Goal: Task Accomplishment & Management: Use online tool/utility

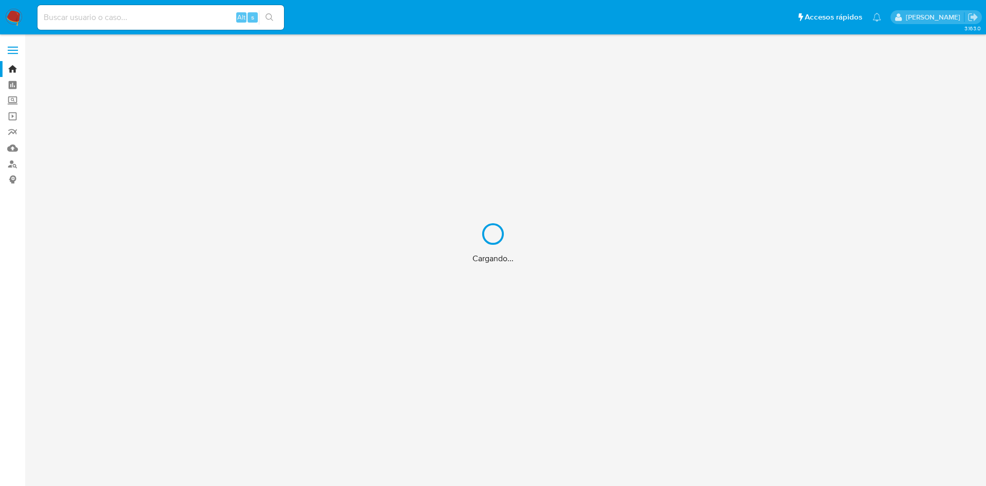
click at [139, 12] on div "Cargando..." at bounding box center [493, 243] width 986 height 486
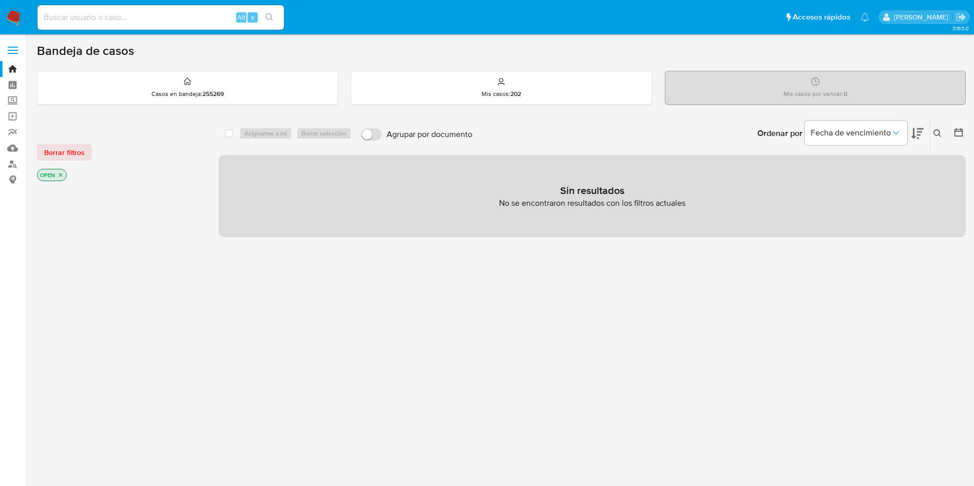
click at [142, 20] on input at bounding box center [160, 17] width 246 height 13
paste input "264314690"
type input "264314690"
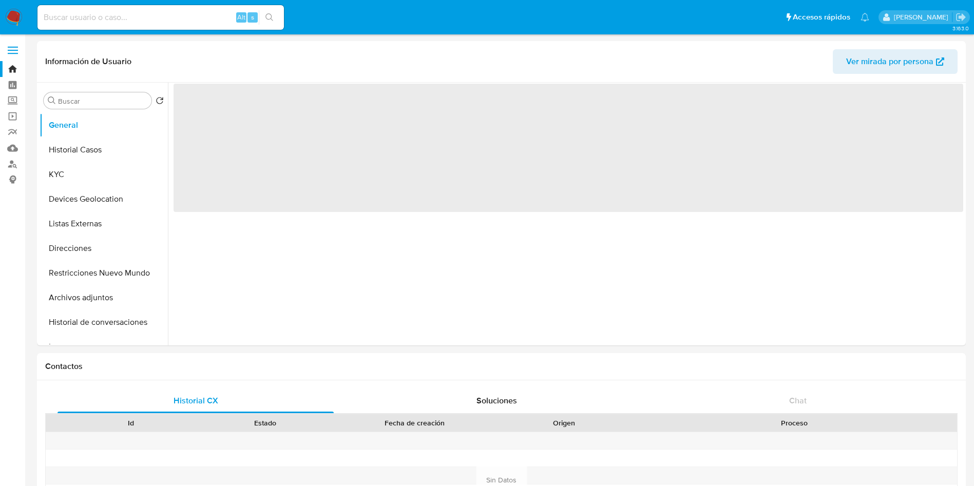
select select "10"
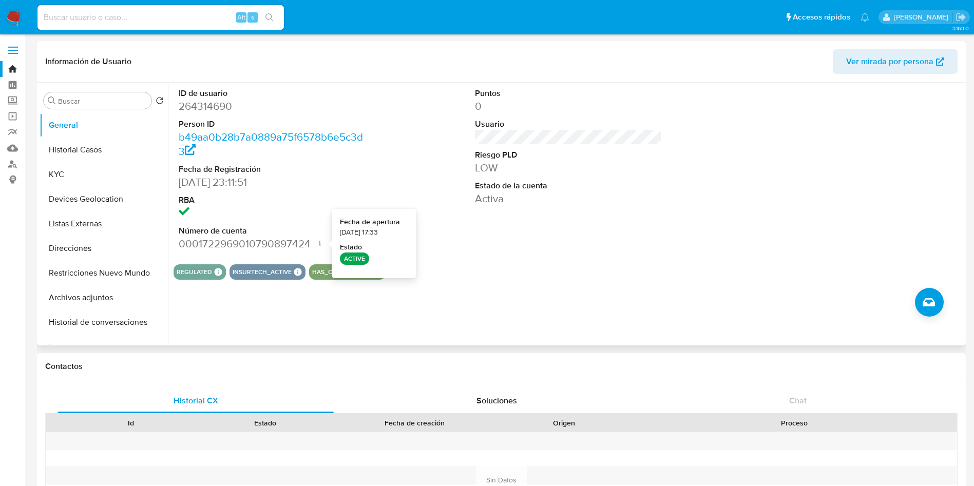
click at [498, 281] on div "ID de usuario 264314690 Person ID b49aa0b28b7a0889a75f6578b6e5c3d3 Fecha de Reg…" at bounding box center [565, 214] width 795 height 263
click at [76, 148] on button "Historial Casos" at bounding box center [100, 150] width 120 height 25
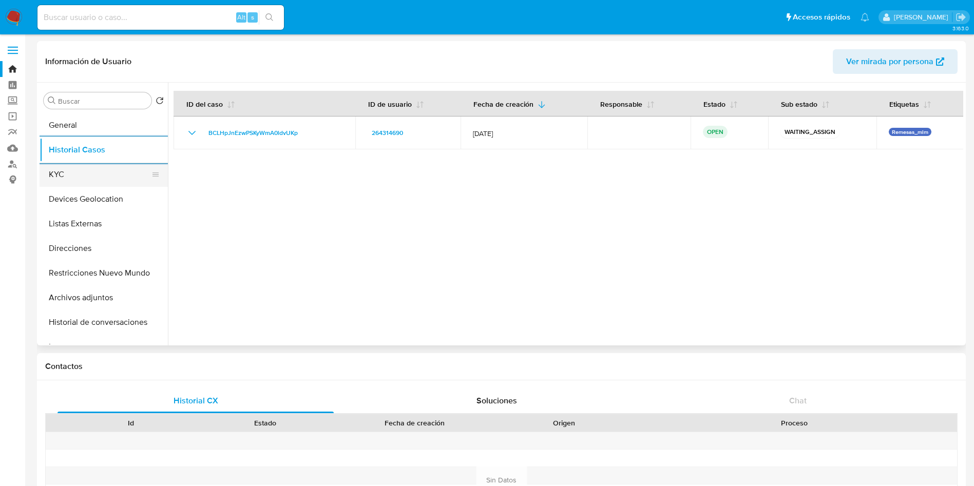
click at [84, 175] on button "KYC" at bounding box center [100, 174] width 120 height 25
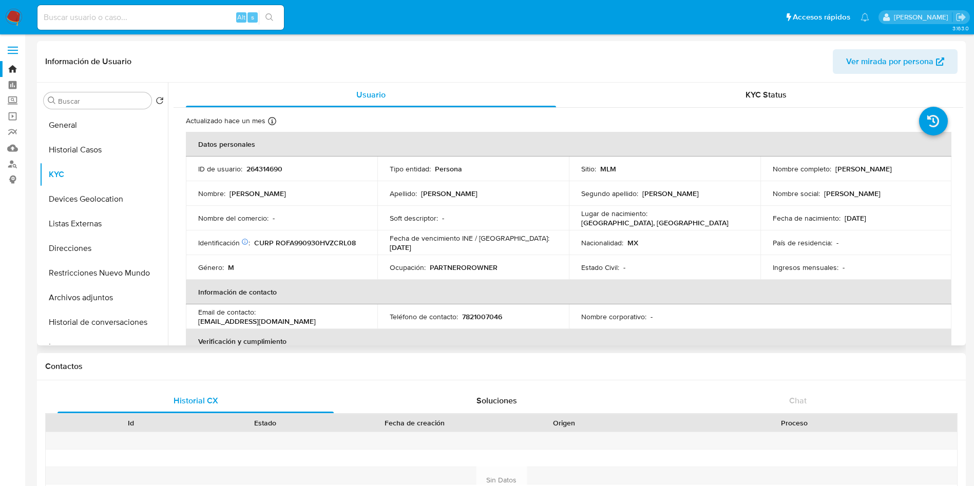
click at [477, 317] on p "7821007046" at bounding box center [482, 316] width 40 height 9
copy p "7821007046"
drag, startPoint x: 332, startPoint y: 318, endPoint x: 260, endPoint y: 317, distance: 71.9
click at [260, 317] on div "Email de contacto : addyro35@gmail.com" at bounding box center [281, 317] width 167 height 18
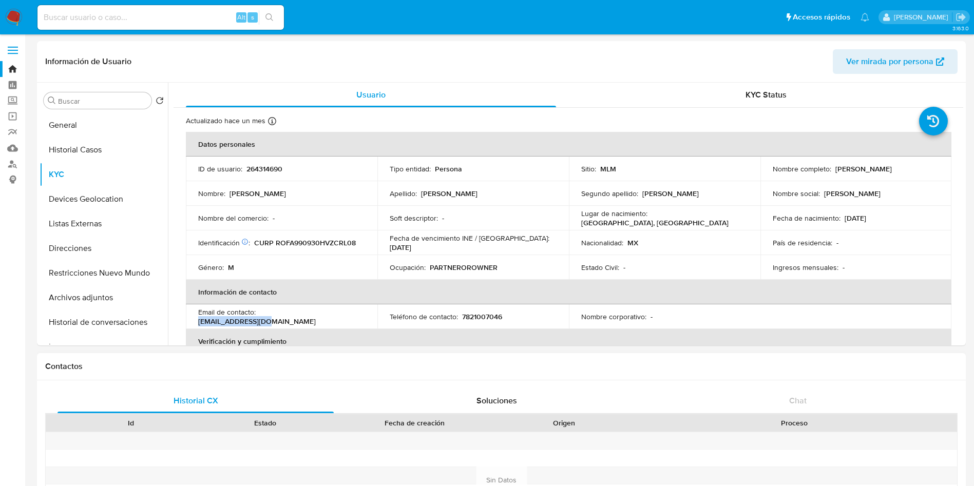
copy p "addyro35@gmail.com"
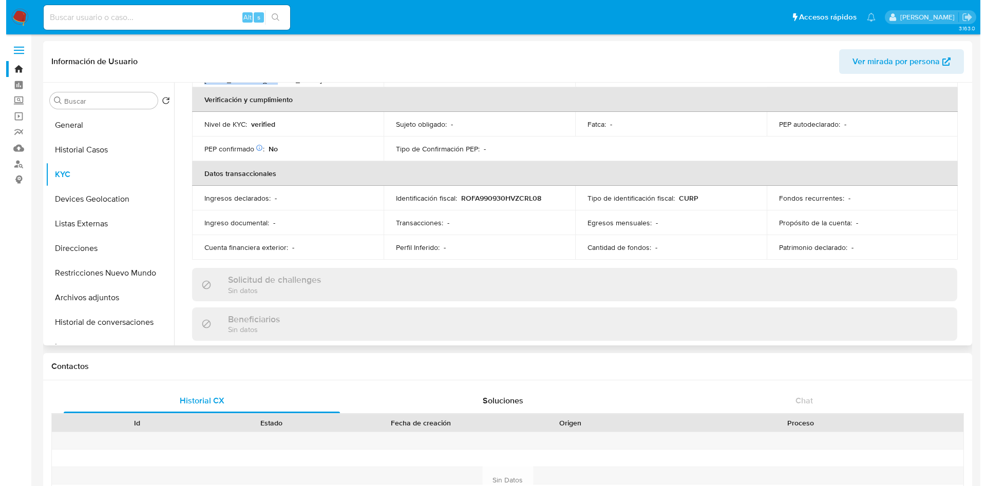
scroll to position [251, 0]
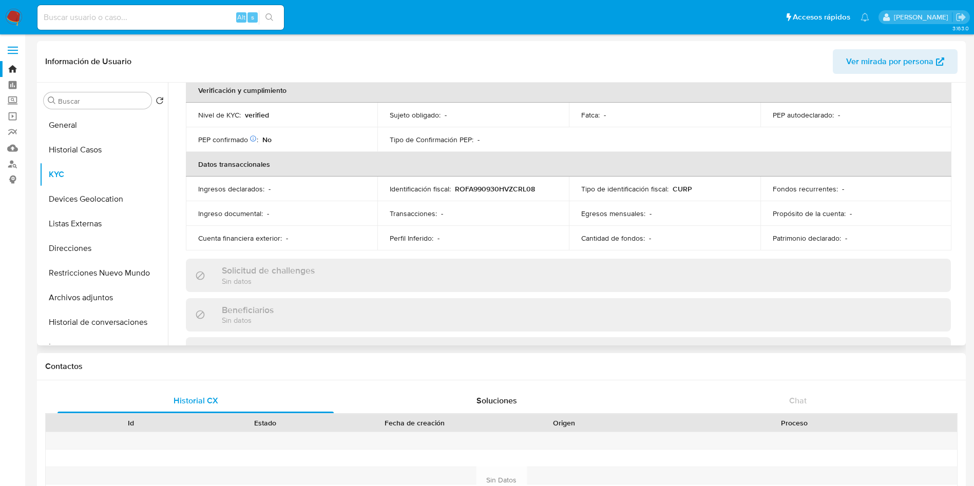
drag, startPoint x: 959, startPoint y: 175, endPoint x: 963, endPoint y: 201, distance: 26.5
click at [963, 201] on div "Usuario KYC Status Actualizado hace un mes Creado: 17/06/2020 04:28:18 Actualiz…" at bounding box center [565, 214] width 795 height 263
click at [177, 18] on input at bounding box center [160, 17] width 246 height 13
paste input "1625632213"
type input "1625632213"
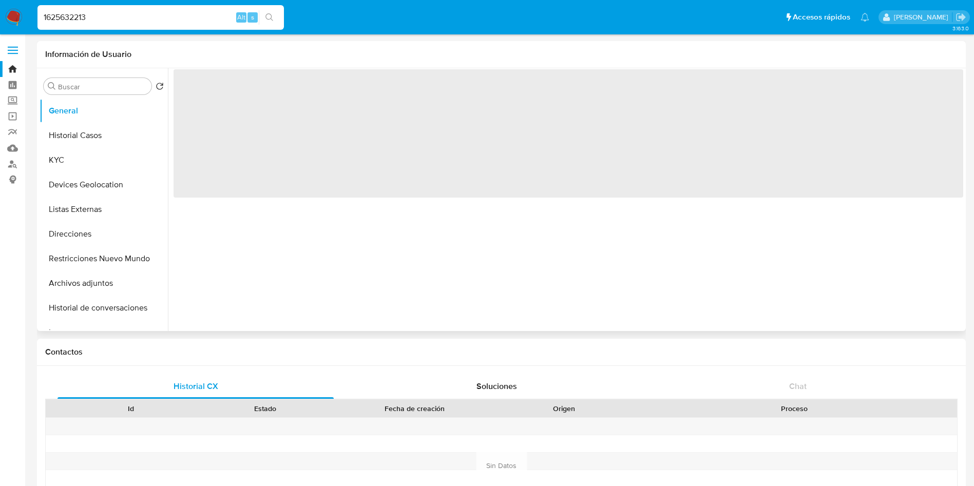
select select "10"
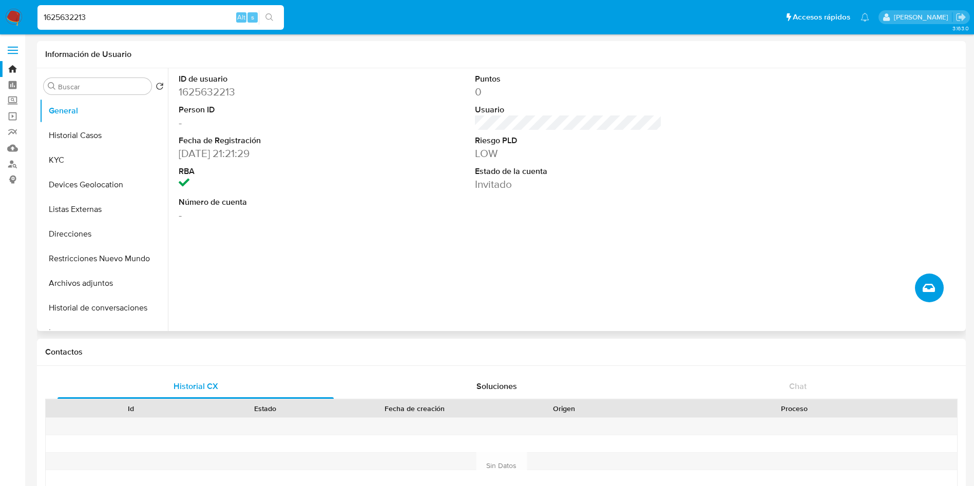
click at [928, 283] on icon "Crear caso manual" at bounding box center [929, 288] width 12 height 12
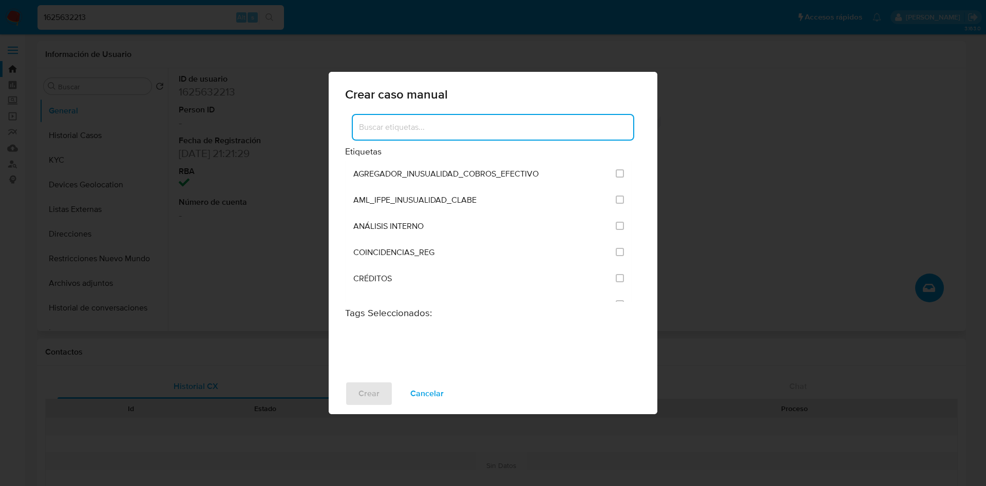
click at [405, 121] on input at bounding box center [493, 127] width 280 height 13
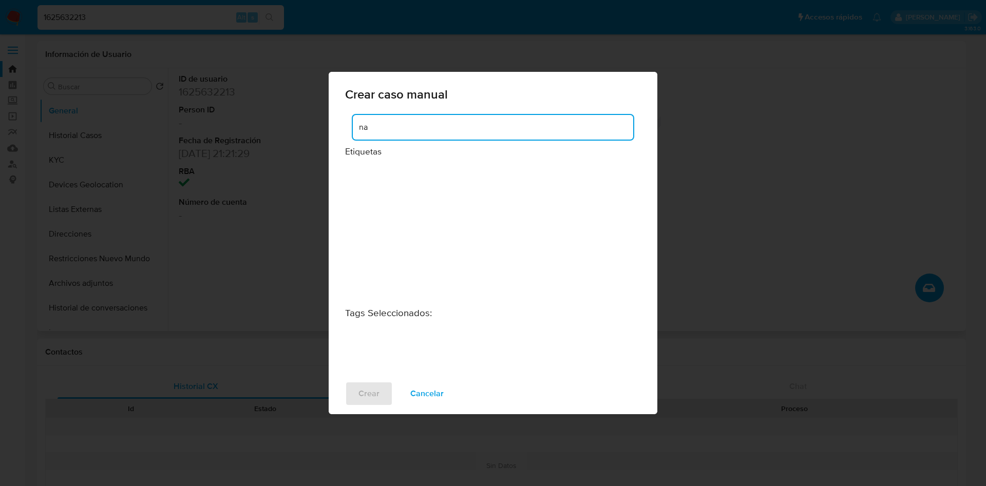
type input "n"
type input "aná"
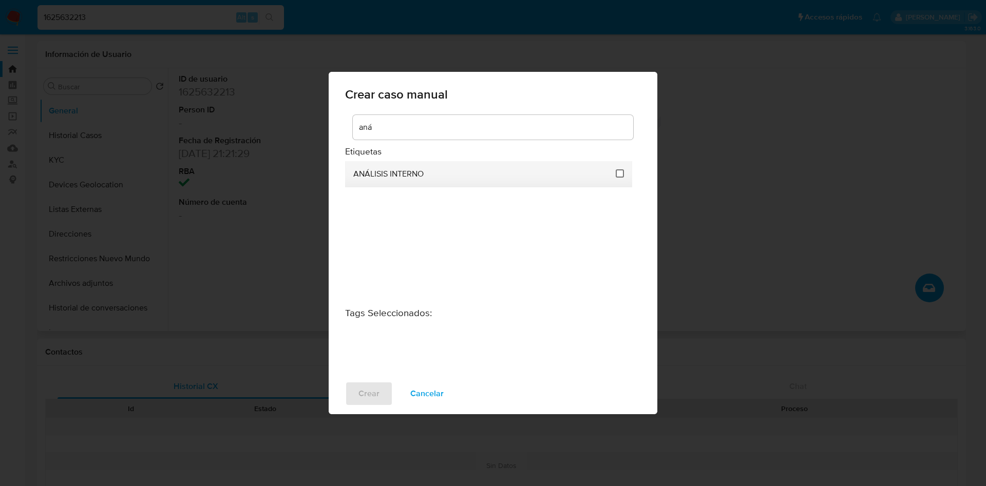
click at [619, 172] on input "1888" at bounding box center [620, 173] width 8 height 8
checkbox input "true"
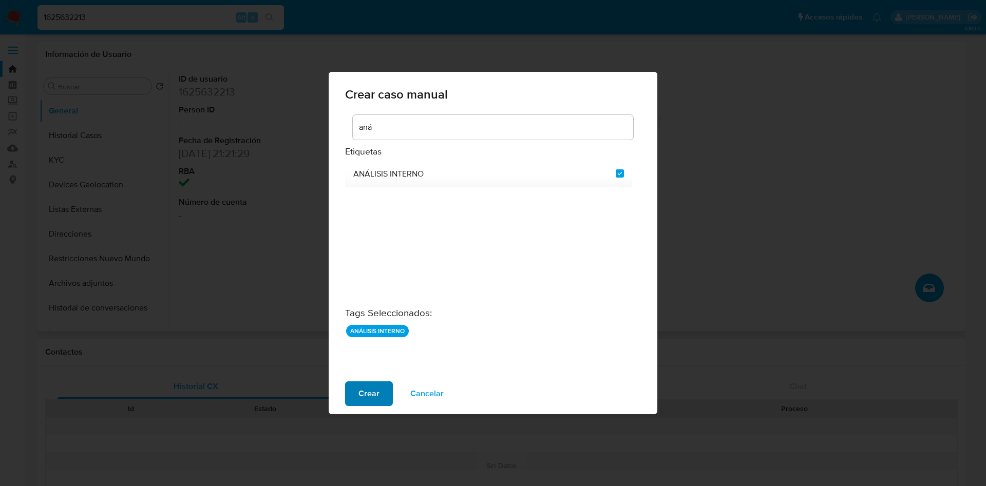
click at [365, 401] on span "Crear" at bounding box center [368, 394] width 21 height 23
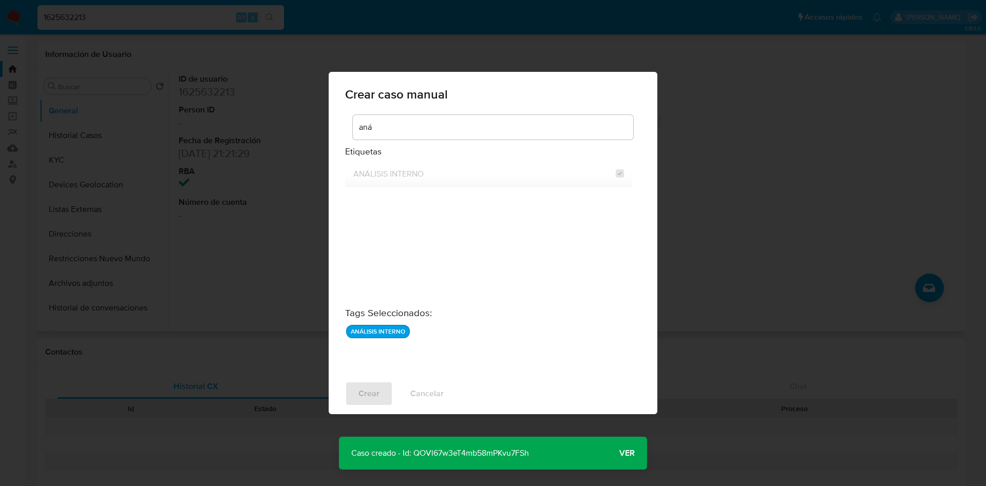
click at [622, 453] on span "Ver" at bounding box center [626, 453] width 15 height 0
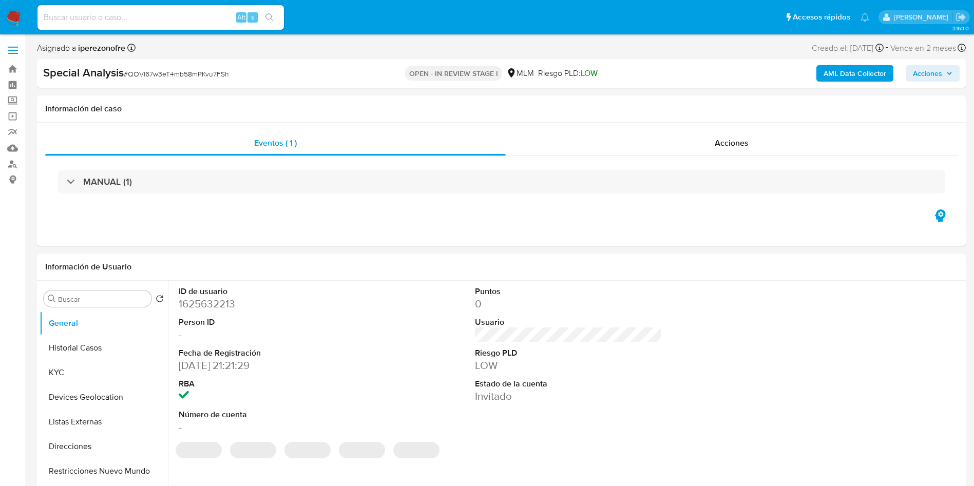
select select "10"
click at [73, 349] on button "Historial Casos" at bounding box center [100, 348] width 120 height 25
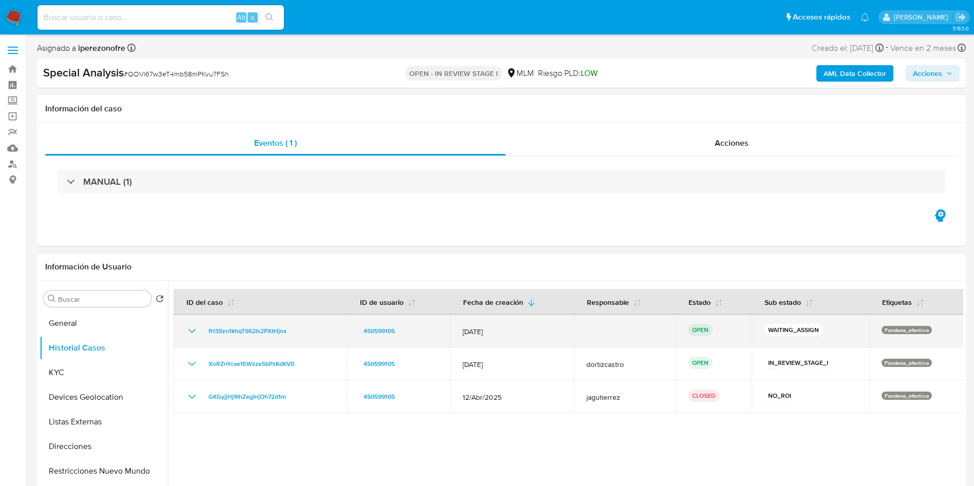
click at [187, 325] on icon "Mostrar/Ocultar" at bounding box center [192, 331] width 12 height 12
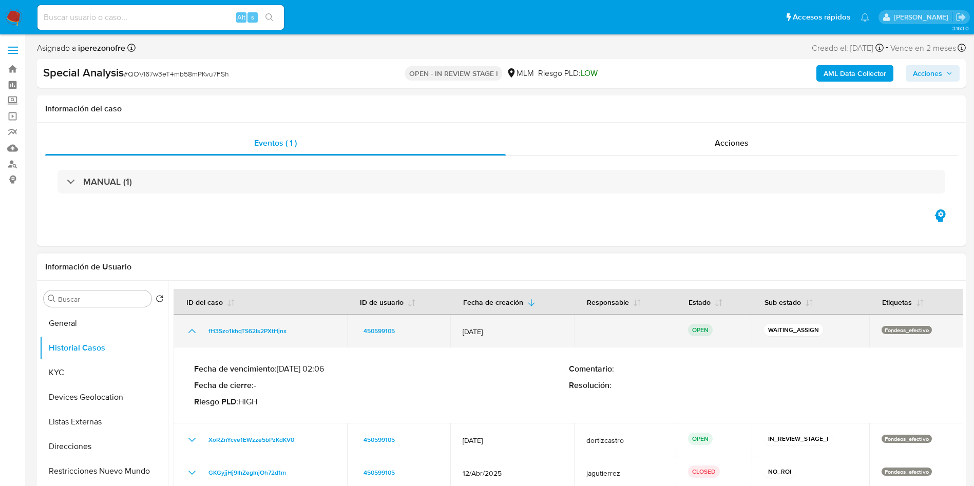
drag, startPoint x: 307, startPoint y: 331, endPoint x: 203, endPoint y: 331, distance: 104.2
click at [203, 331] on div "fH3Szo1khqTS62Is2PXtHjnx" at bounding box center [260, 331] width 149 height 12
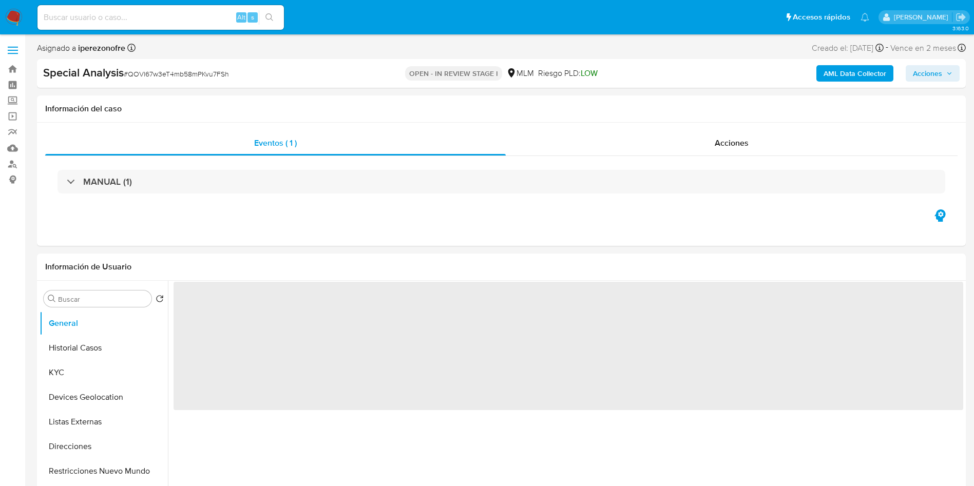
click at [11, 12] on img at bounding box center [13, 17] width 17 height 17
select select "10"
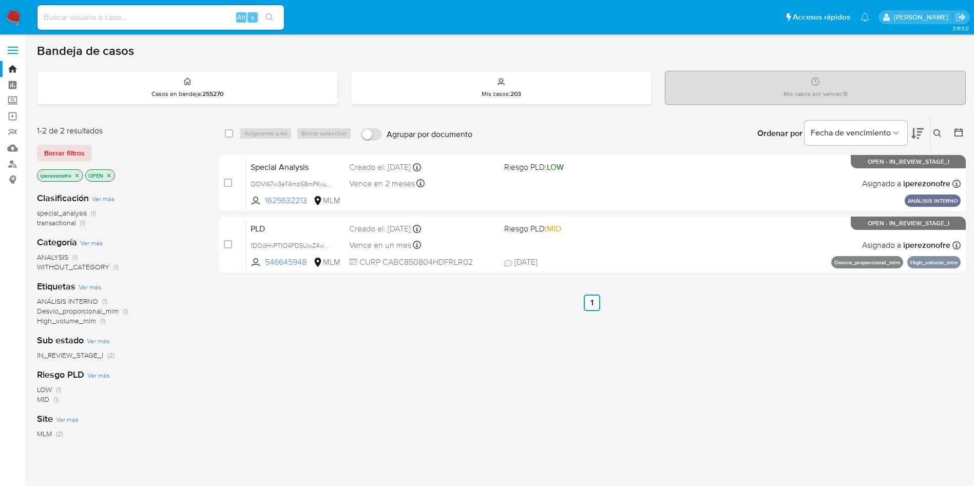
click at [935, 127] on button at bounding box center [938, 133] width 17 height 12
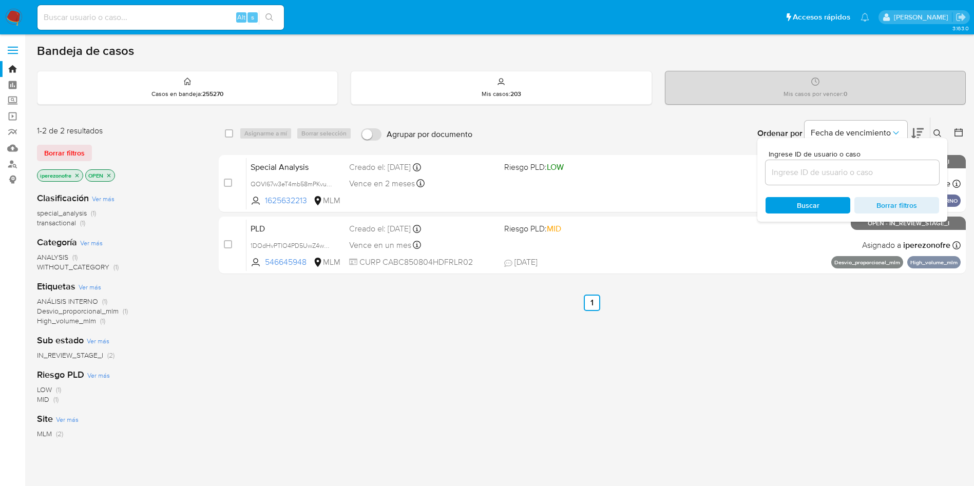
click at [831, 167] on input at bounding box center [853, 172] width 174 height 13
type input "fH3Szo1khqTS62Is2PXtHjnx"
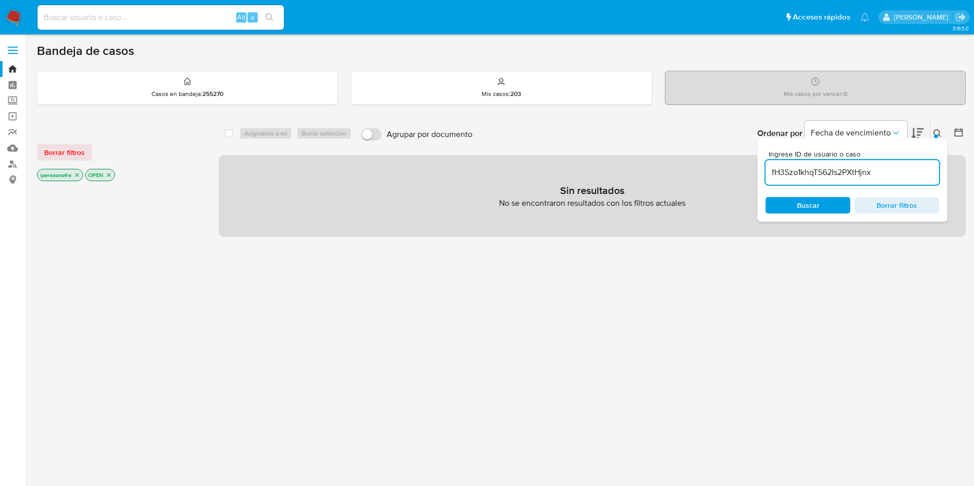
click at [77, 175] on icon "close-filter" at bounding box center [77, 175] width 6 height 6
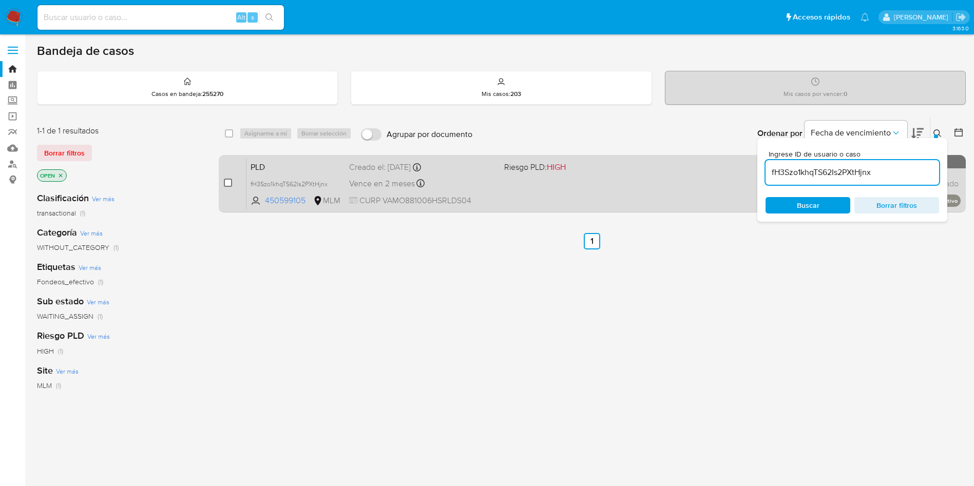
click at [225, 182] on input "checkbox" at bounding box center [228, 183] width 8 height 8
checkbox input "true"
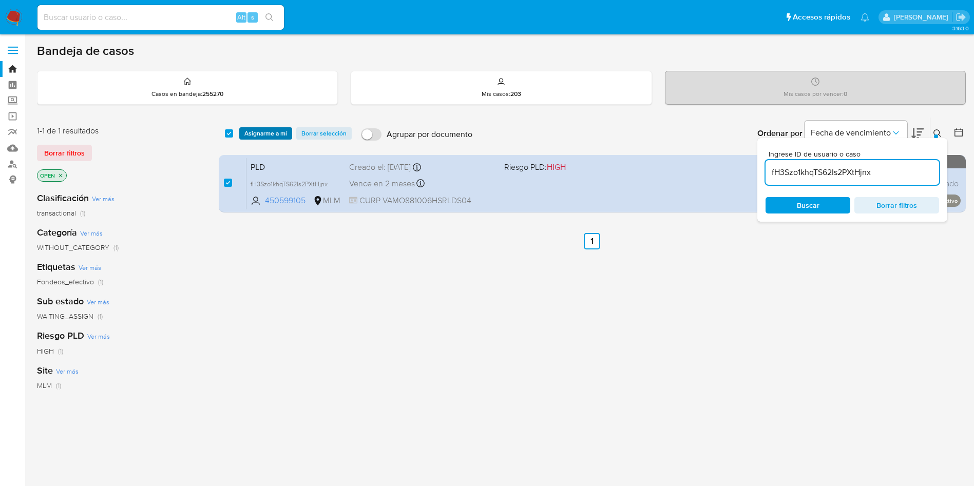
click at [265, 128] on span "Asignarme a mí" at bounding box center [265, 133] width 43 height 10
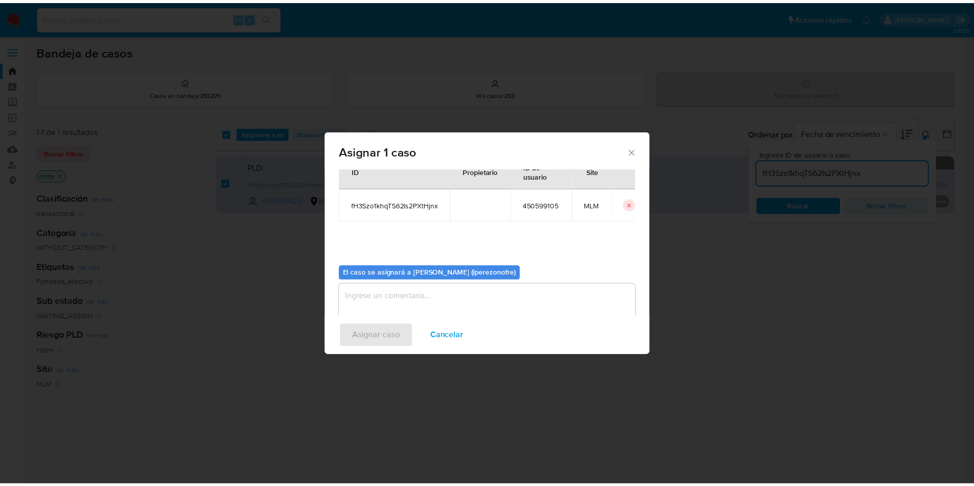
scroll to position [53, 0]
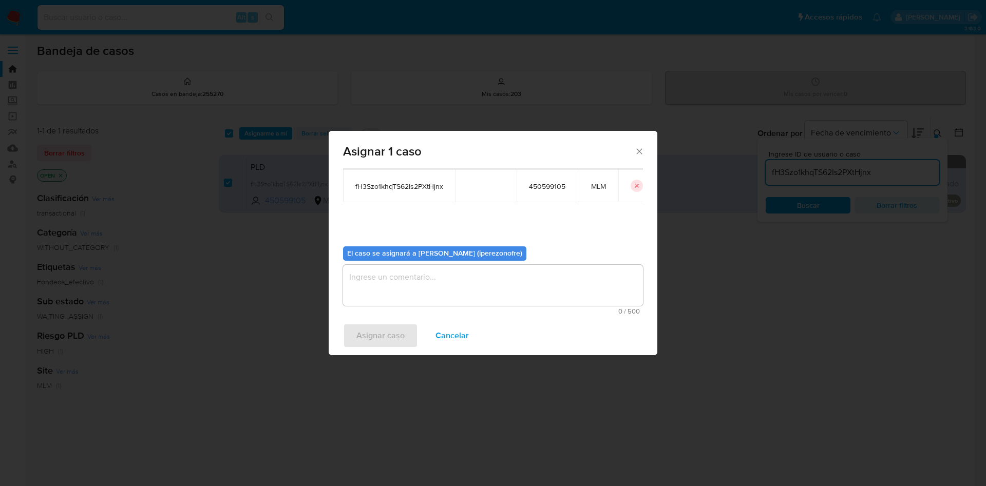
click at [482, 287] on textarea "assign-modal" at bounding box center [493, 285] width 300 height 41
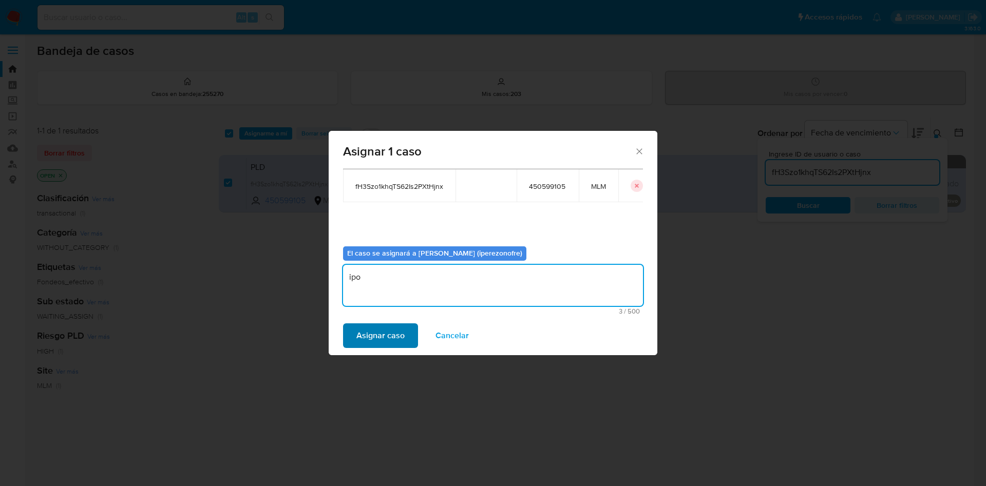
type textarea "ipo"
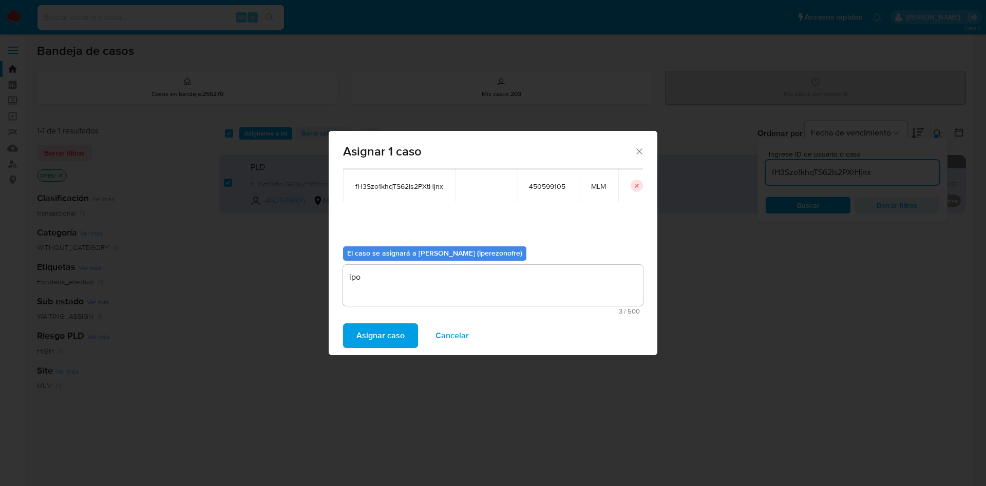
click at [374, 342] on span "Asignar caso" at bounding box center [380, 336] width 48 height 23
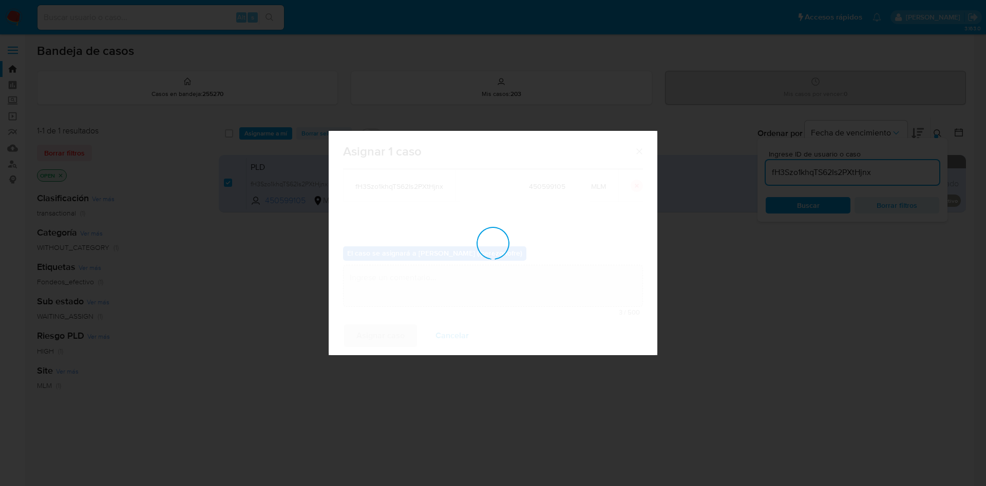
checkbox input "false"
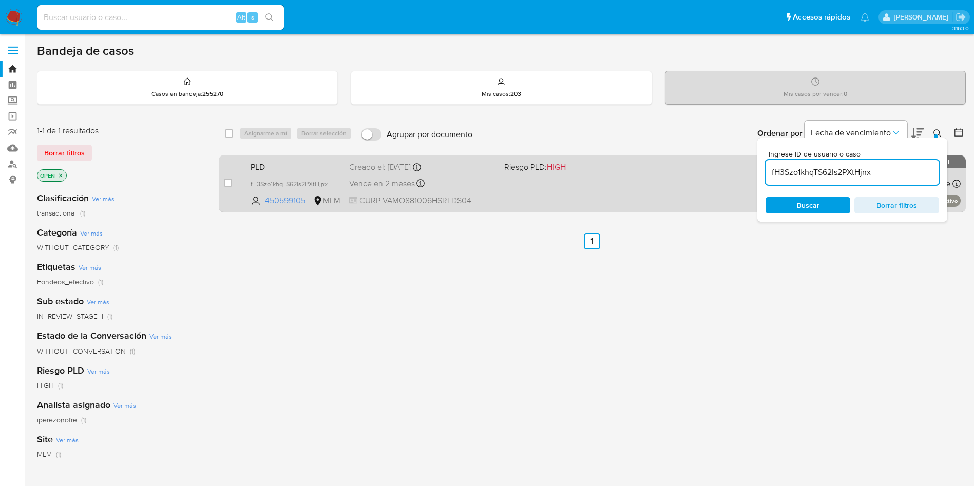
click at [489, 194] on div "PLD fH3Szo1khqTS62Is2PXtHjnx 450599105 MLM Riesgo PLD: HIGH Creado el: 12/10/20…" at bounding box center [603, 184] width 714 height 52
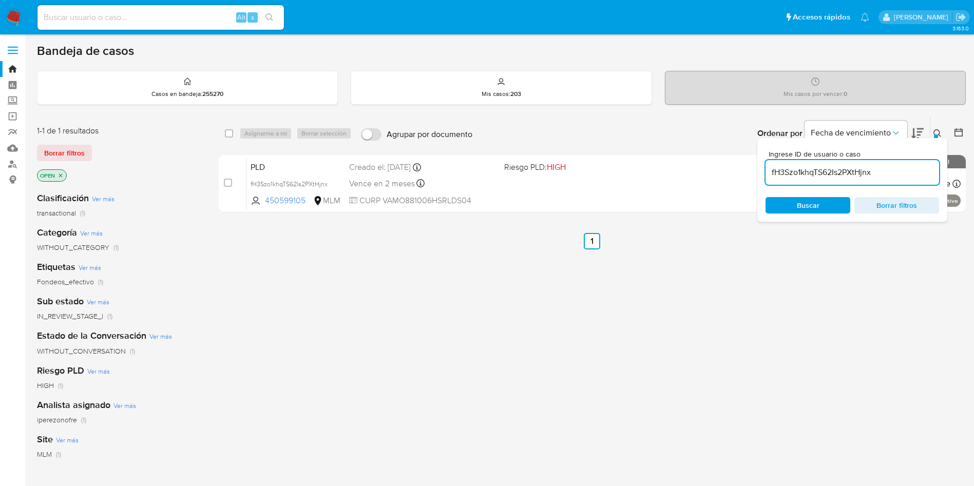
click at [881, 170] on input "fH3Szo1khqTS62Is2PXtHjnx" at bounding box center [853, 172] width 174 height 13
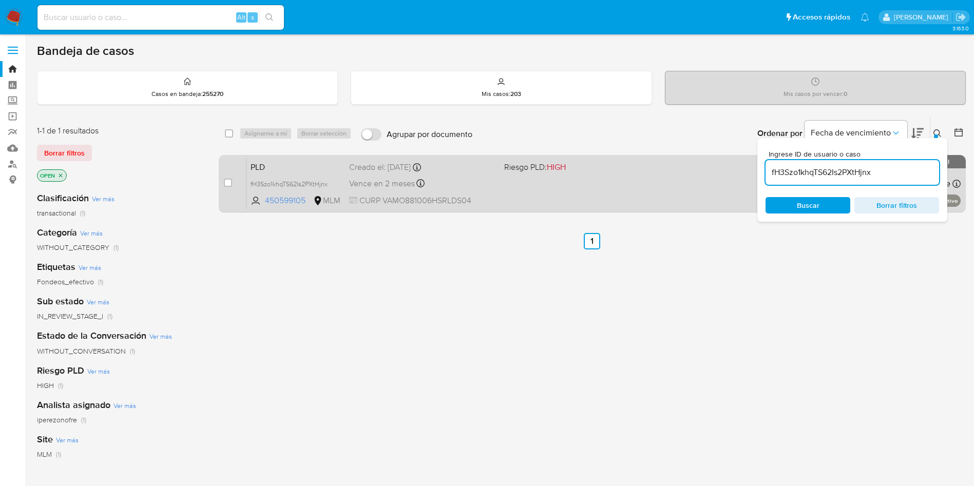
drag, startPoint x: 912, startPoint y: 177, endPoint x: 751, endPoint y: 177, distance: 161.2
click at [751, 177] on div "select-all-cases-checkbox Asignarme a mí Borrar selección Agrupar por documento…" at bounding box center [592, 167] width 747 height 100
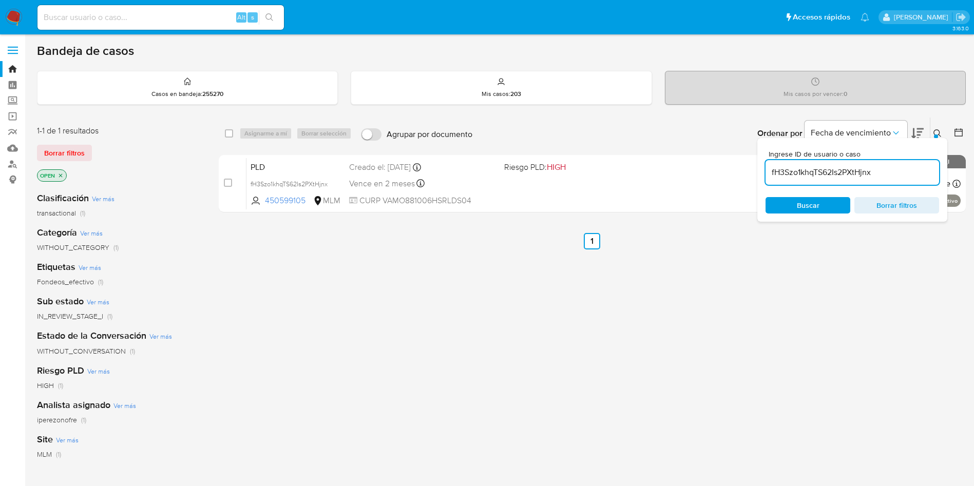
click at [497, 360] on div "select-all-cases-checkbox Asignarme a mí Borrar selección Agrupar por documento…" at bounding box center [592, 349] width 747 height 465
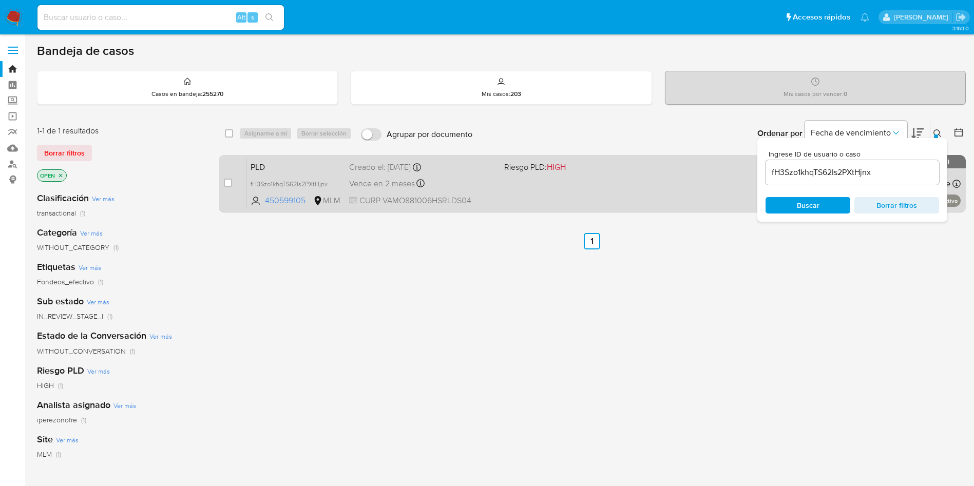
click at [462, 205] on span "CURP VAMO881006HSRLDS04" at bounding box center [422, 200] width 147 height 11
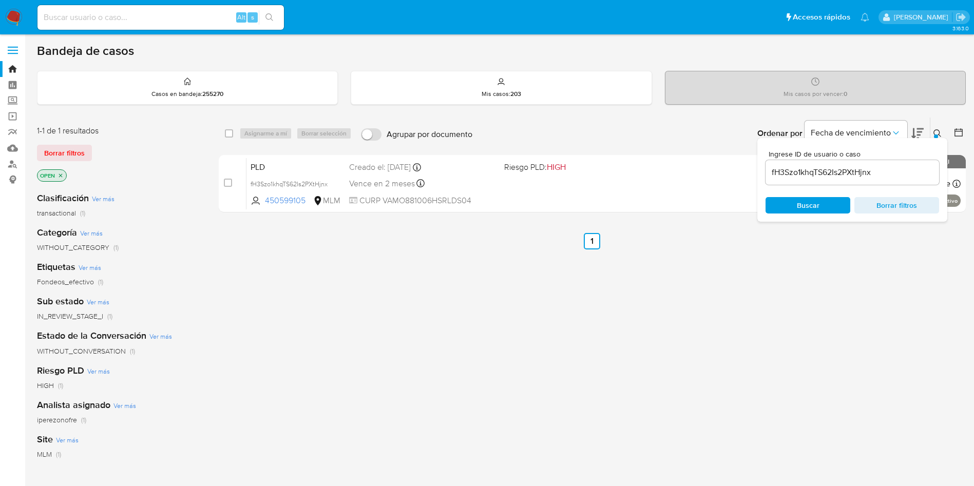
click at [911, 204] on span "Borrar filtros" at bounding box center [897, 205] width 70 height 14
click at [939, 131] on icon at bounding box center [938, 133] width 8 height 8
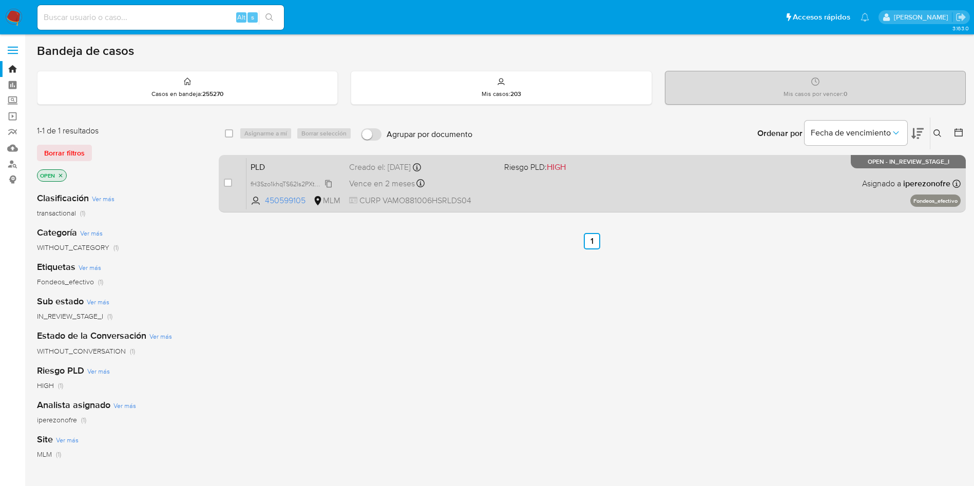
click at [329, 182] on icon at bounding box center [329, 184] width 8 height 8
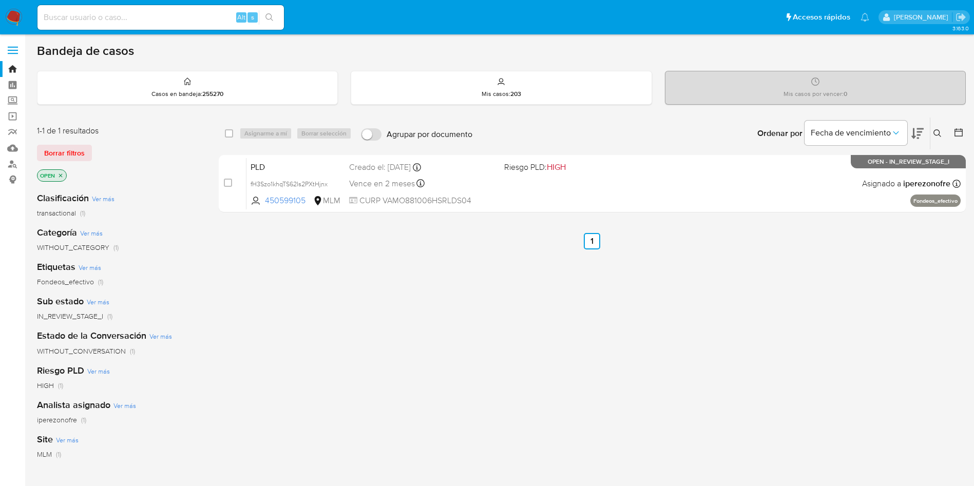
click at [584, 331] on div "select-all-cases-checkbox Asignarme a mí Borrar selección Agrupar por documento…" at bounding box center [592, 349] width 747 height 465
click at [465, 331] on div "select-all-cases-checkbox Asignarme a mí Borrar selección Agrupar por documento…" at bounding box center [592, 349] width 747 height 465
click at [119, 15] on input at bounding box center [160, 17] width 246 height 13
paste input "1625632213"
type input "1625632213"
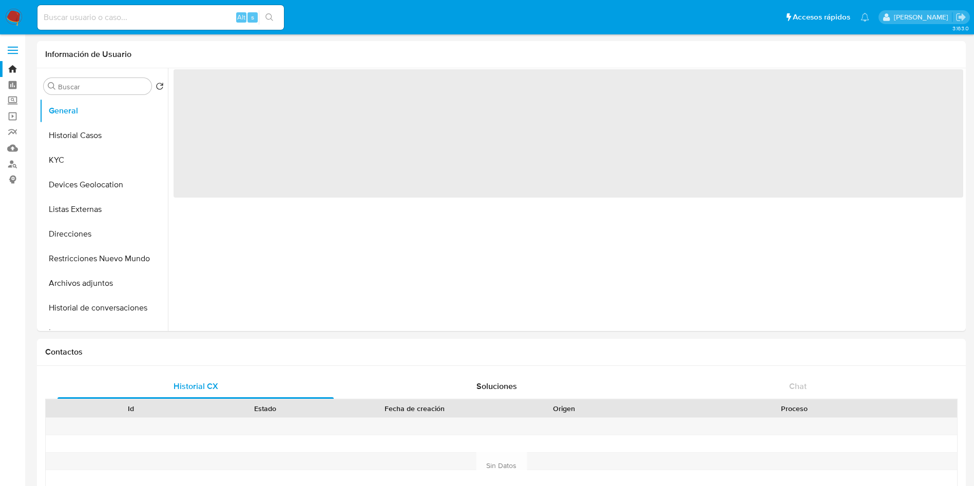
select select "10"
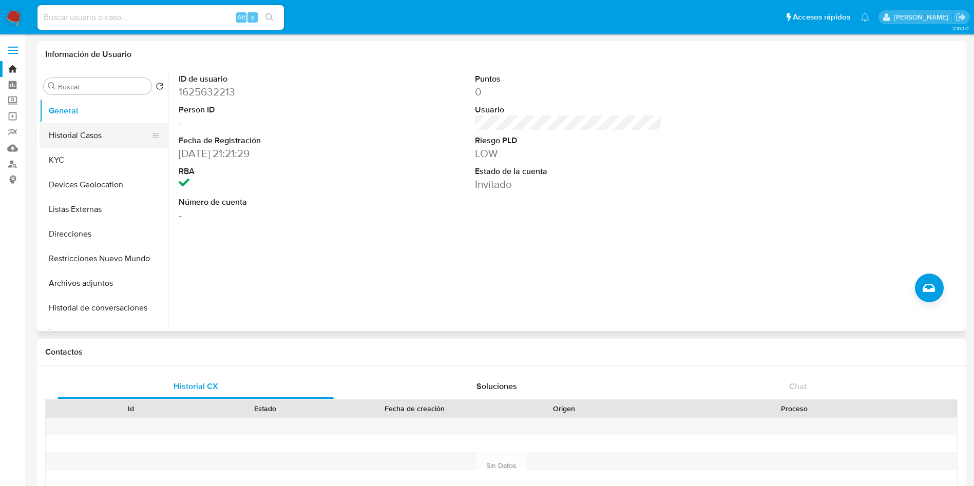
click at [87, 129] on button "Historial Casos" at bounding box center [100, 135] width 120 height 25
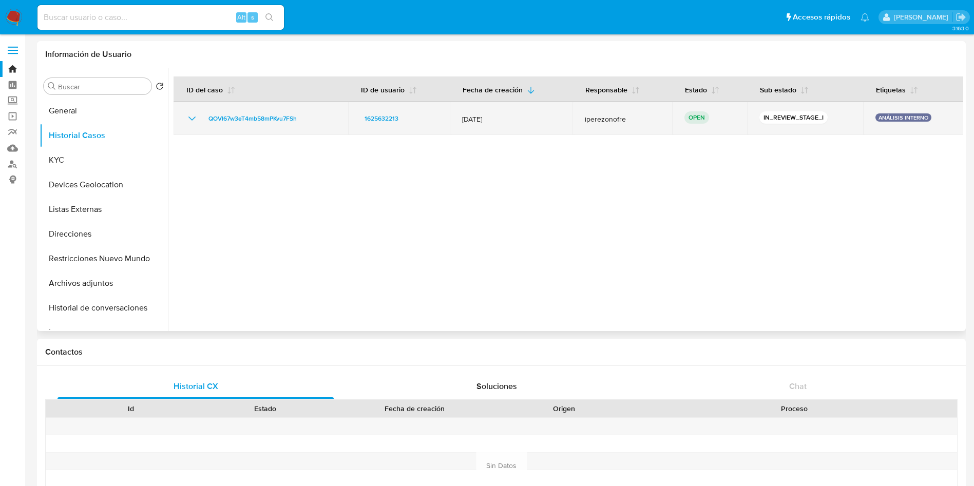
click at [312, 120] on div "QOVl67w3eT4mb58mPKvu7FSh" at bounding box center [261, 118] width 150 height 12
click at [188, 117] on icon "Mostrar/Ocultar" at bounding box center [192, 118] width 12 height 12
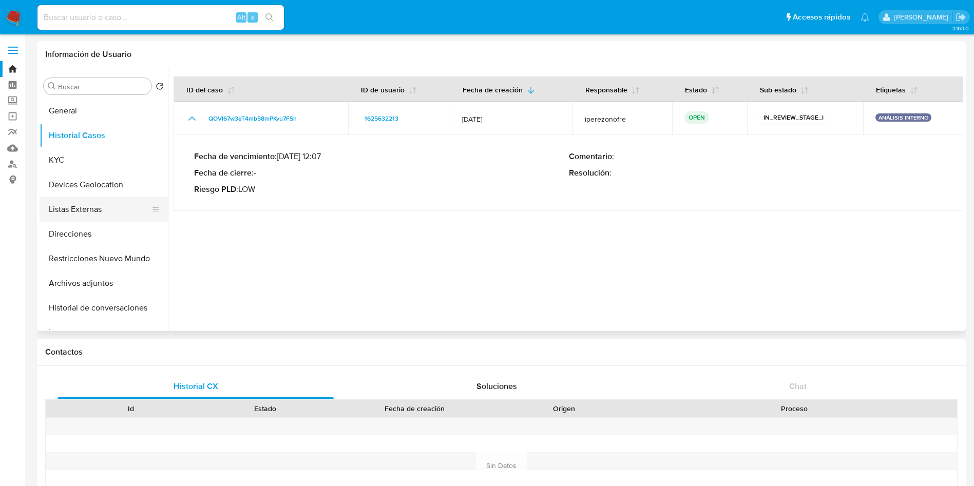
scroll to position [77, 0]
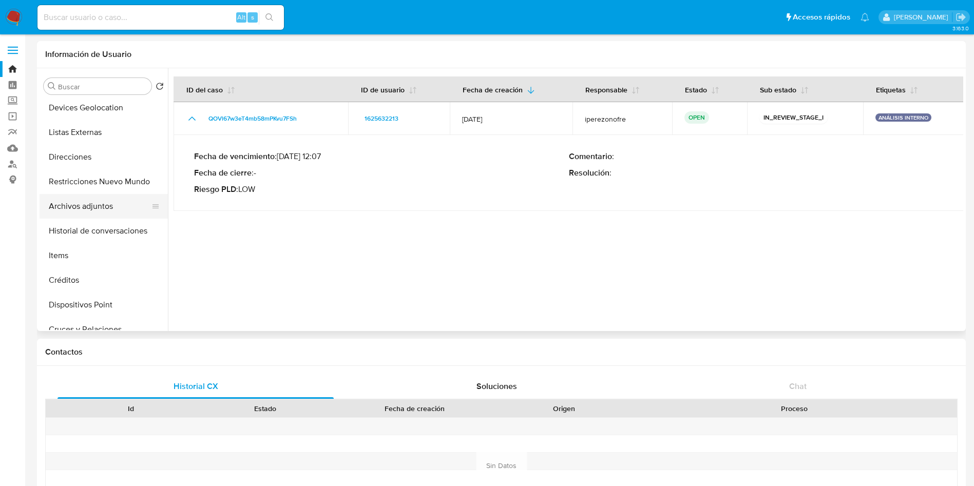
click at [92, 205] on button "Archivos adjuntos" at bounding box center [100, 206] width 120 height 25
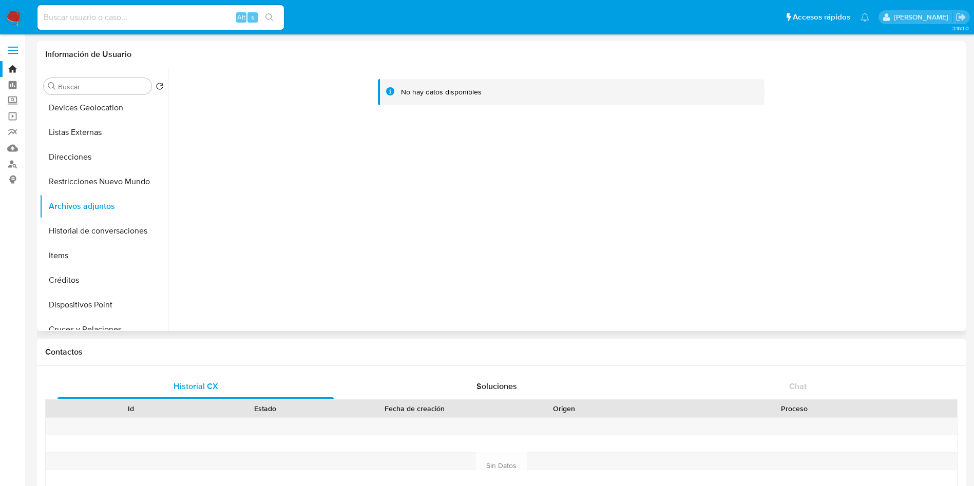
click at [915, 201] on div "No hay datos disponibles" at bounding box center [565, 199] width 795 height 263
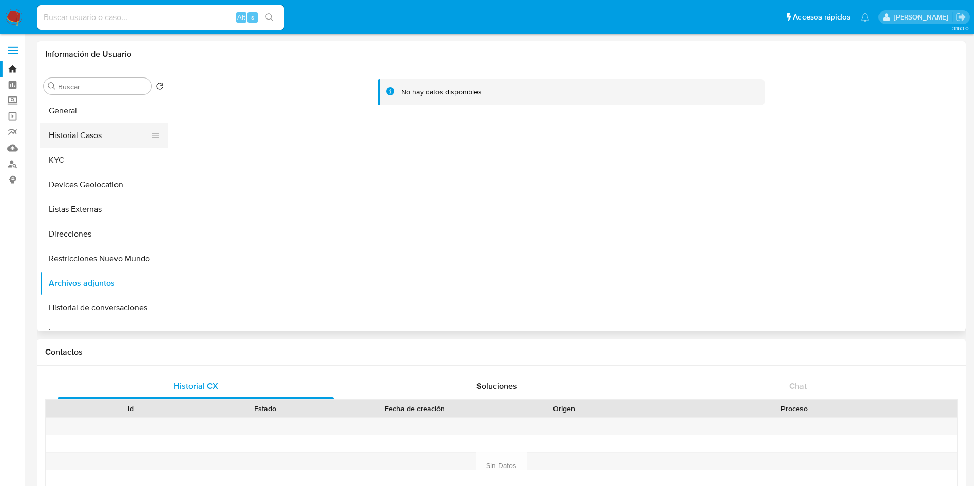
click at [92, 140] on button "Historial Casos" at bounding box center [100, 135] width 120 height 25
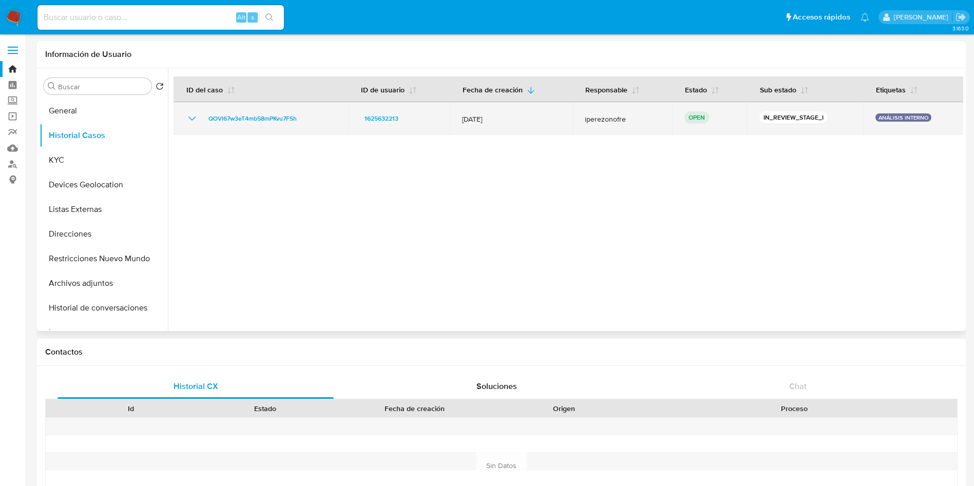
click at [190, 117] on icon "Mostrar/Ocultar" at bounding box center [192, 118] width 12 height 12
drag, startPoint x: 313, startPoint y: 120, endPoint x: 207, endPoint y: 120, distance: 105.8
click at [207, 120] on div "QOVl67w3eT4mb58mPKvu7FSh" at bounding box center [261, 118] width 150 height 12
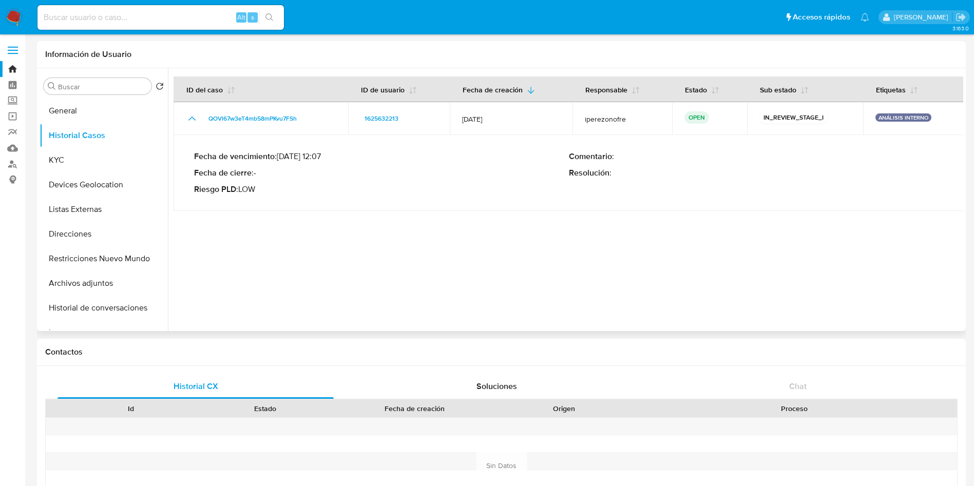
click at [428, 206] on td "Fecha de vencimiento : 13/12/2025 12:07 Fecha de cierre : - Riesgo PLD : LOW Co…" at bounding box center [569, 173] width 791 height 76
click at [117, 15] on input at bounding box center [160, 17] width 246 height 13
paste input "1480015528"
type input "1480015528"
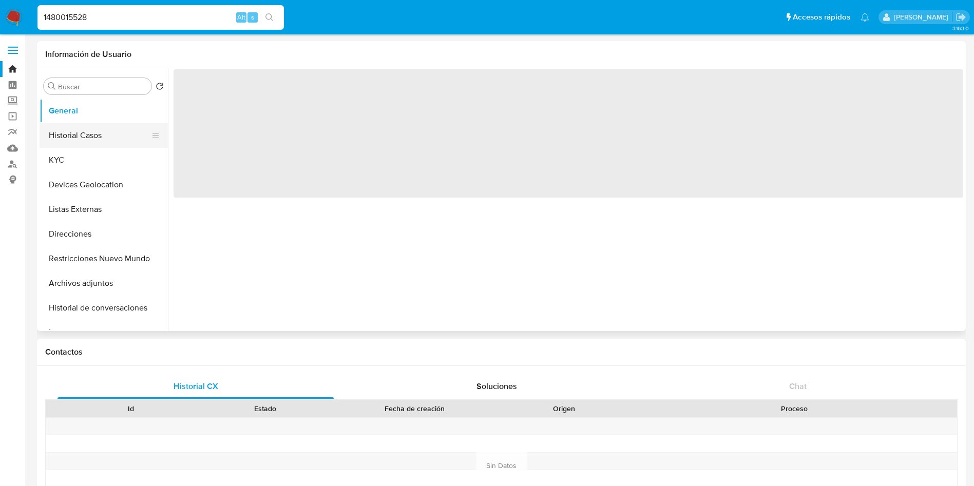
select select "10"
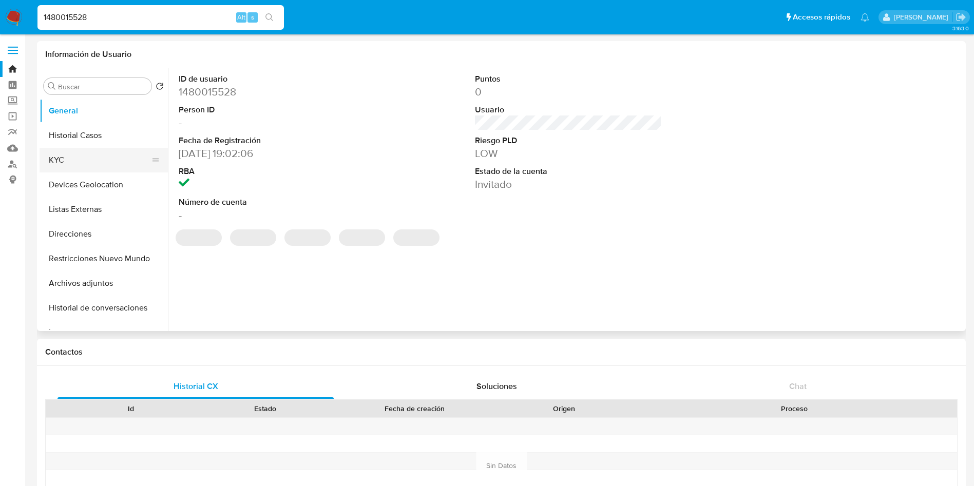
click at [63, 158] on button "KYC" at bounding box center [100, 160] width 120 height 25
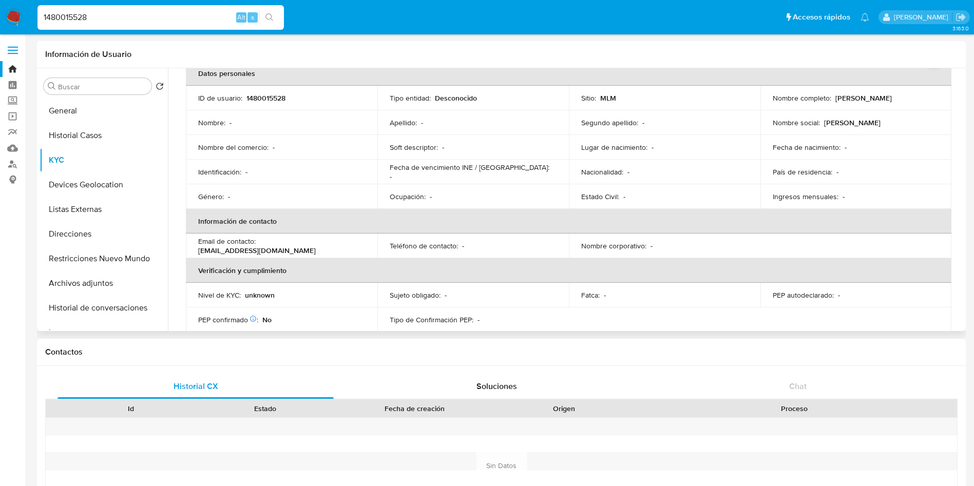
scroll to position [77, 0]
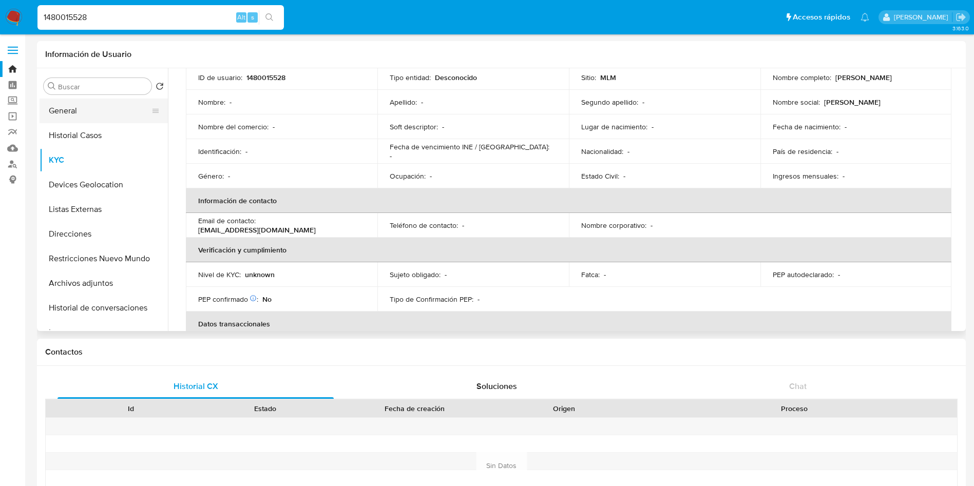
click at [74, 112] on button "General" at bounding box center [100, 111] width 120 height 25
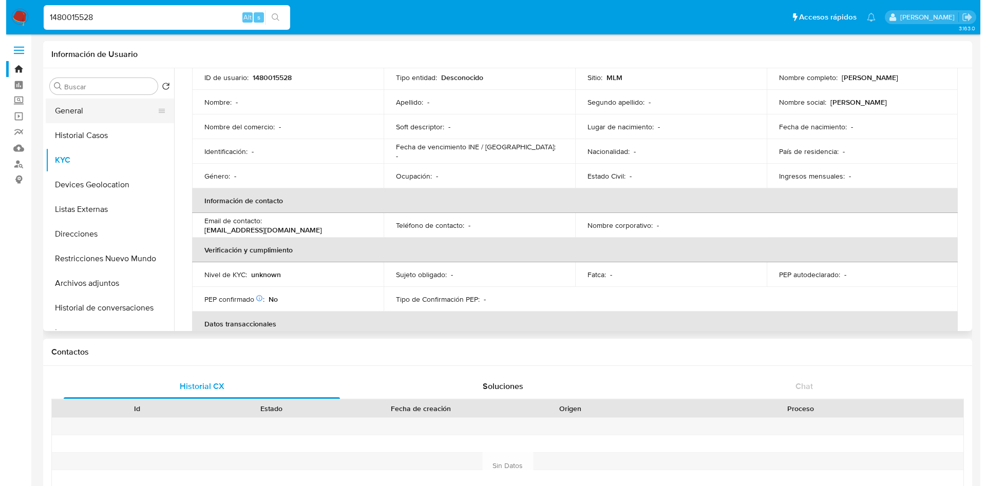
scroll to position [0, 0]
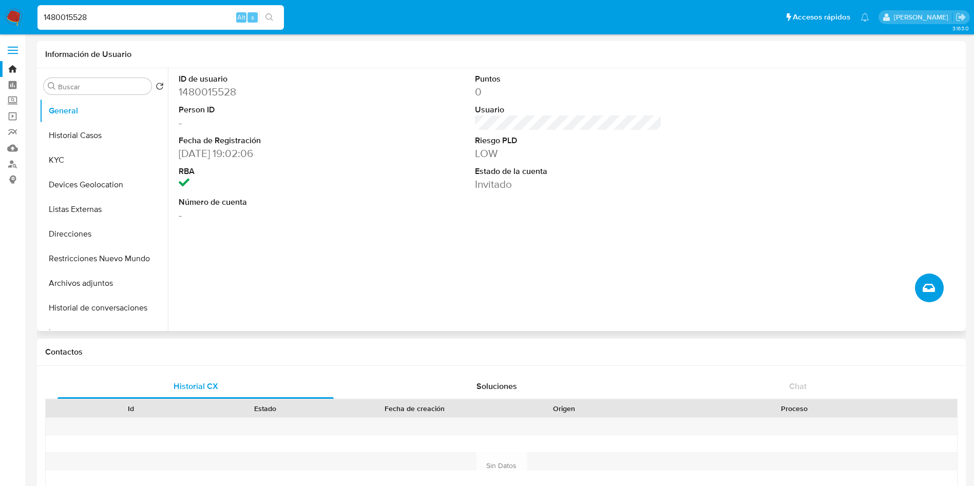
click at [935, 287] on icon "Crear caso manual" at bounding box center [929, 288] width 12 height 12
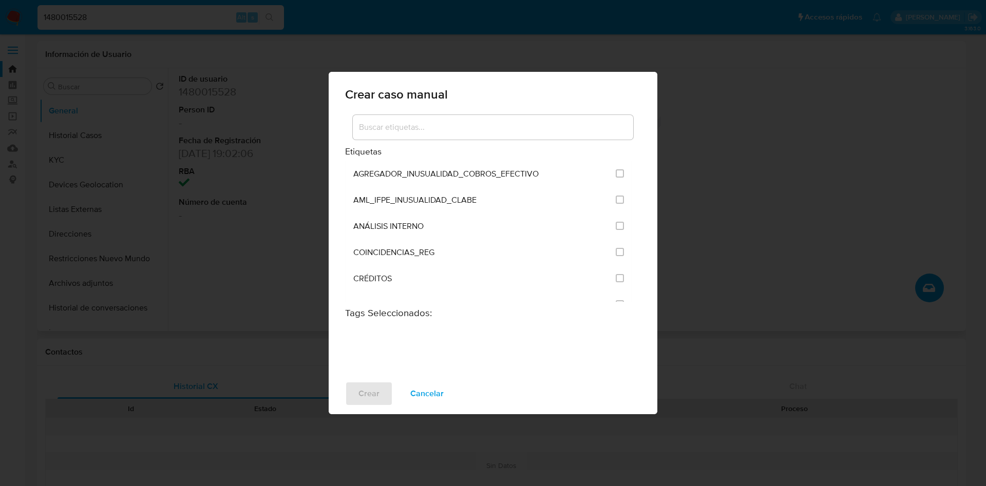
click at [439, 123] on input at bounding box center [493, 127] width 280 height 13
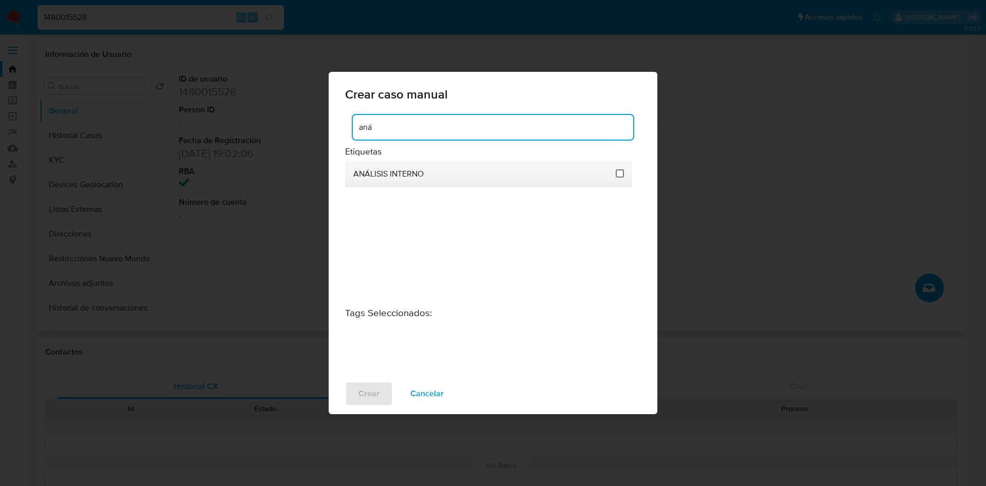
type input "aná"
click at [622, 174] on input "1888" at bounding box center [620, 173] width 8 height 8
checkbox input "true"
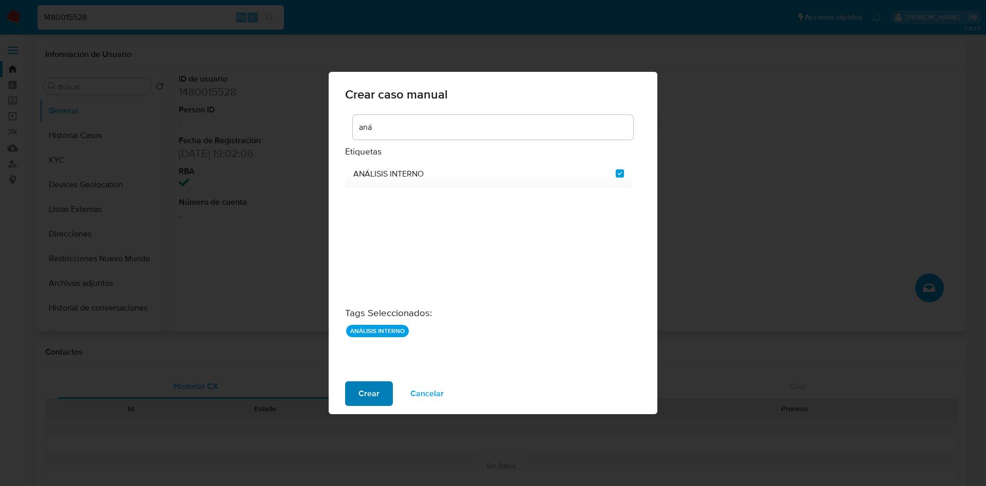
click at [373, 394] on span "Crear" at bounding box center [368, 394] width 21 height 23
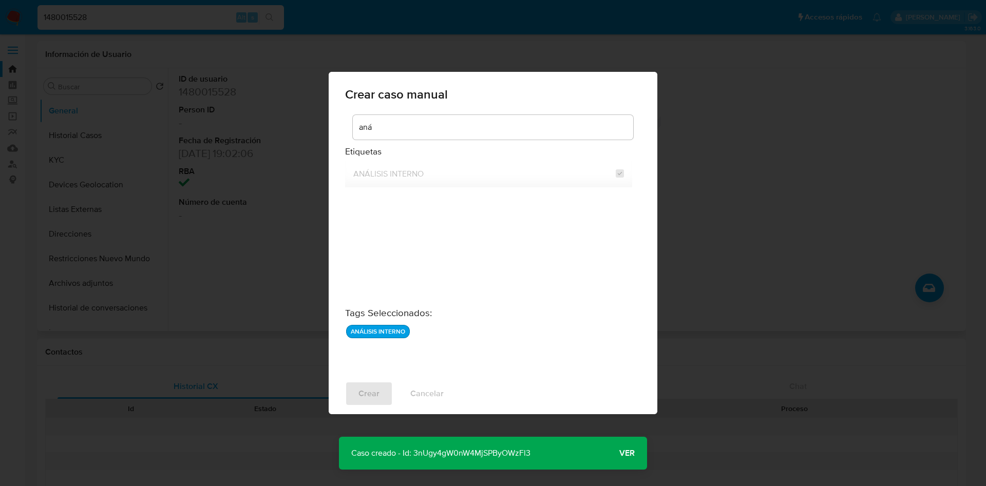
click at [623, 453] on span "Ver" at bounding box center [626, 453] width 15 height 0
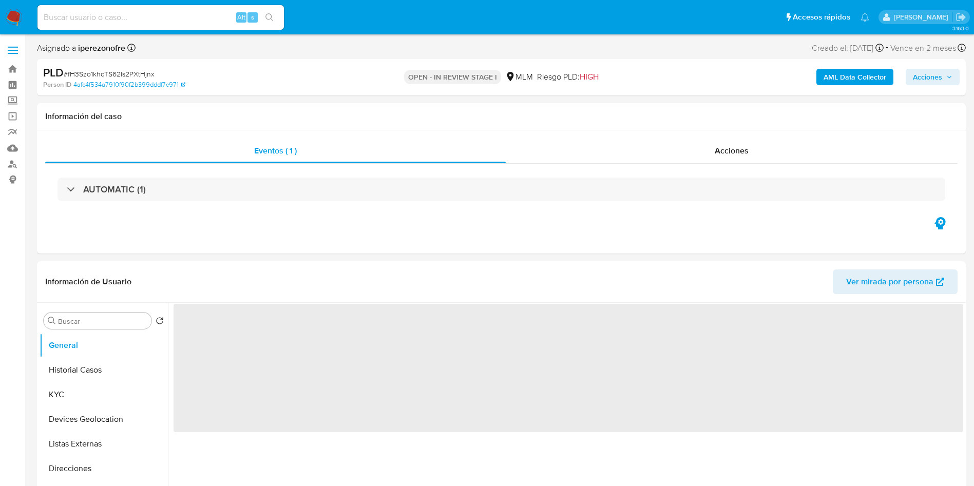
select select "10"
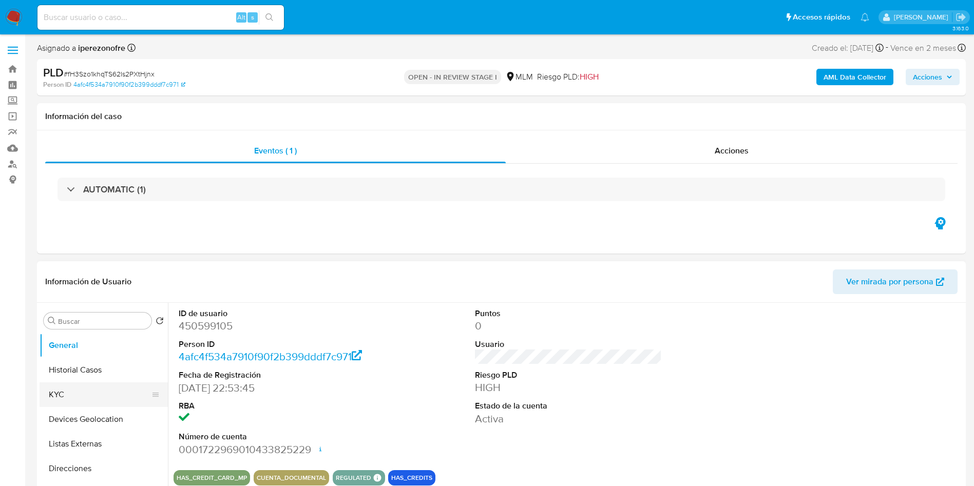
click at [84, 395] on button "KYC" at bounding box center [100, 395] width 120 height 25
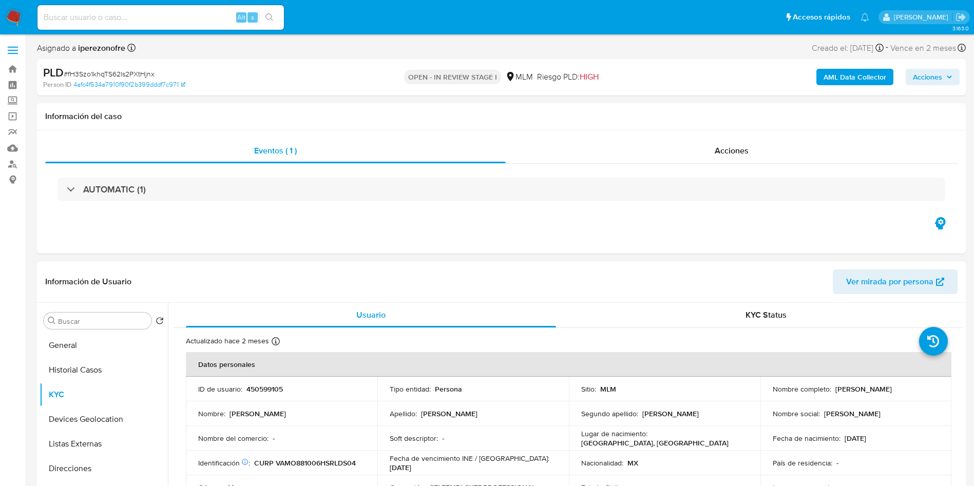
click at [878, 391] on p "[PERSON_NAME]" at bounding box center [863, 389] width 56 height 9
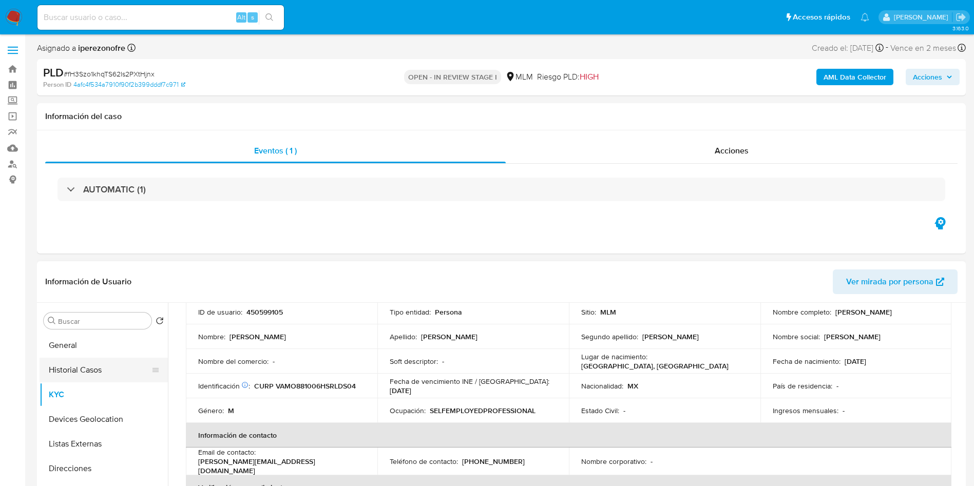
click at [90, 366] on button "Historial Casos" at bounding box center [100, 370] width 120 height 25
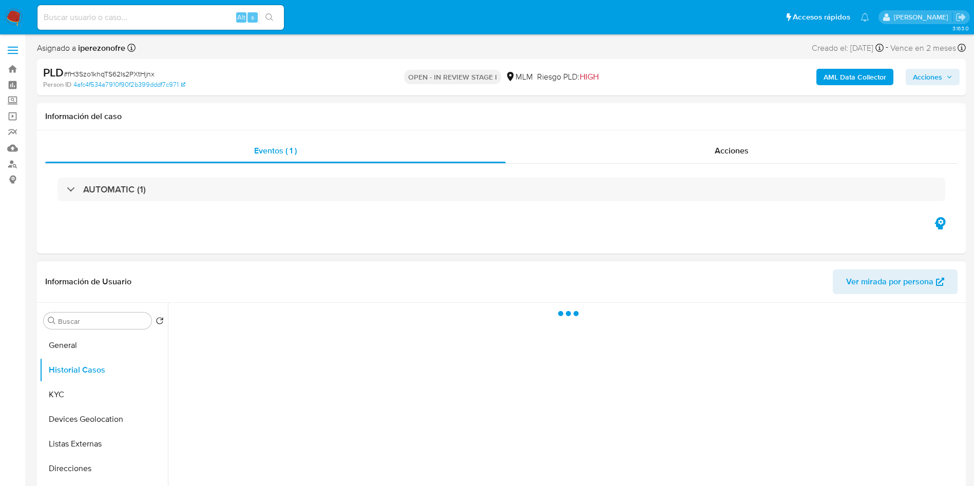
scroll to position [0, 0]
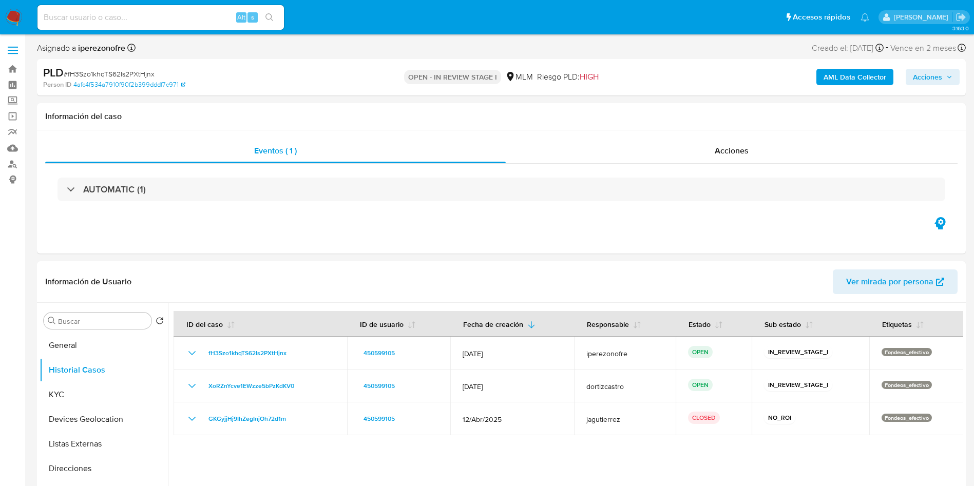
click at [10, 13] on img at bounding box center [13, 17] width 17 height 17
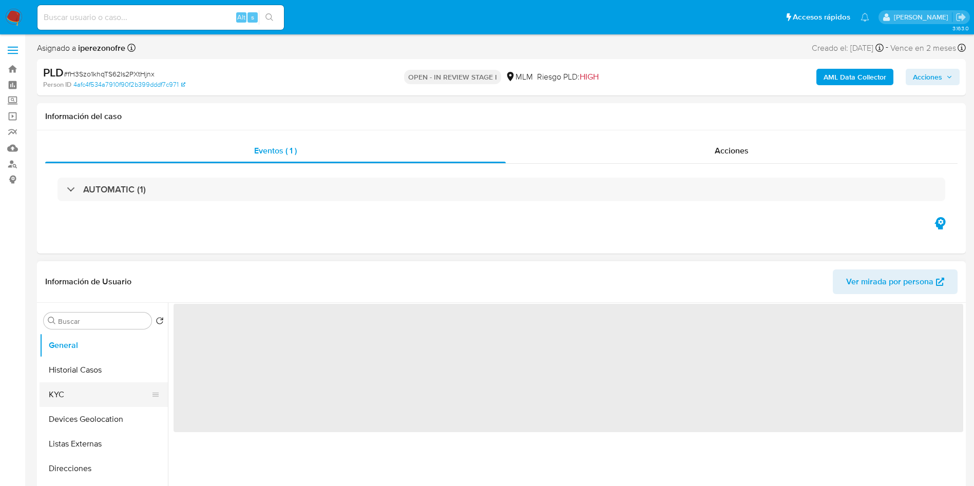
click at [86, 395] on button "KYC" at bounding box center [100, 395] width 120 height 25
select select "10"
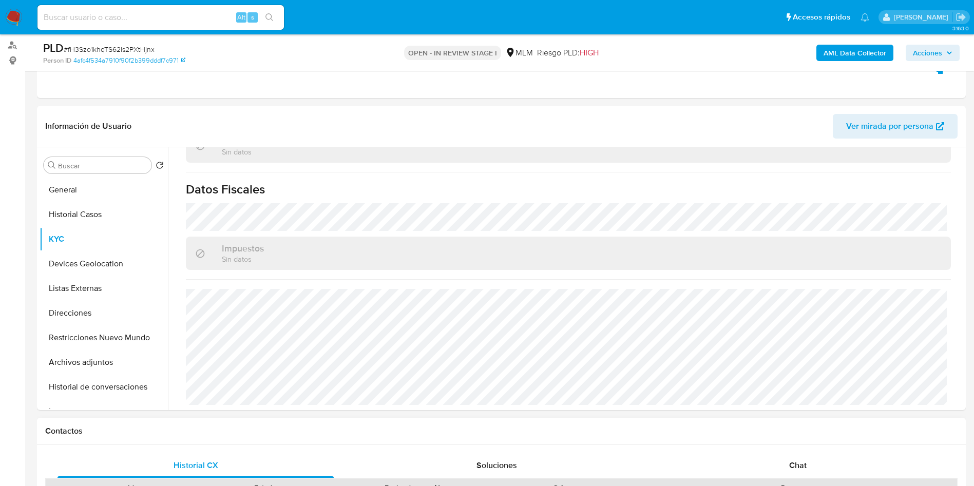
scroll to position [154, 0]
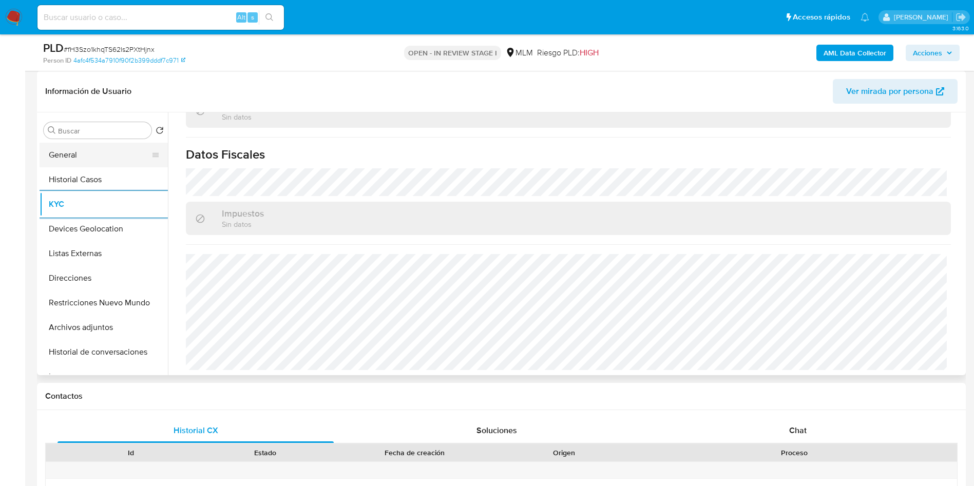
click at [75, 150] on button "General" at bounding box center [100, 155] width 120 height 25
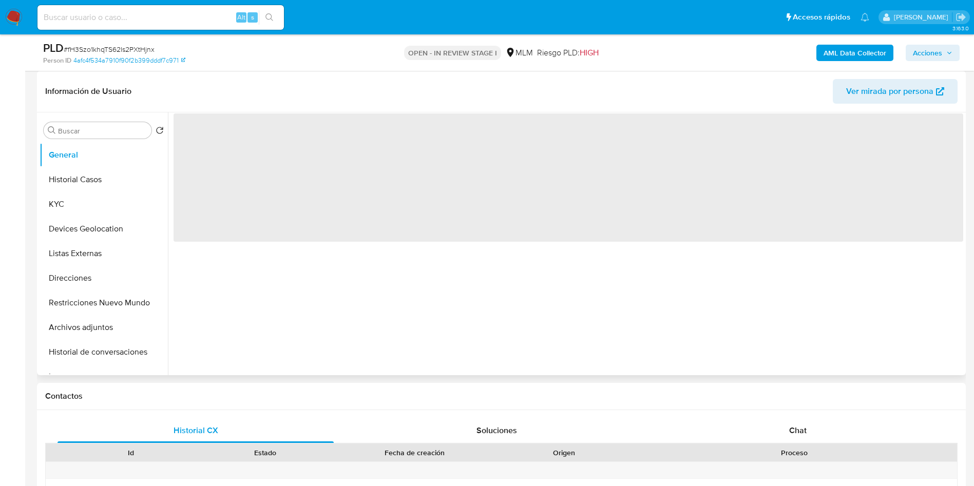
scroll to position [0, 0]
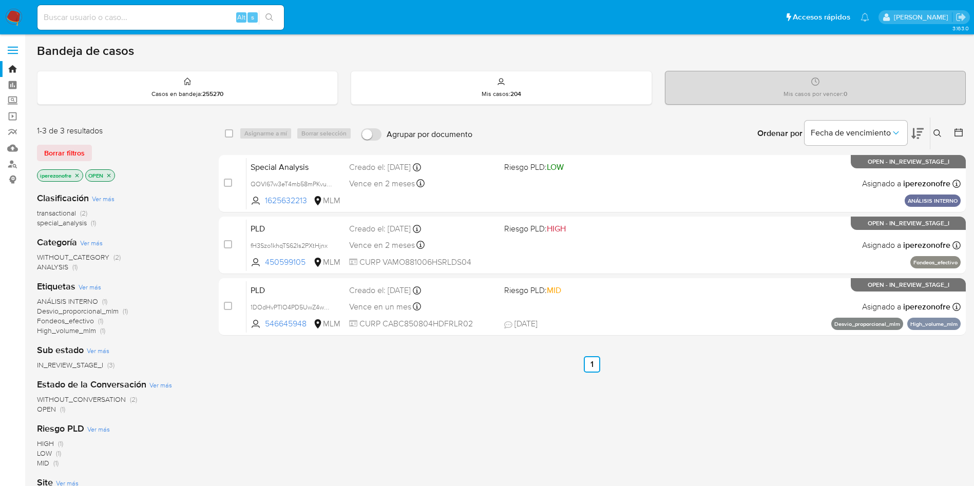
click at [940, 130] on icon at bounding box center [938, 133] width 8 height 8
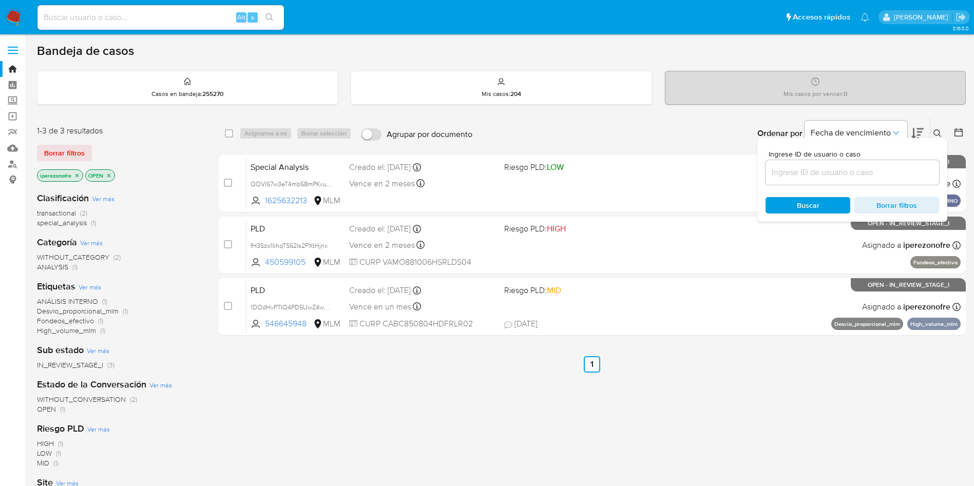
click at [821, 175] on input at bounding box center [853, 172] width 174 height 13
type input "QOVl67w3eT4mb58mPKvu7FSh"
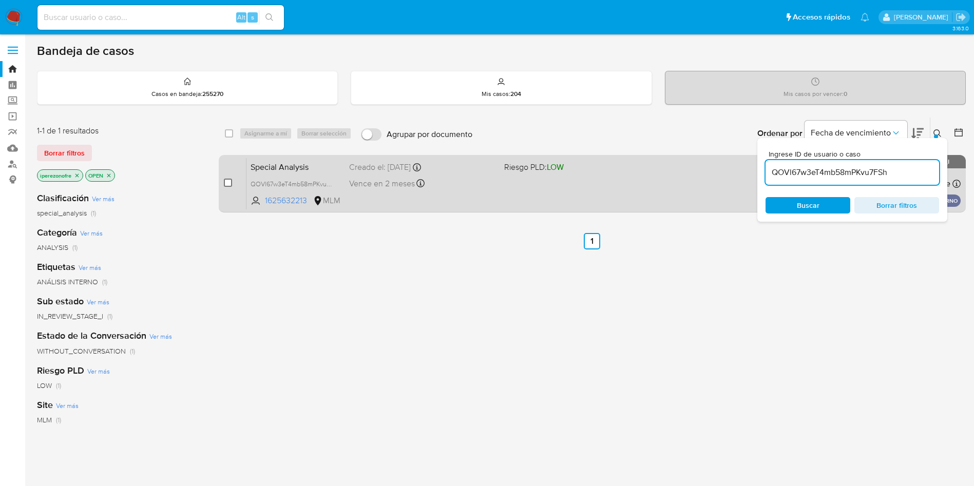
click at [224, 183] on input "checkbox" at bounding box center [228, 183] width 8 height 8
checkbox input "true"
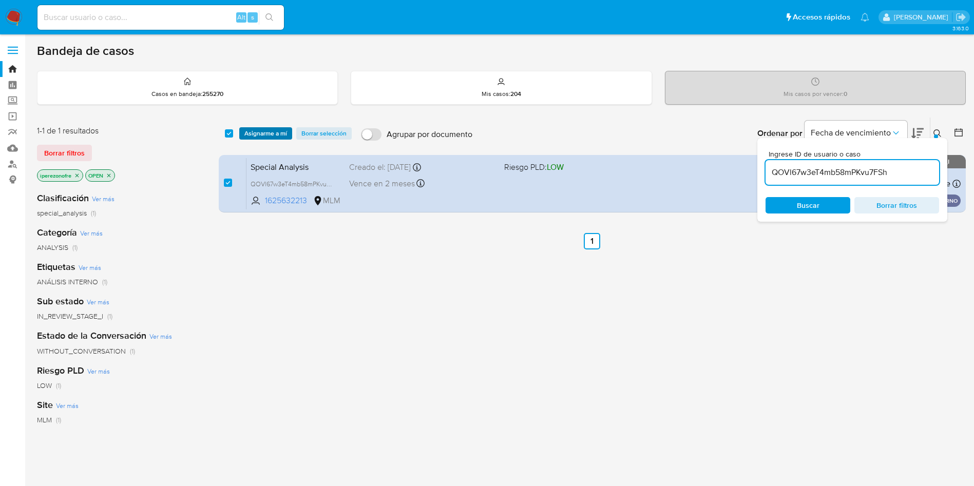
click at [258, 134] on span "Asignarme a mí" at bounding box center [265, 133] width 43 height 10
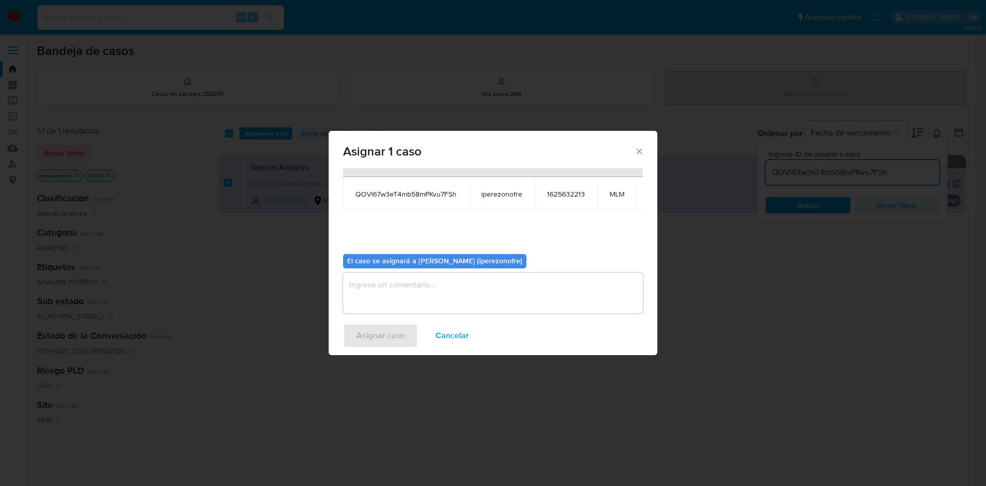
scroll to position [65, 0]
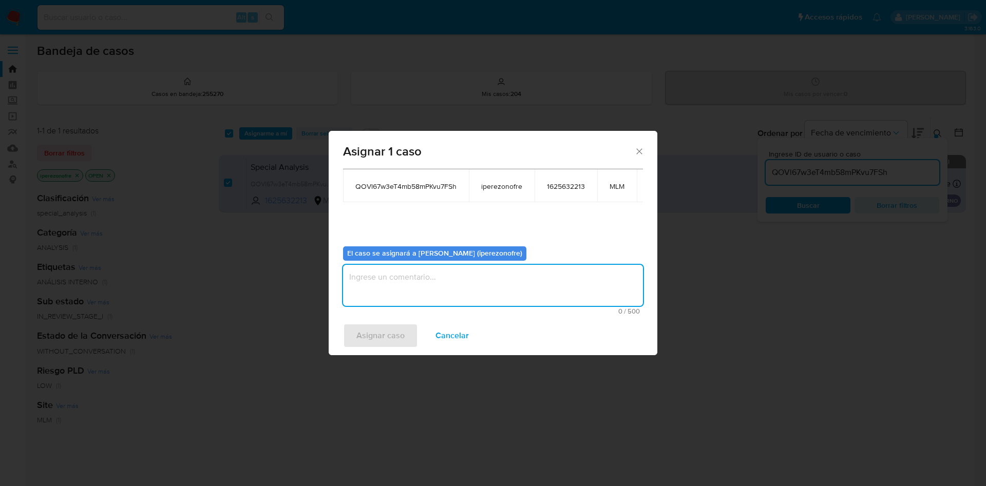
click at [463, 274] on textarea "assign-modal" at bounding box center [493, 285] width 300 height 41
type textarea "IPO"
click at [394, 338] on span "Asignar caso" at bounding box center [380, 336] width 48 height 23
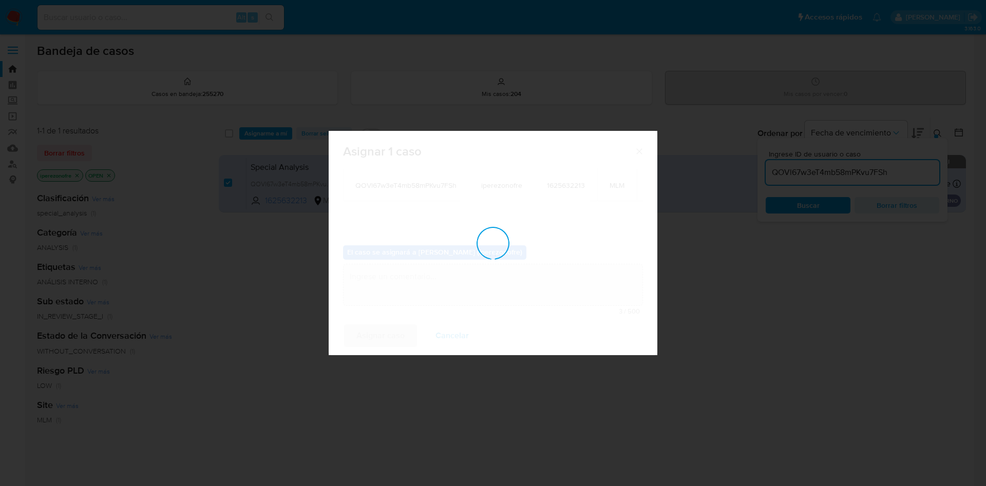
checkbox input "false"
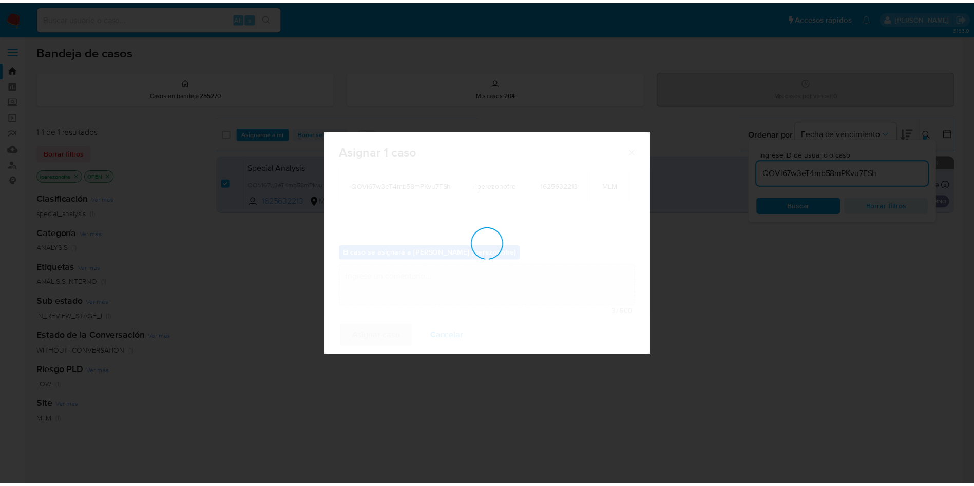
scroll to position [62, 0]
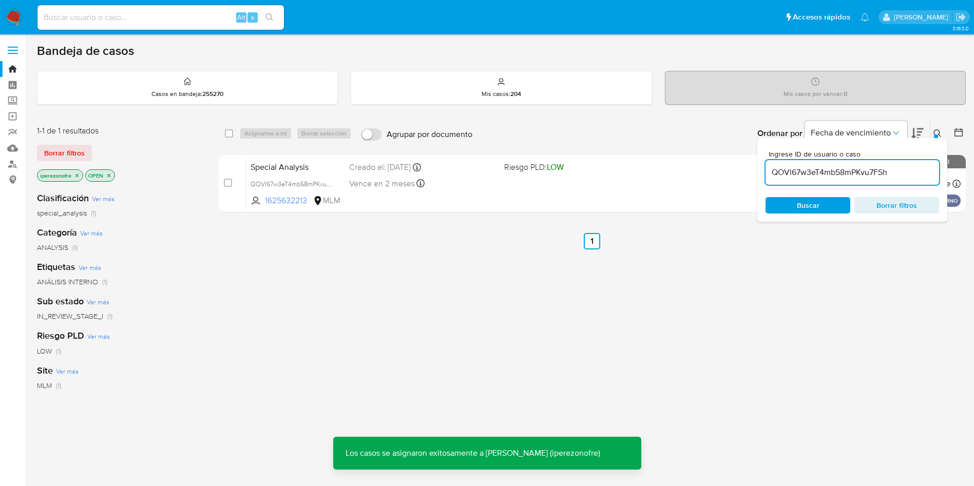
click at [455, 362] on div "select-all-cases-checkbox Asignarme a mí Borrar selección Agrupar por documento…" at bounding box center [592, 349] width 747 height 465
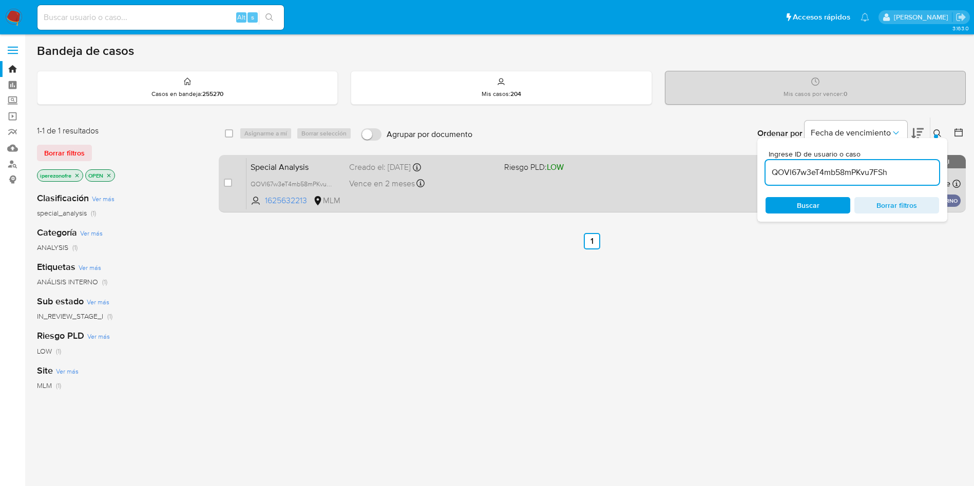
click at [484, 180] on div "Vence en 2 meses Vence el [DATE] 12:07:00" at bounding box center [422, 184] width 147 height 14
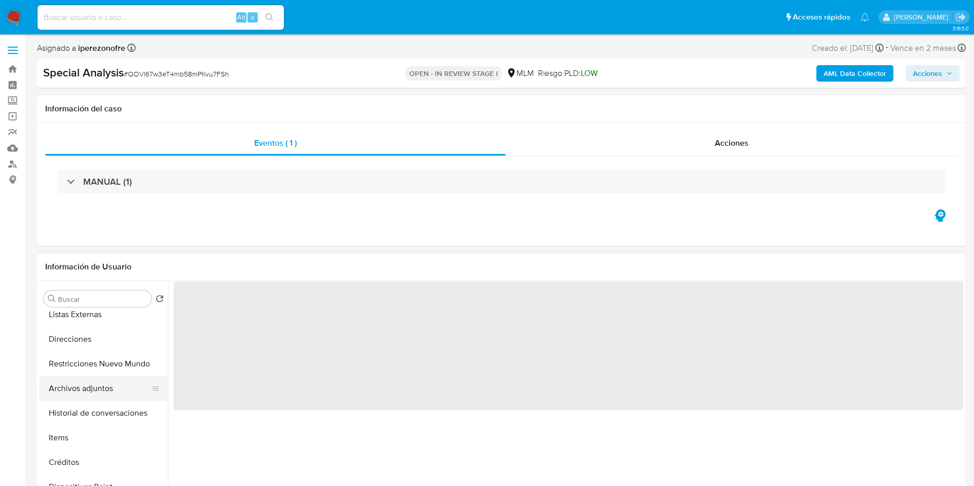
scroll to position [154, 0]
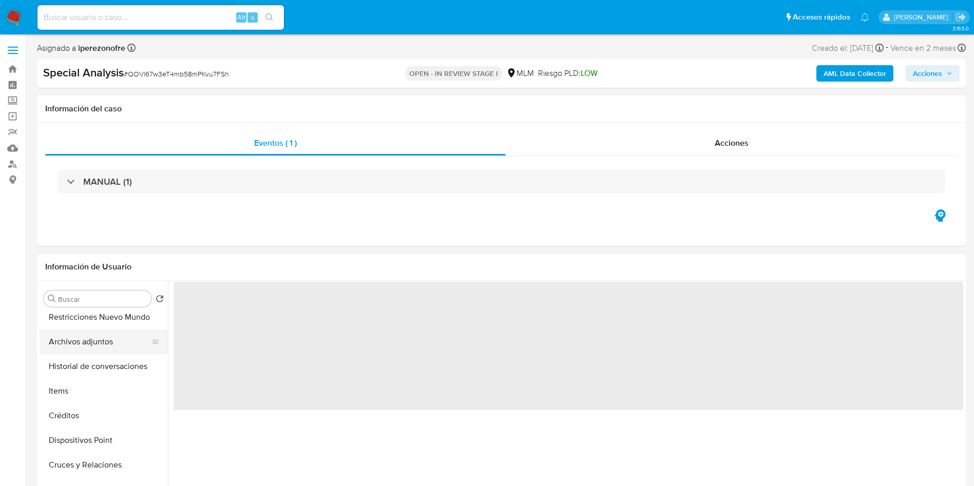
select select "10"
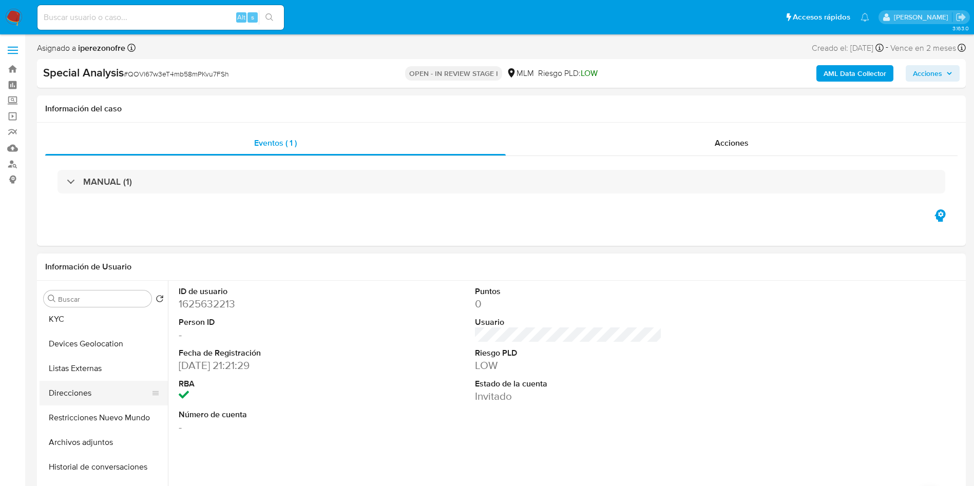
scroll to position [77, 0]
click at [89, 421] on button "Archivos adjuntos" at bounding box center [100, 419] width 120 height 25
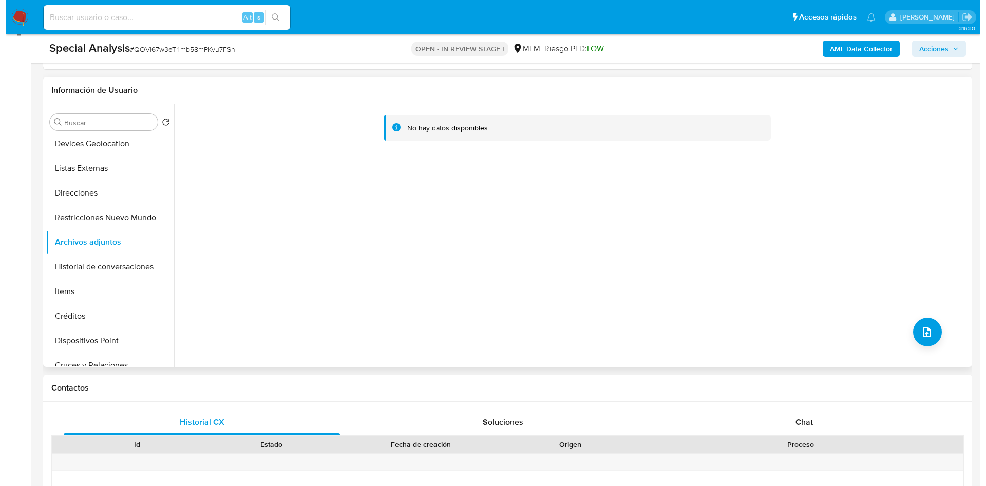
scroll to position [154, 0]
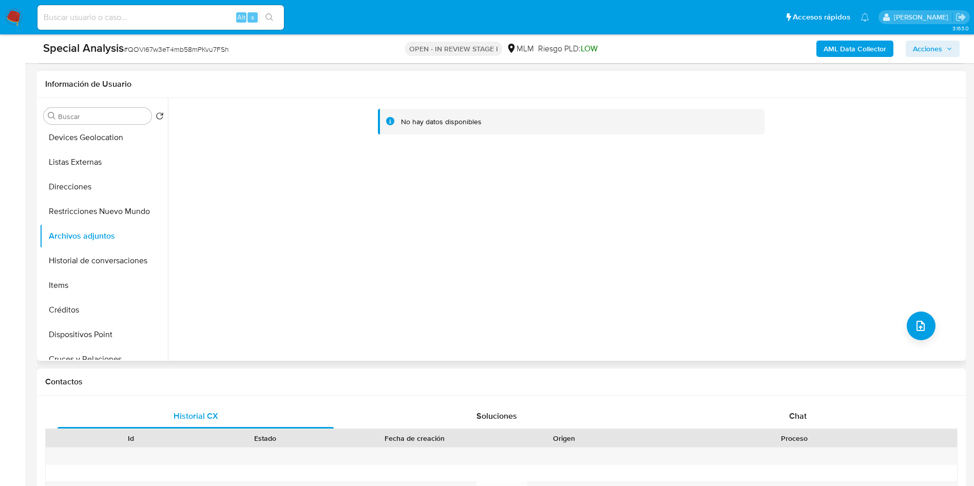
click at [930, 317] on div "No hay datos disponibles" at bounding box center [565, 229] width 795 height 263
click at [920, 323] on icon "upload-file" at bounding box center [921, 326] width 8 height 10
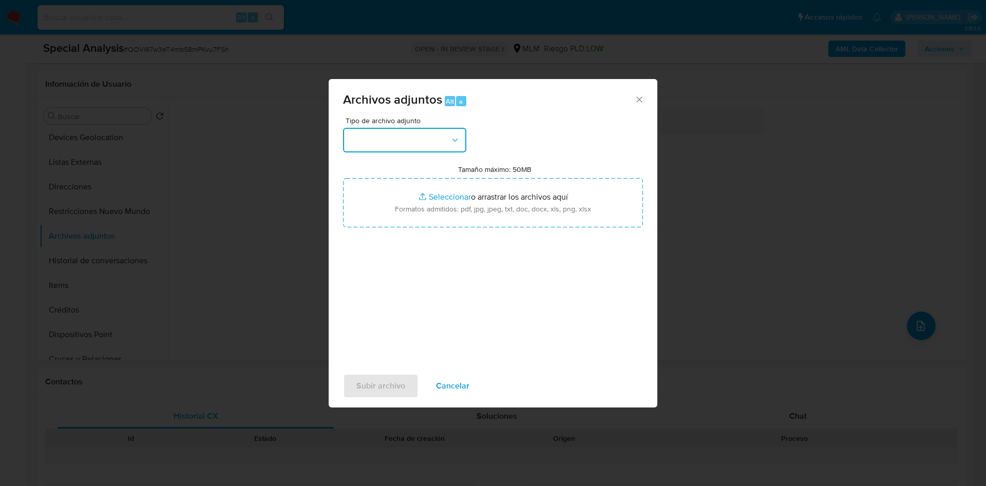
click at [455, 134] on button "button" at bounding box center [404, 140] width 123 height 25
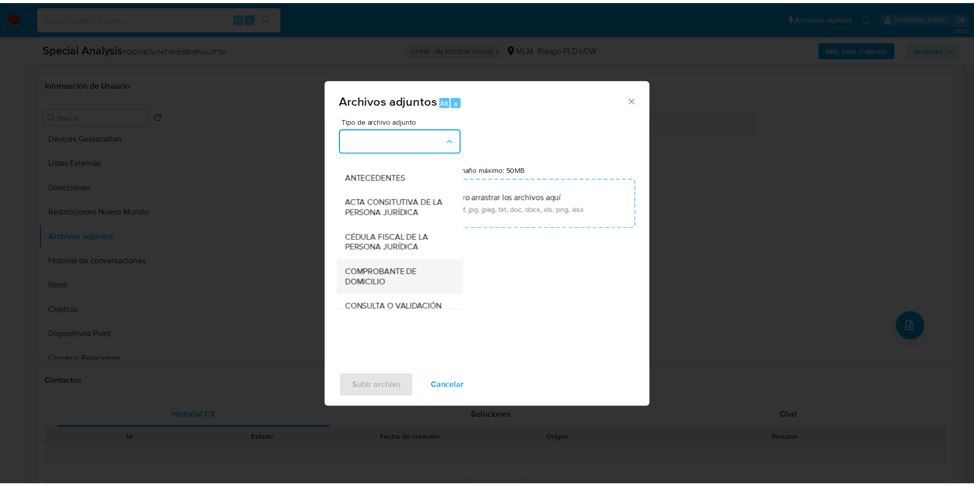
scroll to position [191, 0]
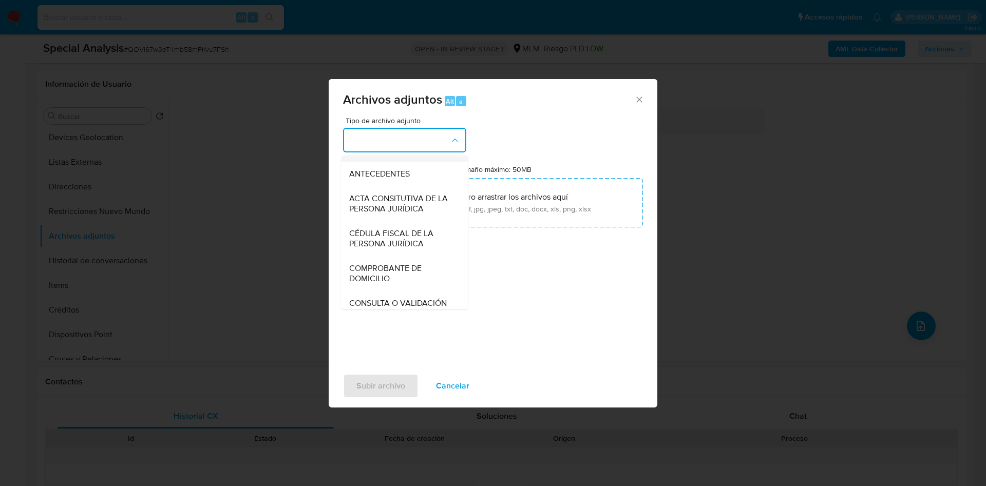
click at [396, 162] on div "OTROS" at bounding box center [401, 149] width 105 height 25
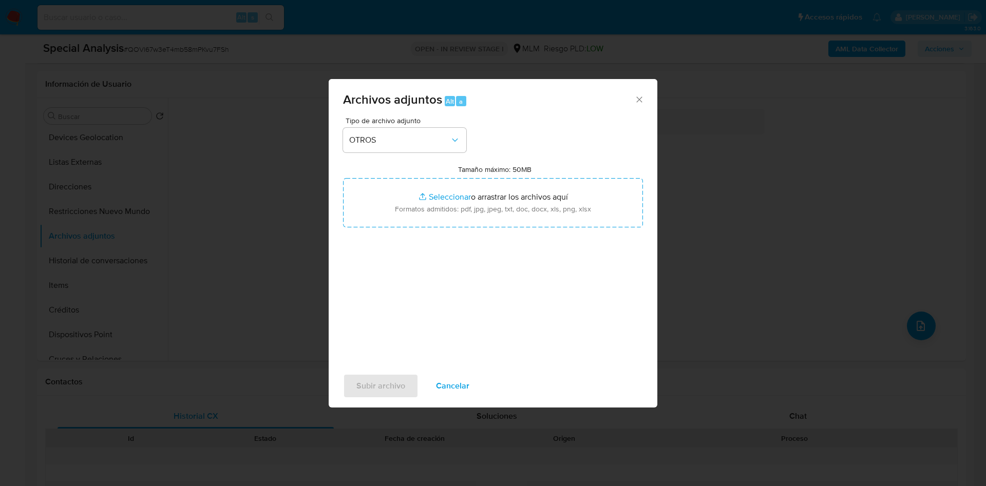
click at [639, 100] on icon "Cerrar" at bounding box center [639, 99] width 10 height 10
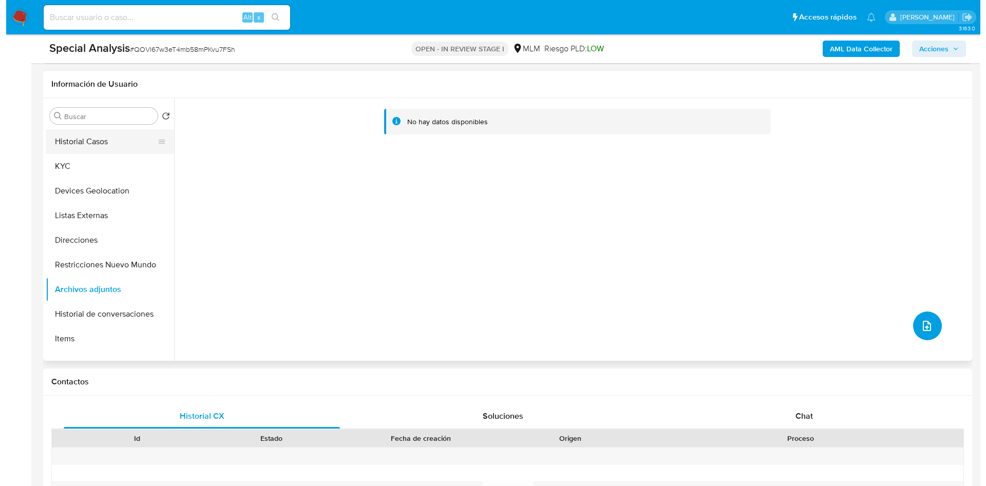
scroll to position [0, 0]
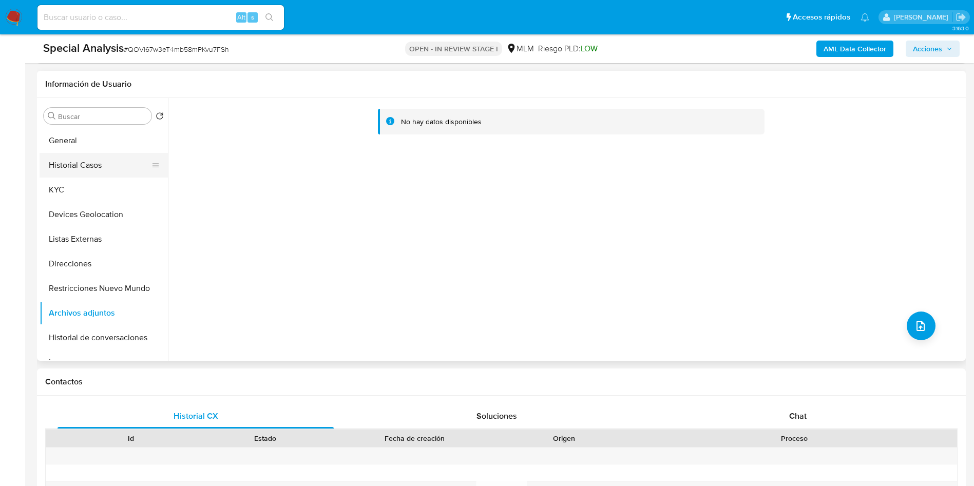
click at [83, 162] on button "Historial Casos" at bounding box center [100, 165] width 120 height 25
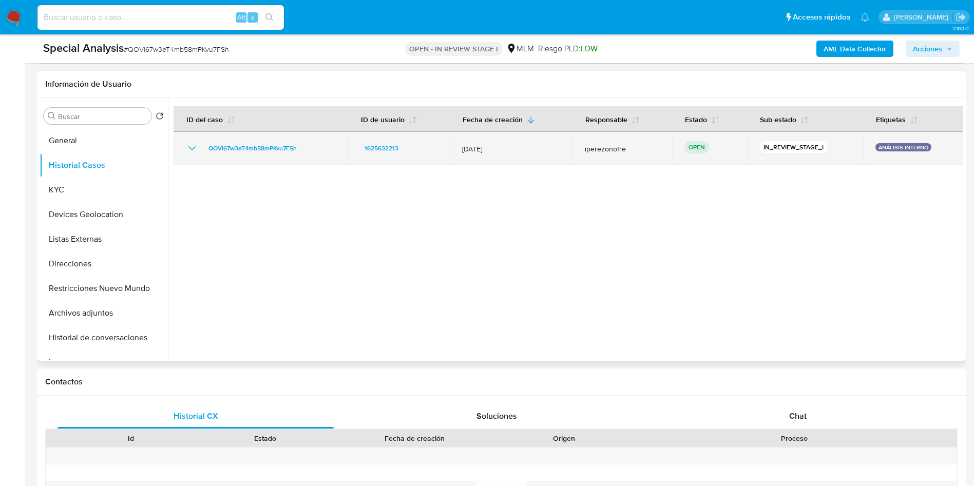
drag, startPoint x: 303, startPoint y: 149, endPoint x: 203, endPoint y: 149, distance: 99.6
click at [203, 149] on div "QOVl67w3eT4mb58mPKvu7FSh" at bounding box center [261, 148] width 150 height 12
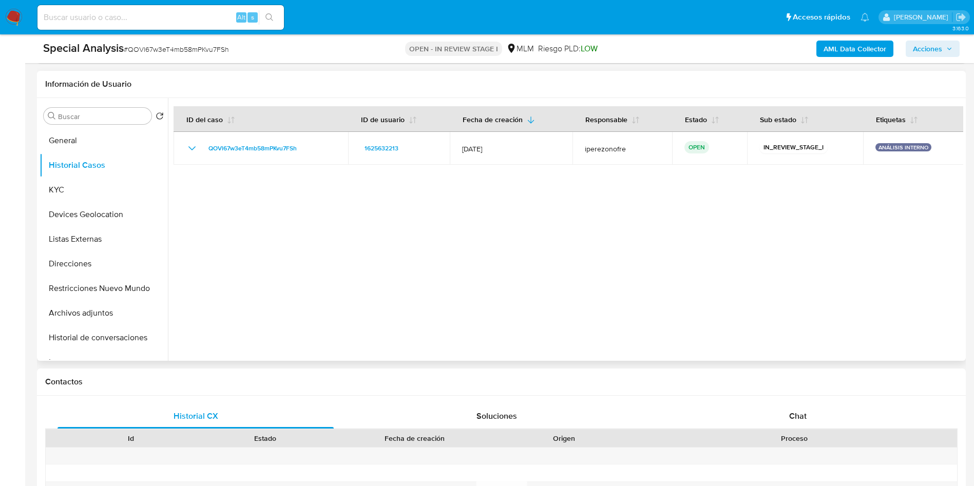
click at [639, 259] on div at bounding box center [565, 229] width 795 height 263
click at [77, 189] on button "KYC" at bounding box center [100, 190] width 120 height 25
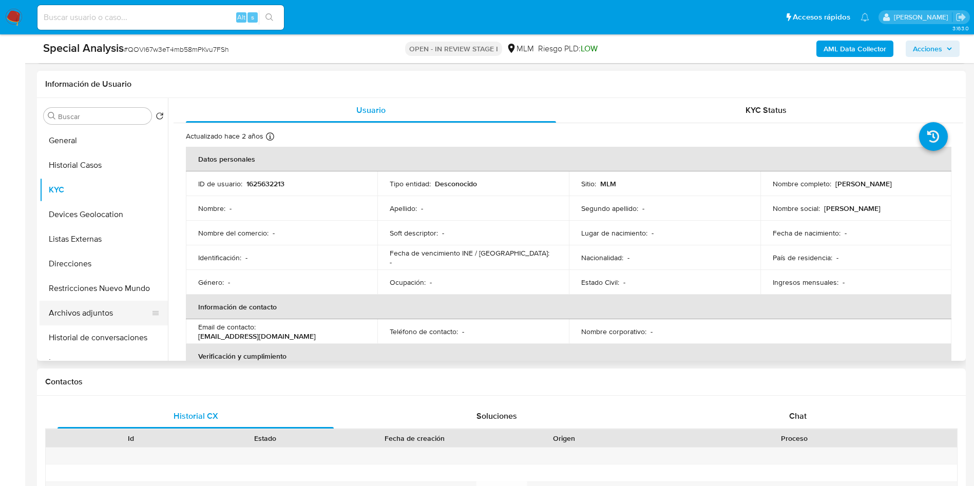
click at [90, 313] on button "Archivos adjuntos" at bounding box center [100, 313] width 120 height 25
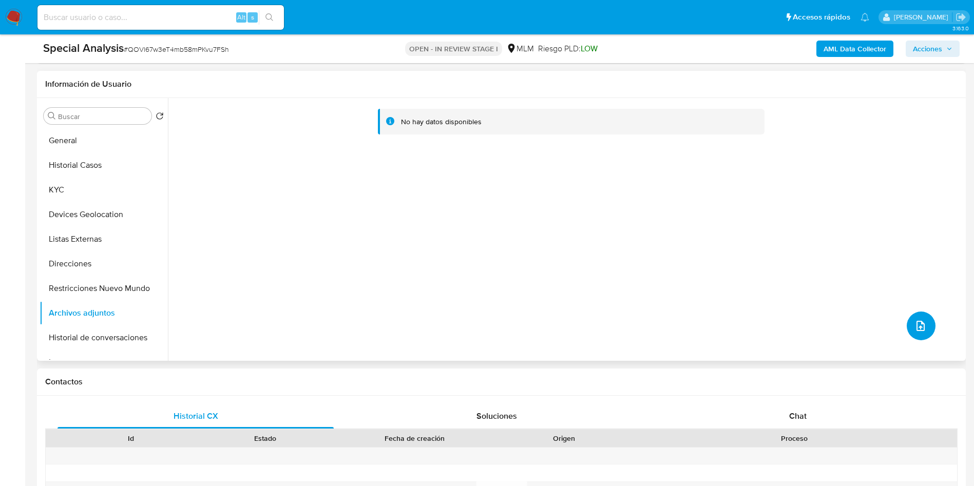
click at [918, 330] on icon "upload-file" at bounding box center [921, 326] width 8 height 10
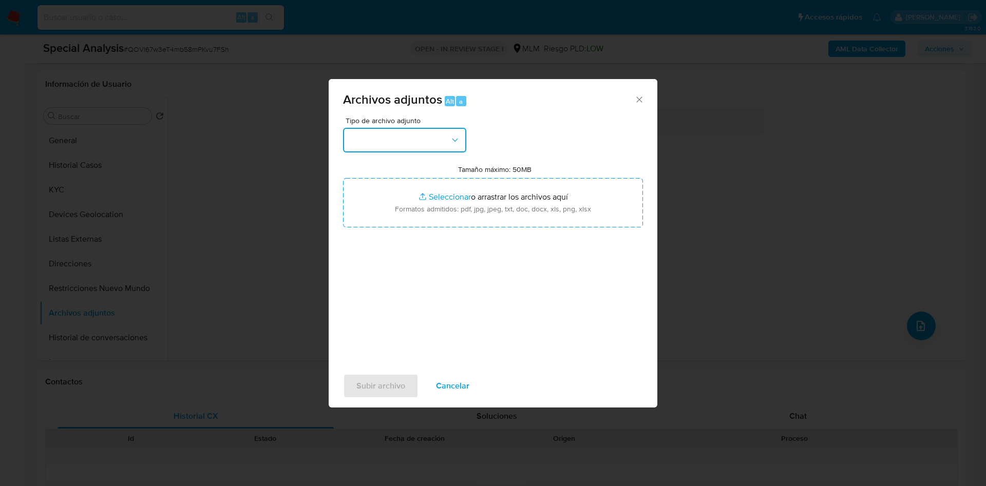
click at [422, 146] on button "button" at bounding box center [404, 140] width 123 height 25
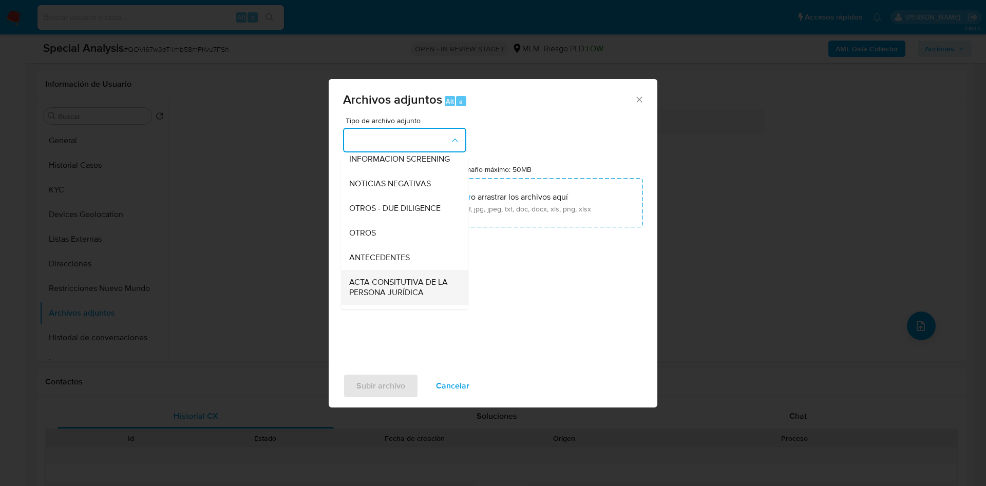
scroll to position [154, 0]
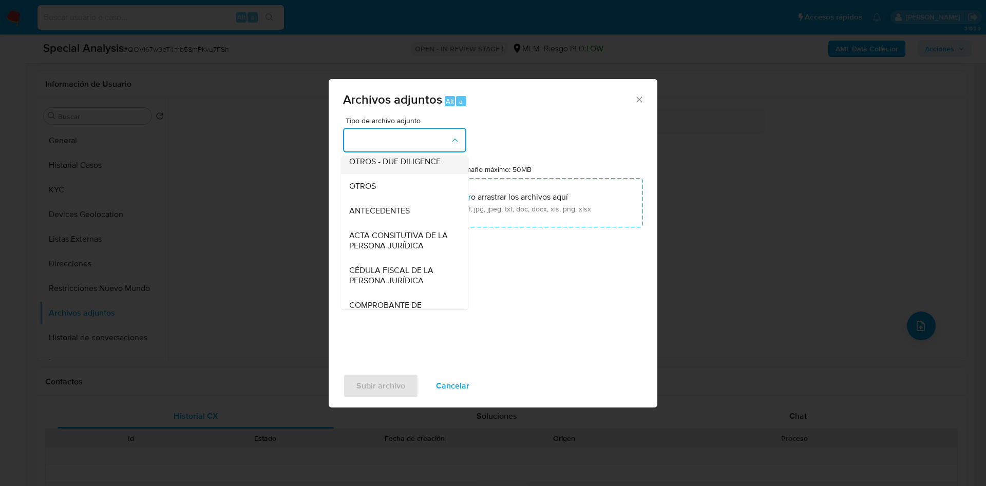
click at [387, 174] on div "OTROS - DUE DILIGENCE" at bounding box center [401, 161] width 105 height 25
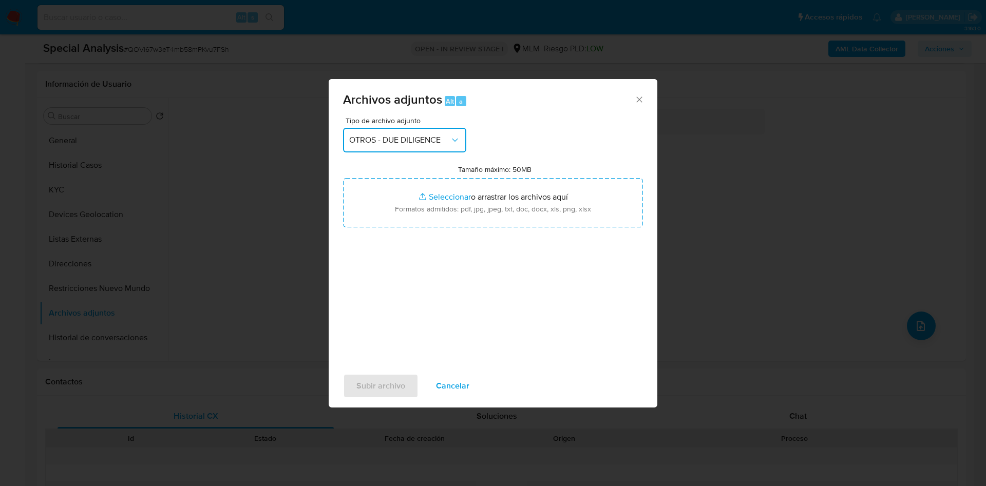
click at [426, 146] on button "OTROS - DUE DILIGENCE" at bounding box center [404, 140] width 123 height 25
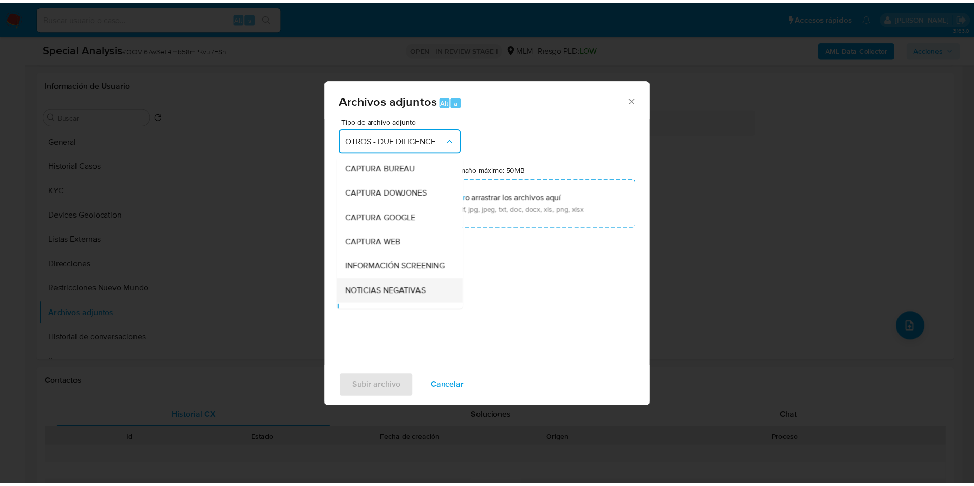
scroll to position [99, 0]
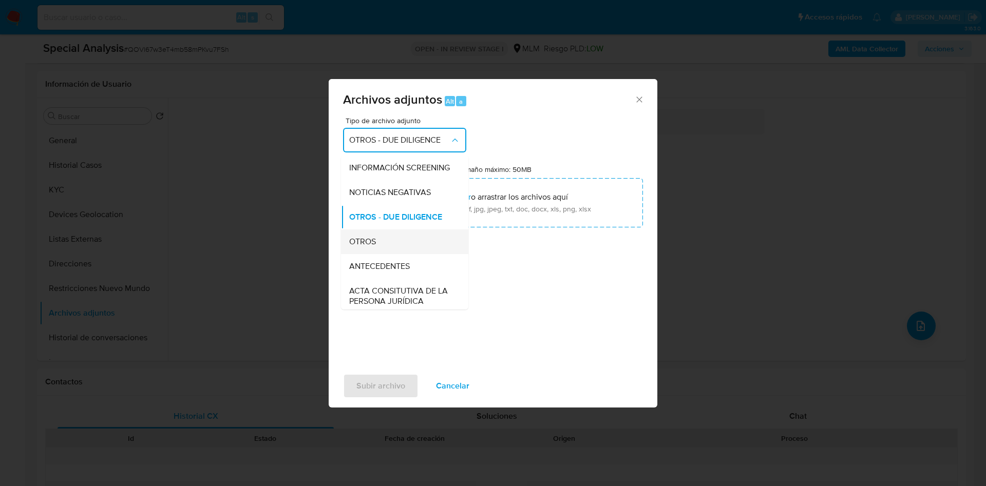
click at [391, 254] on div "OTROS" at bounding box center [401, 242] width 105 height 25
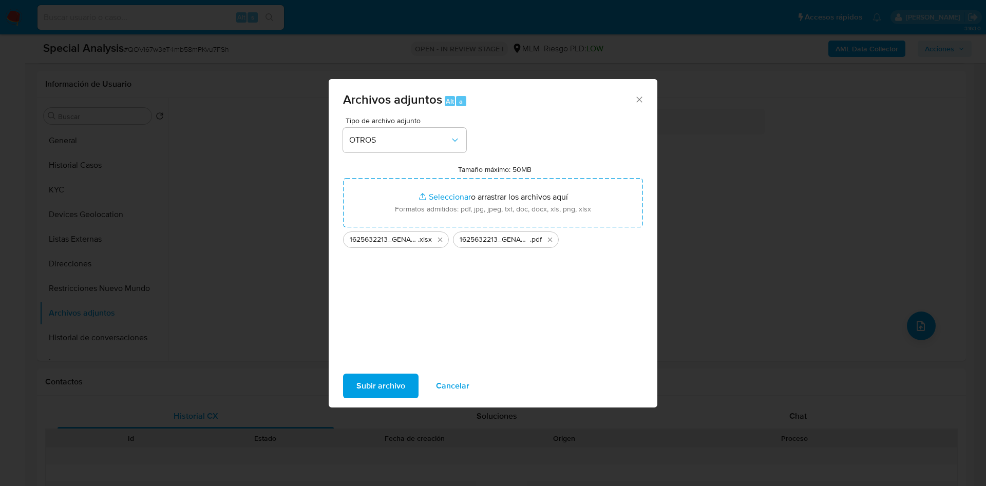
click at [385, 386] on span "Subir archivo" at bounding box center [380, 386] width 49 height 23
click at [368, 382] on span "Subir archivo" at bounding box center [380, 386] width 49 height 23
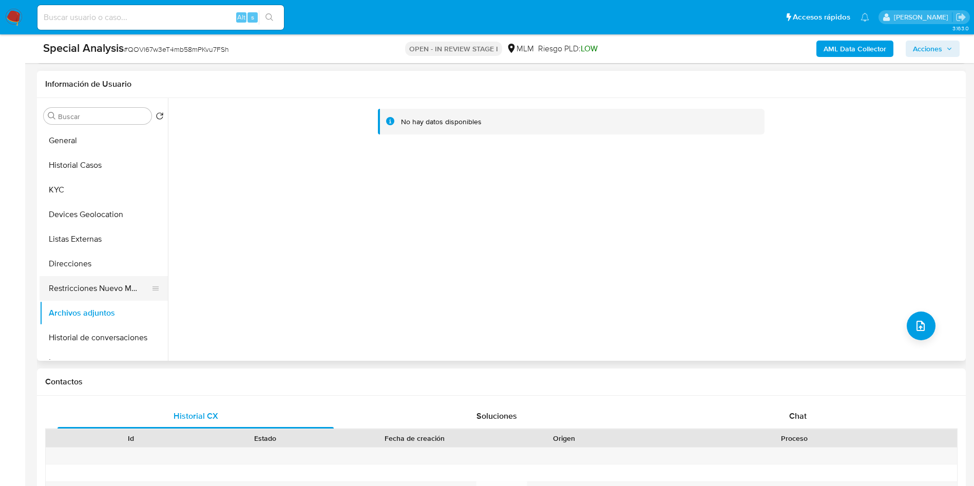
click at [86, 279] on button "Restricciones Nuevo Mundo" at bounding box center [100, 288] width 120 height 25
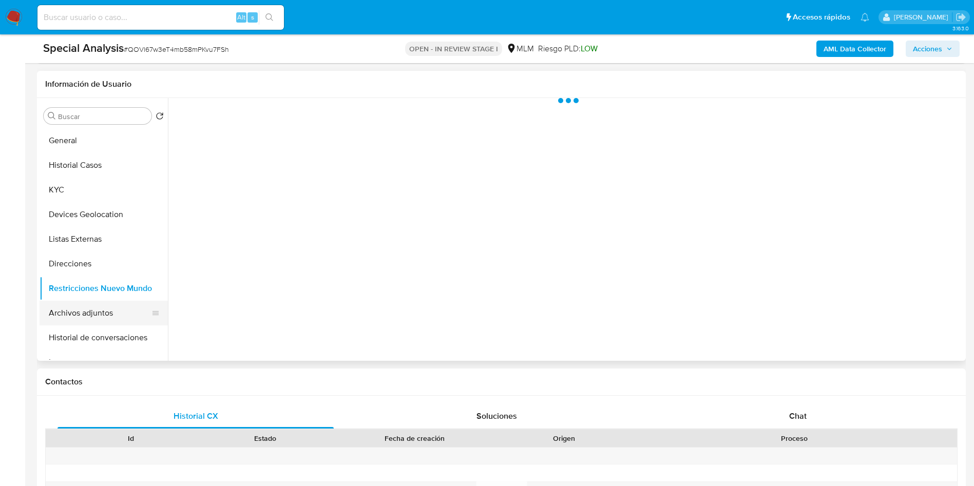
click at [88, 309] on button "Archivos adjuntos" at bounding box center [100, 313] width 120 height 25
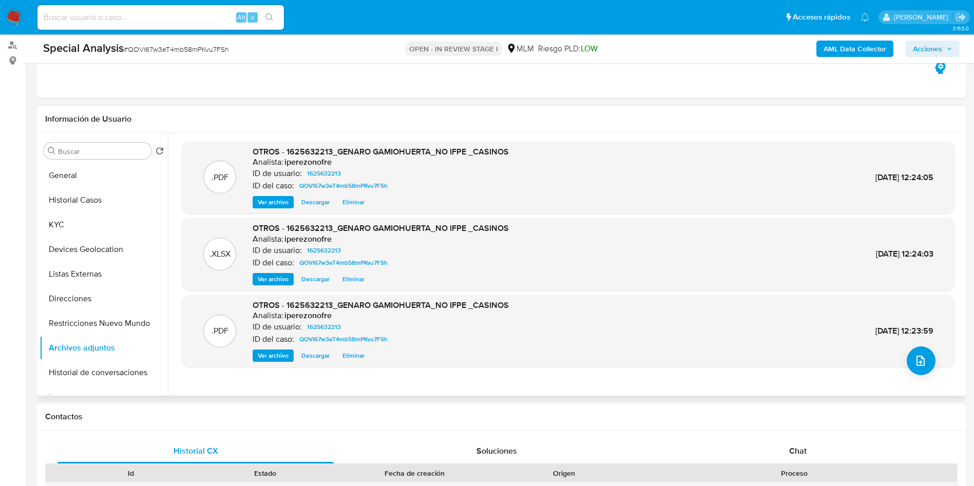
scroll to position [77, 0]
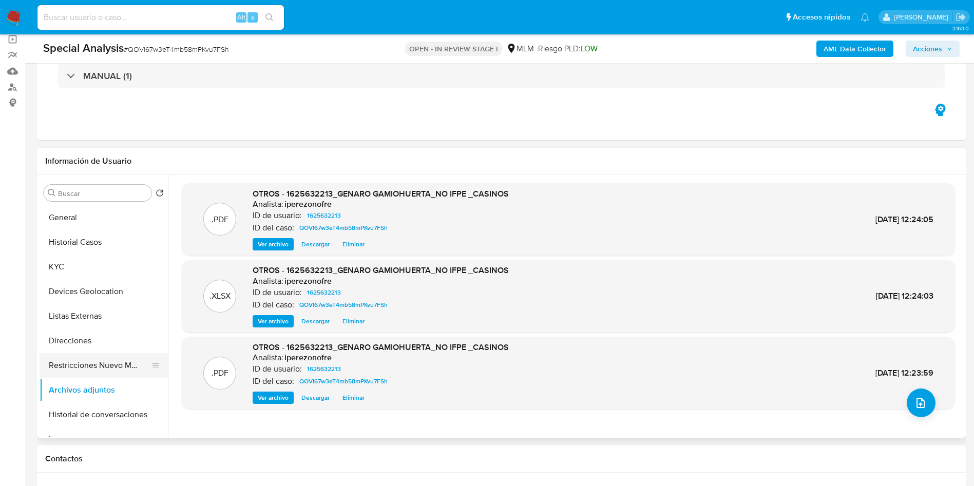
click at [100, 365] on button "Restricciones Nuevo Mundo" at bounding box center [100, 365] width 120 height 25
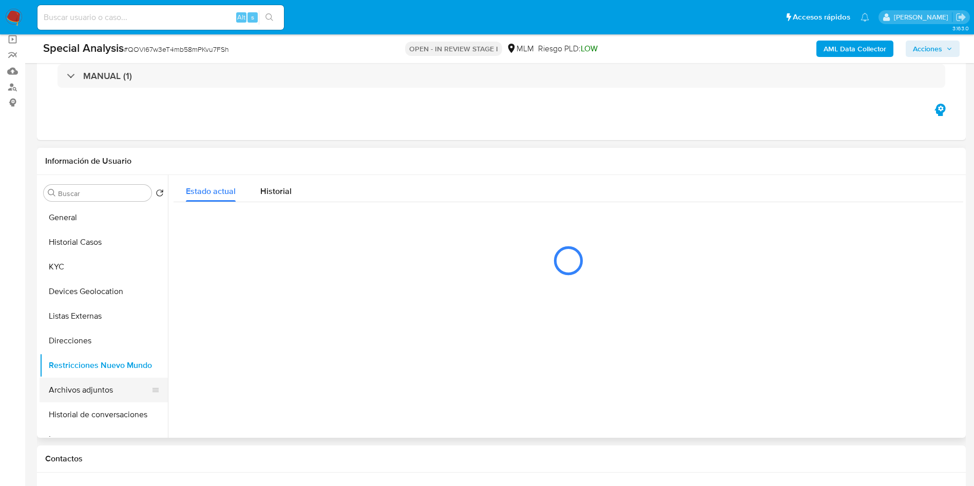
click at [93, 394] on button "Archivos adjuntos" at bounding box center [100, 390] width 120 height 25
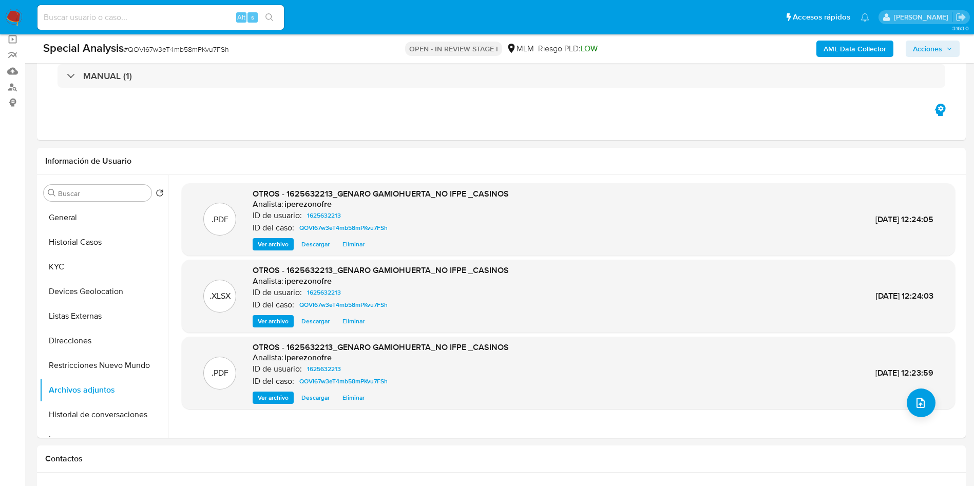
click at [945, 43] on span "Acciones" at bounding box center [933, 49] width 40 height 14
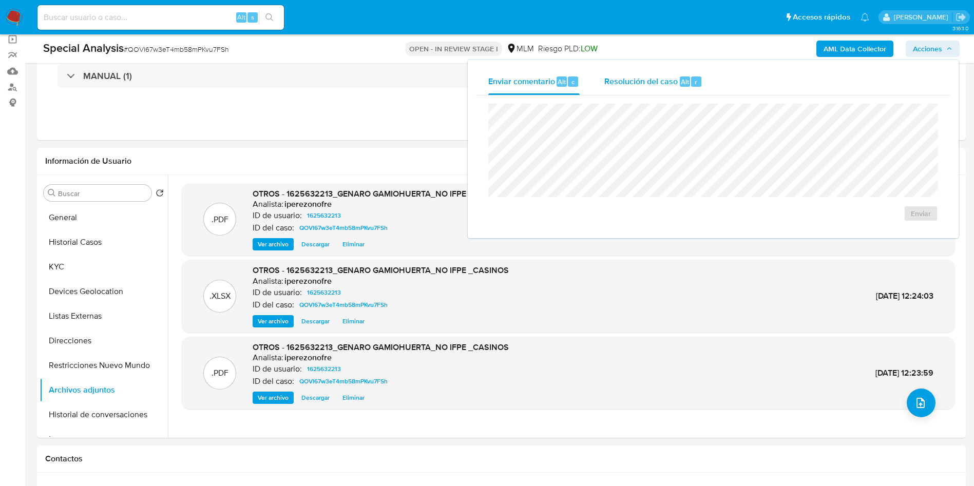
click at [646, 78] on span "Resolución del caso" at bounding box center [640, 81] width 73 height 12
click at [597, 159] on textarea at bounding box center [713, 159] width 449 height 82
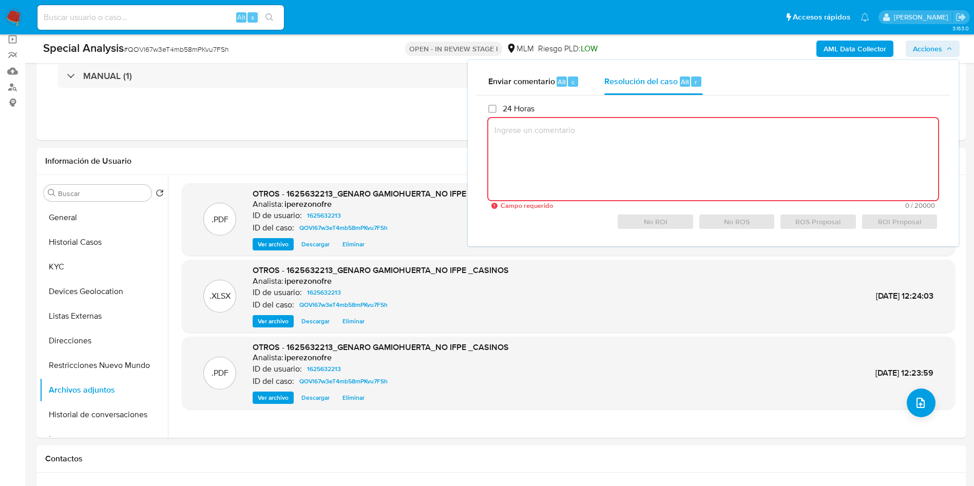
paste textarea "/CONOCIMIENTO DEL CLIENTE O USUARIO/CLIENTE GENARO GAMIOHUERTA, NUMERO DE CLIEN…"
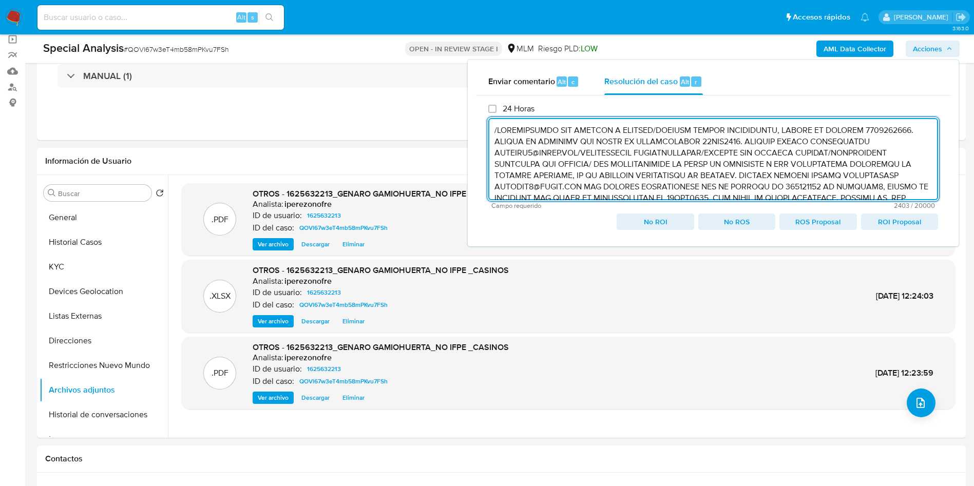
scroll to position [230, 0]
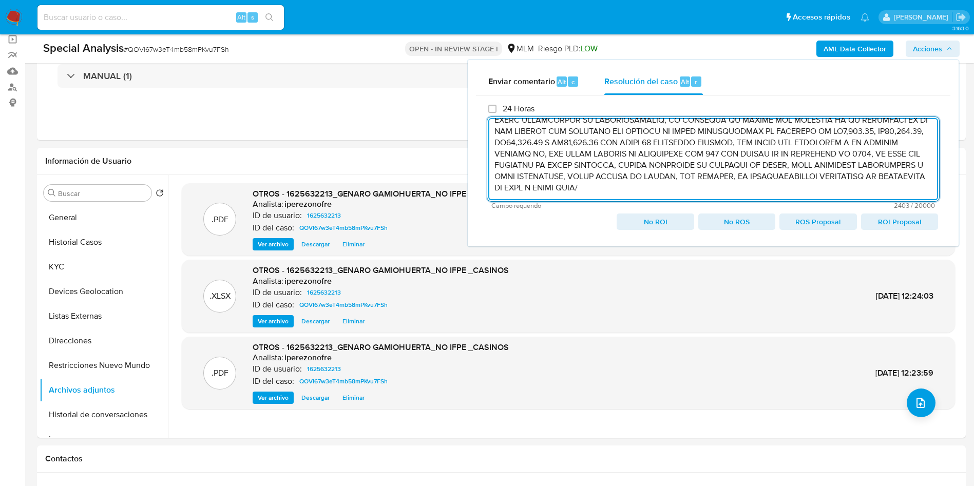
click at [887, 225] on span "ROI Proposal" at bounding box center [899, 222] width 63 height 14
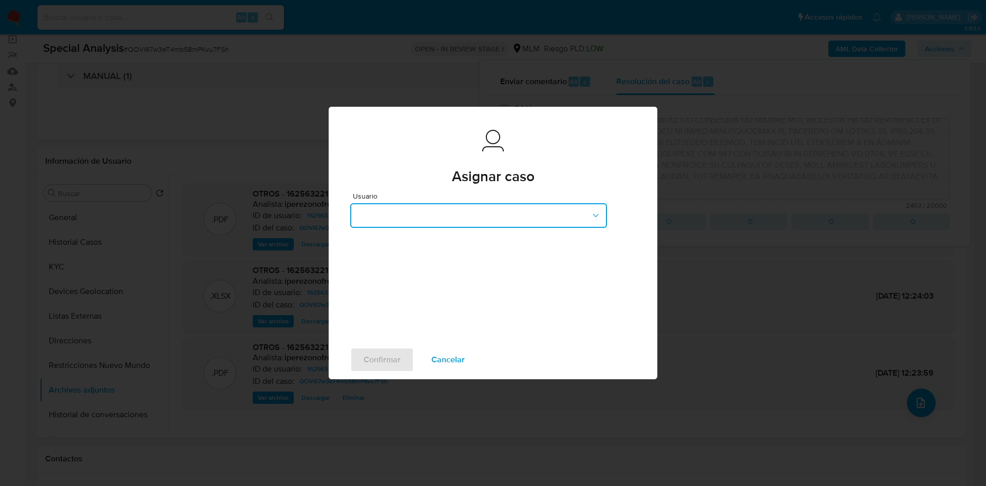
click at [592, 215] on icon "button" at bounding box center [596, 216] width 10 height 10
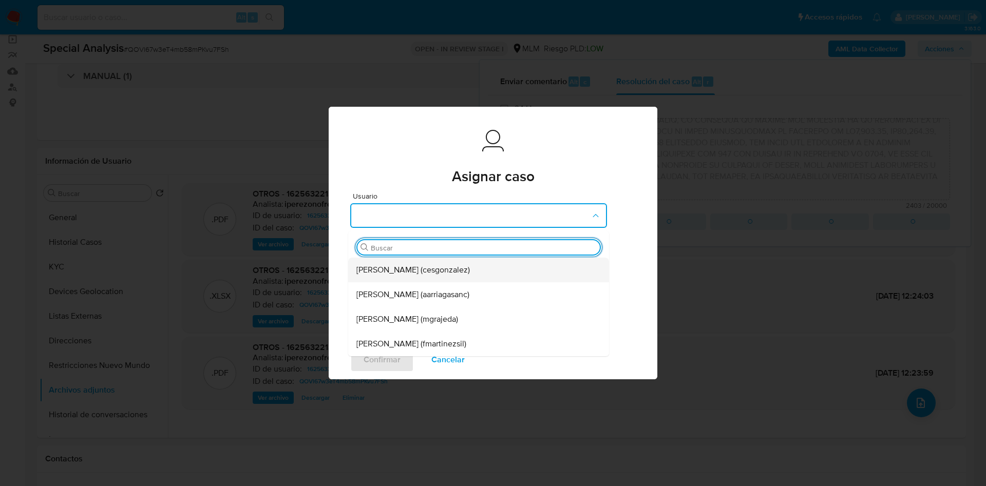
click at [406, 271] on span "Cesar Gonzalez (cesgonzalez)" at bounding box center [412, 270] width 113 height 10
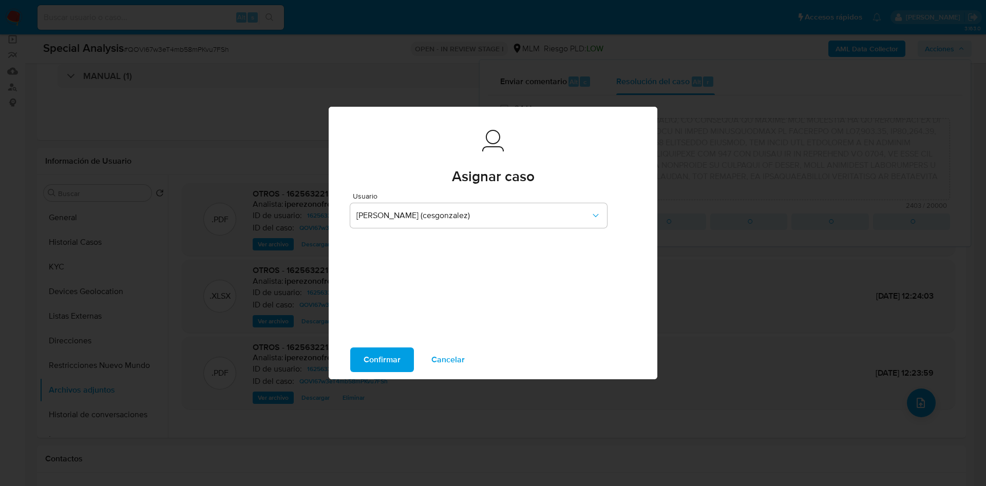
click at [380, 357] on span "Confirmar" at bounding box center [382, 360] width 37 height 23
type textarea "/CONOCIMIENTO DEL CLIENTE O USUARIO/CLIENTE GENARO GAMIOHUERTA, NUMERO DE CLIEN…"
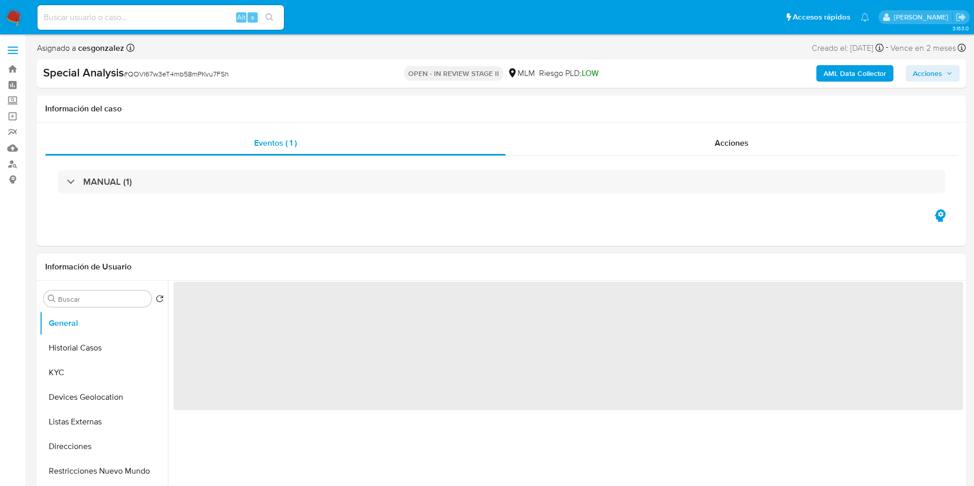
select select "10"
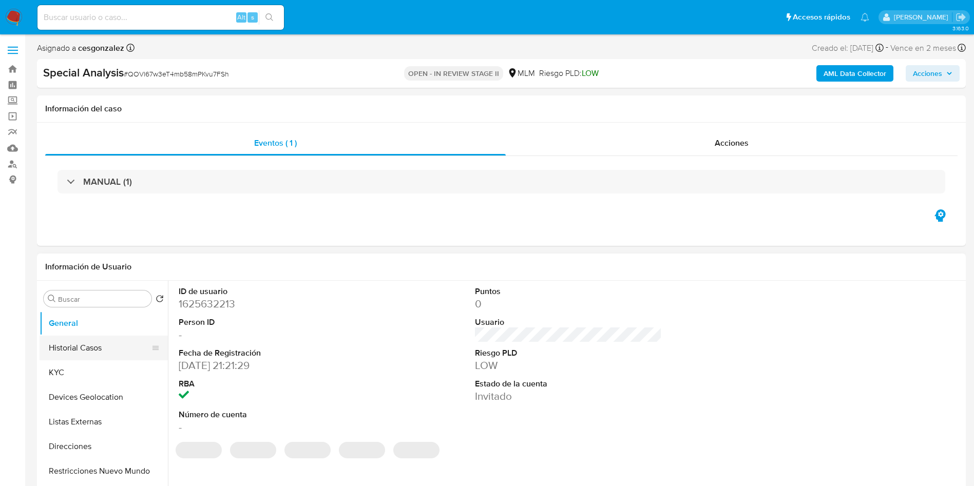
click at [79, 343] on button "Historial Casos" at bounding box center [100, 348] width 120 height 25
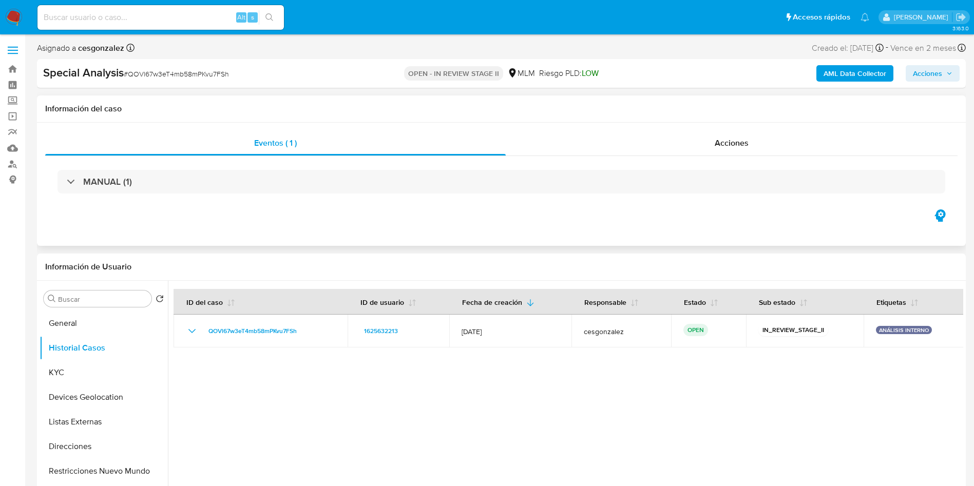
click at [464, 218] on div "Eventos ( 1 ) Acciones MANUAL (1)" at bounding box center [501, 184] width 929 height 123
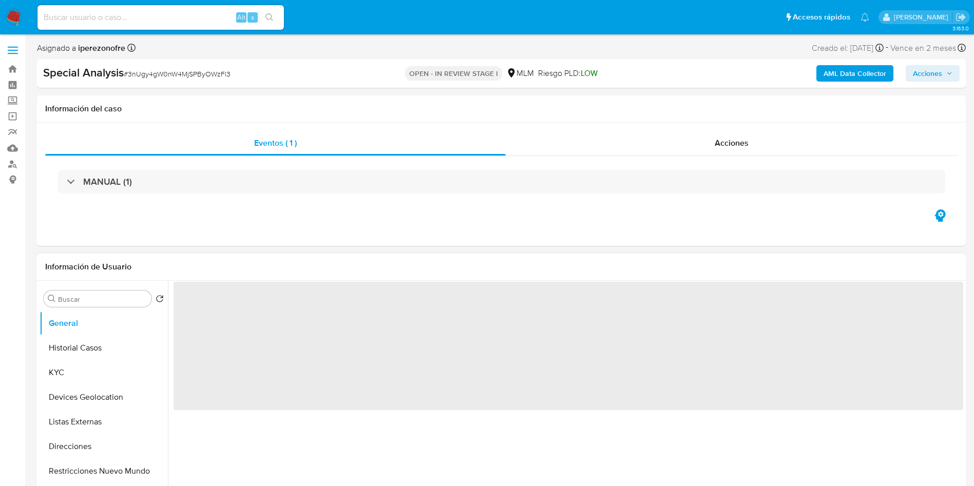
select select "10"
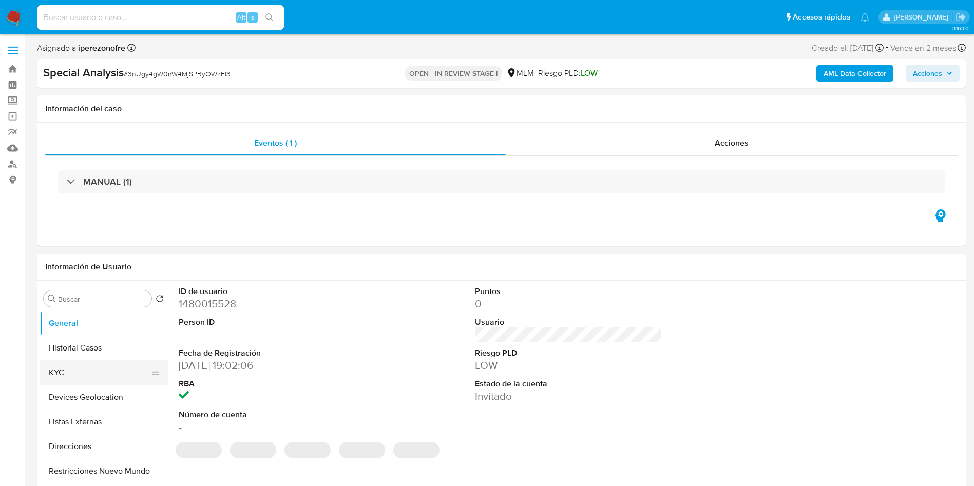
click at [87, 371] on button "KYC" at bounding box center [100, 372] width 120 height 25
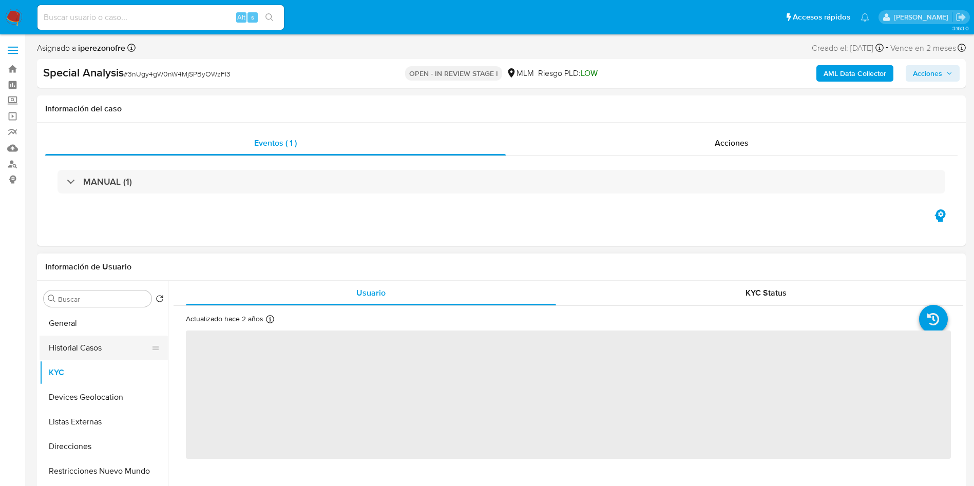
click at [93, 348] on button "Historial Casos" at bounding box center [100, 348] width 120 height 25
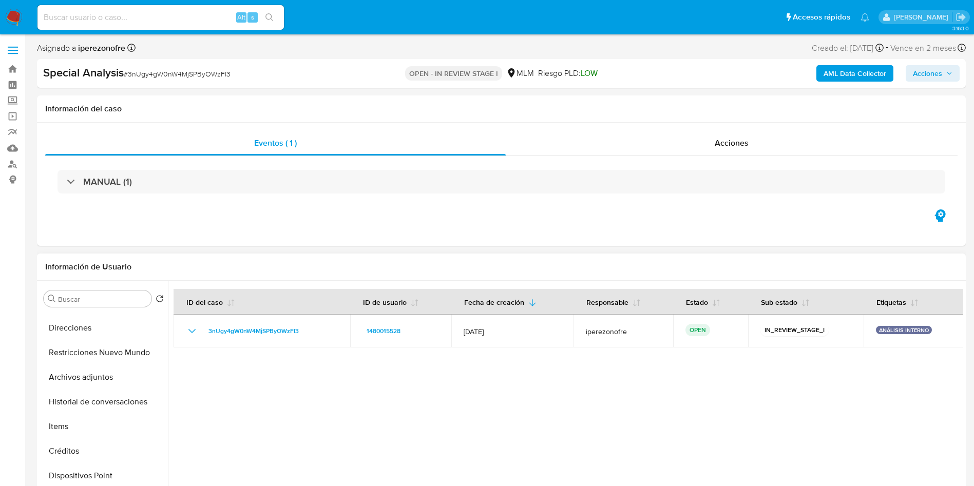
scroll to position [154, 0]
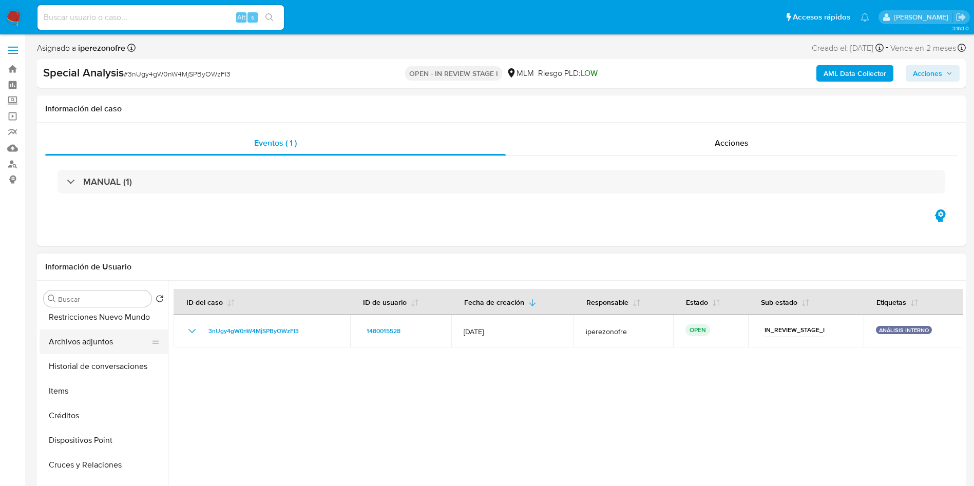
click at [104, 336] on button "Archivos adjuntos" at bounding box center [100, 342] width 120 height 25
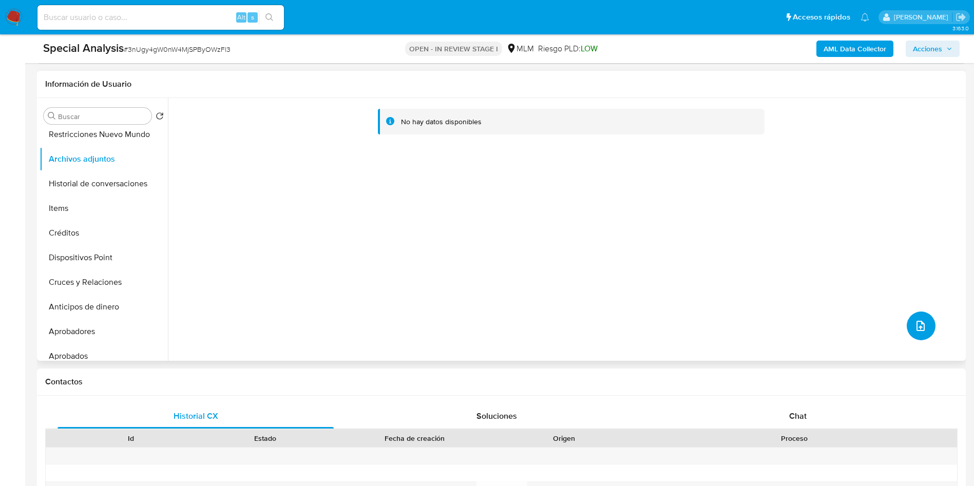
click at [915, 321] on icon "upload-file" at bounding box center [921, 326] width 12 height 12
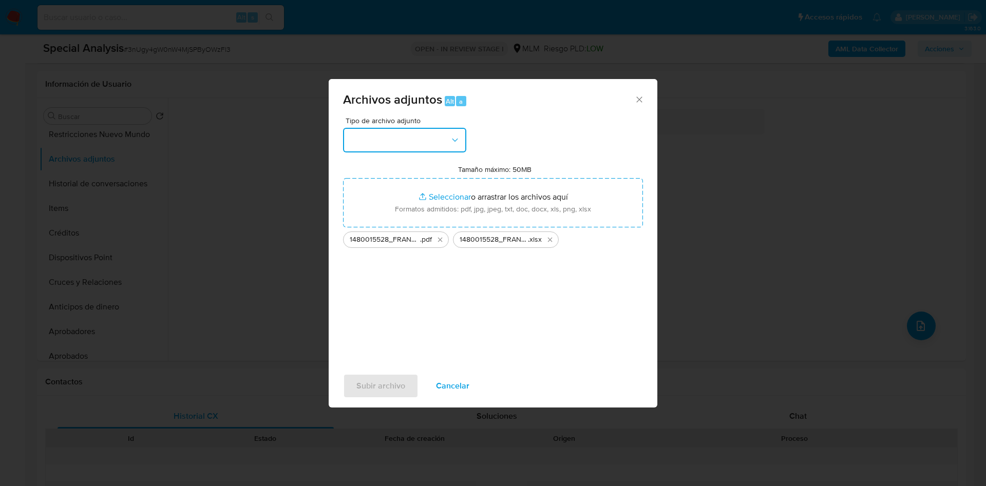
click at [452, 137] on icon "button" at bounding box center [455, 140] width 10 height 10
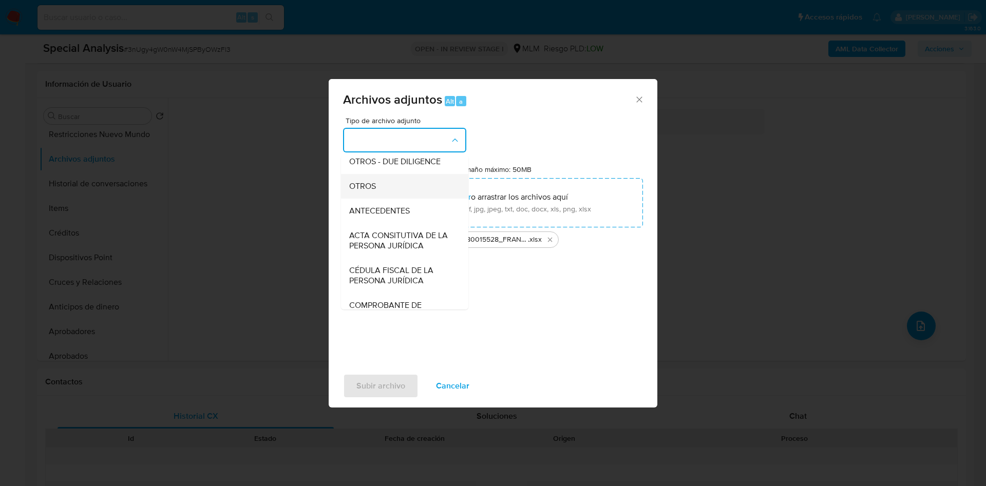
click at [387, 188] on div "OTROS" at bounding box center [401, 186] width 105 height 25
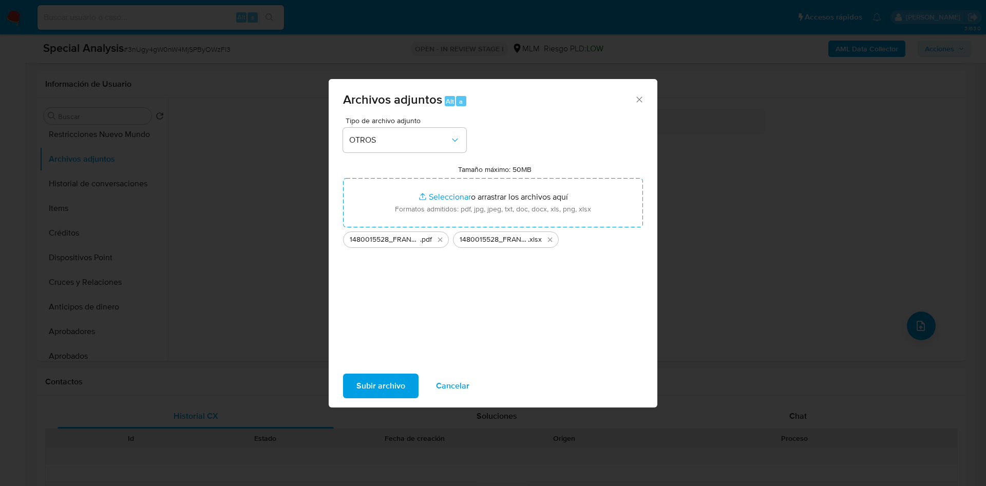
click at [378, 381] on span "Subir archivo" at bounding box center [380, 386] width 49 height 23
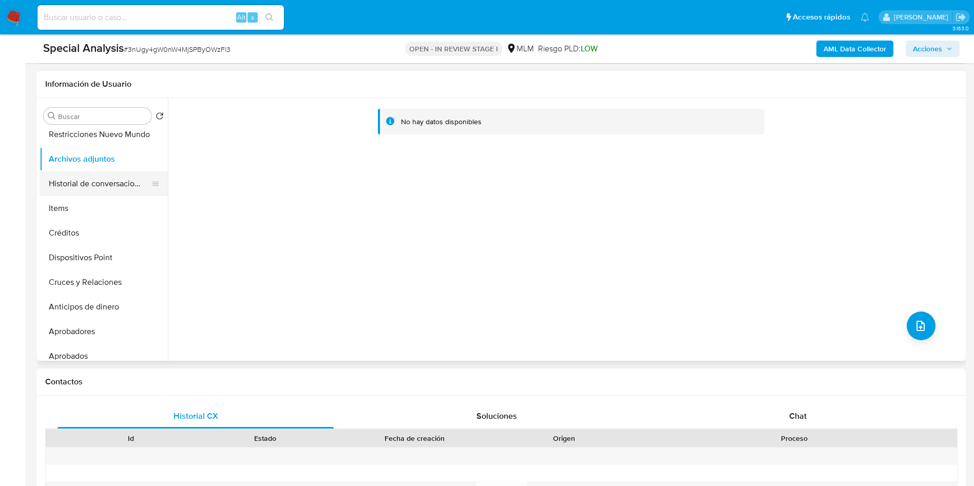
click at [62, 178] on button "Historial de conversaciones" at bounding box center [100, 184] width 120 height 25
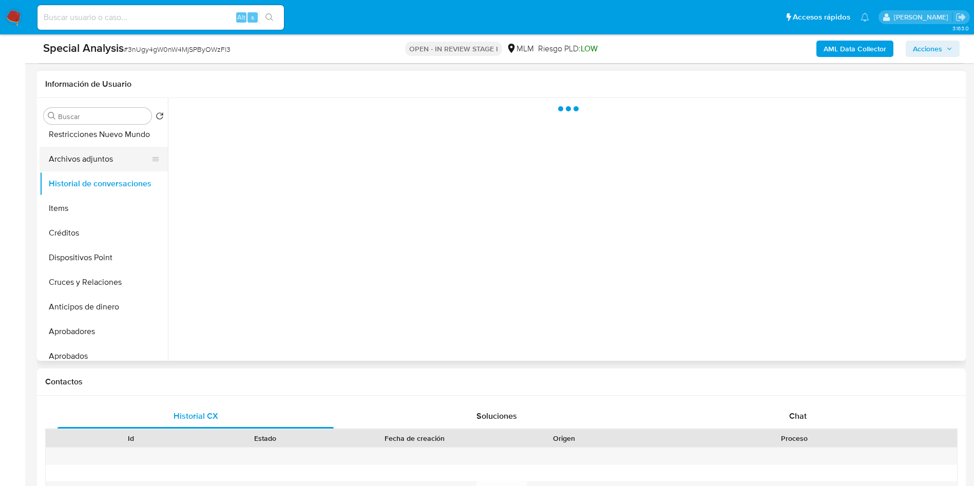
click at [78, 153] on button "Archivos adjuntos" at bounding box center [100, 159] width 120 height 25
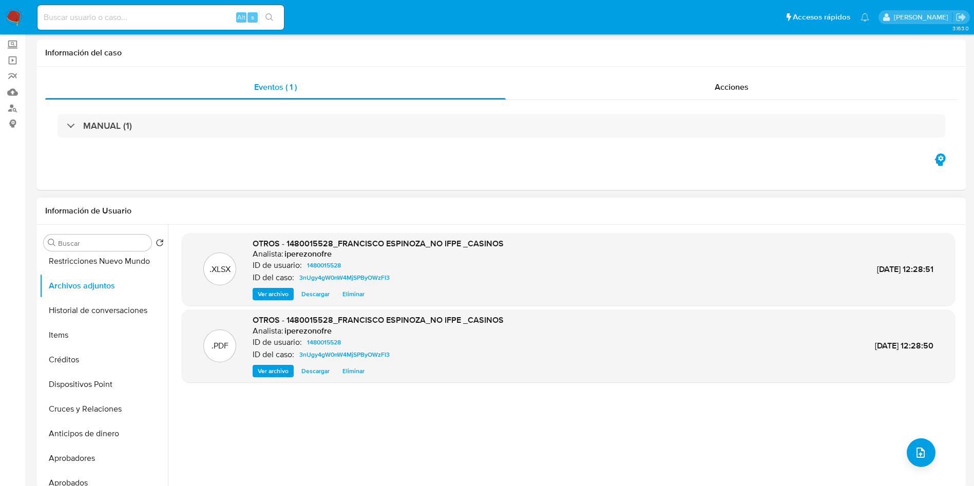
scroll to position [0, 0]
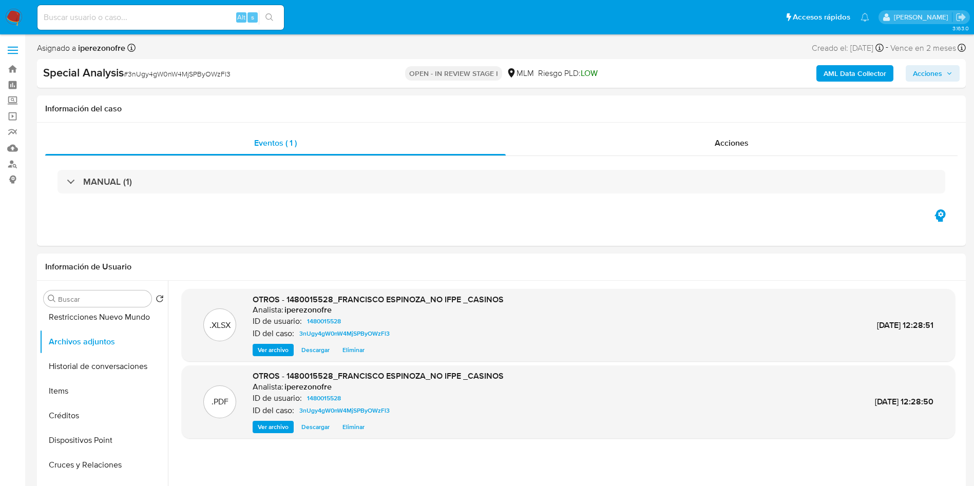
click at [945, 71] on span "Acciones" at bounding box center [933, 73] width 40 height 14
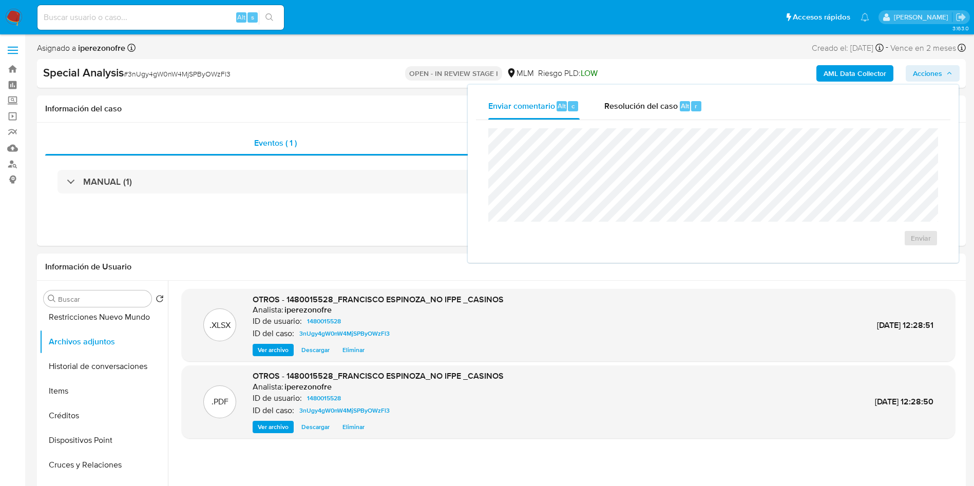
click at [632, 92] on div "Enviar comentario Alt c Resolución del caso Alt r Enviar" at bounding box center [713, 174] width 491 height 178
click at [635, 106] on span "Resolución del caso" at bounding box center [640, 106] width 73 height 12
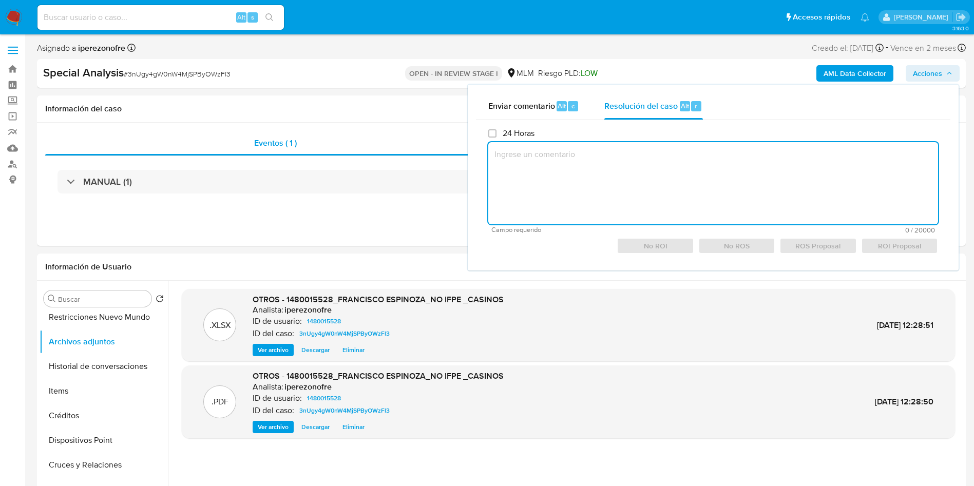
click at [626, 159] on textarea at bounding box center [713, 183] width 450 height 82
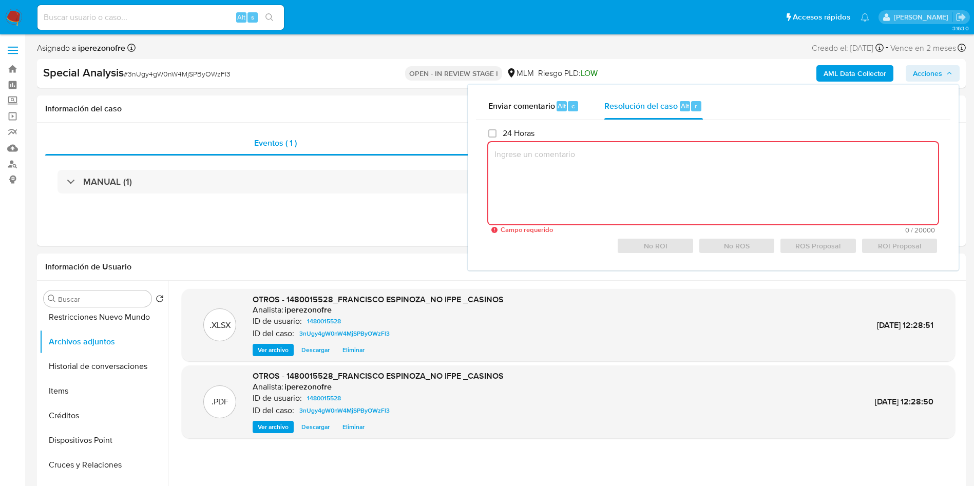
paste textarea "/CONOCIMIENTO DEL CLIENTE O USUARIO/CLIENTE FRANCISCO ESPINOZA, NUMERO DE CLIEN…"
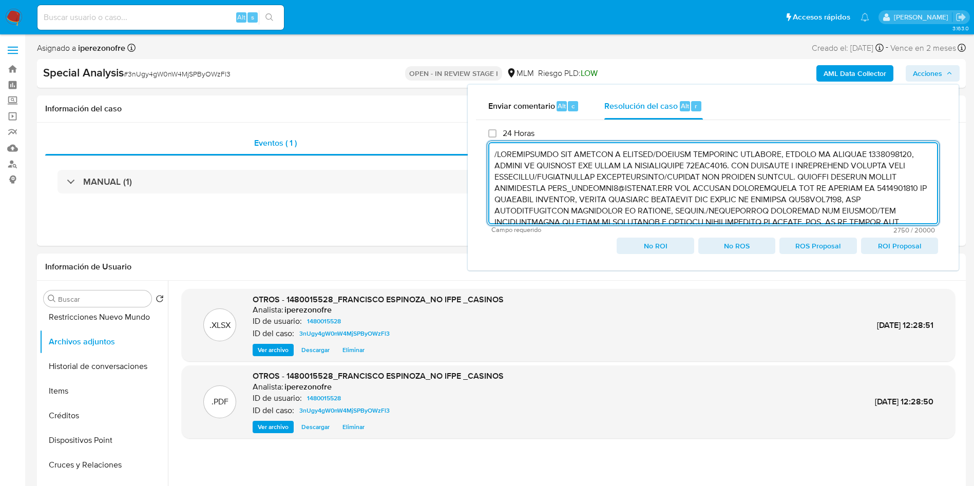
scroll to position [275, 0]
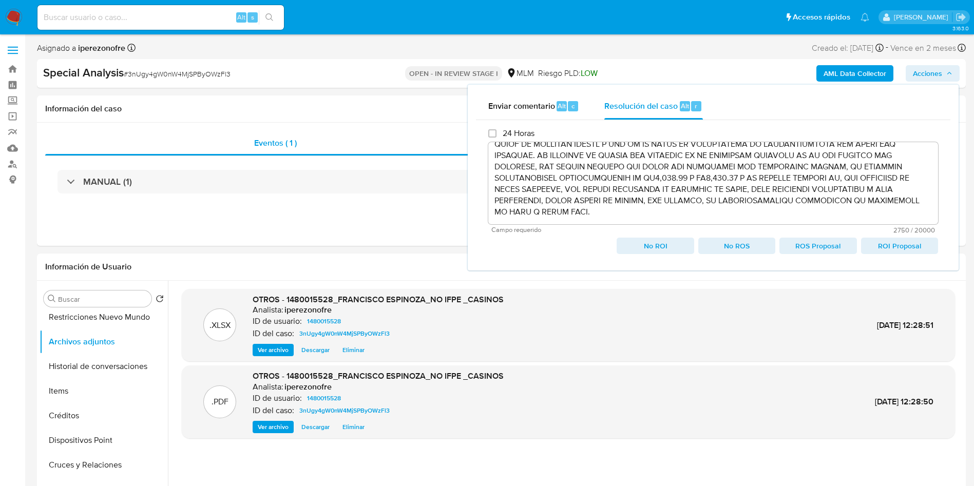
click at [901, 249] on span "ROI Proposal" at bounding box center [899, 246] width 63 height 14
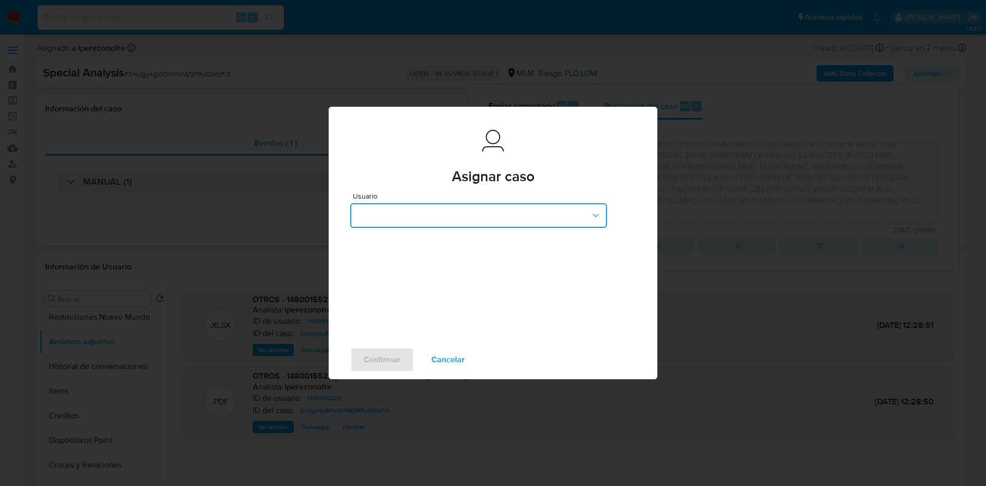
click at [476, 212] on button "button" at bounding box center [478, 215] width 257 height 25
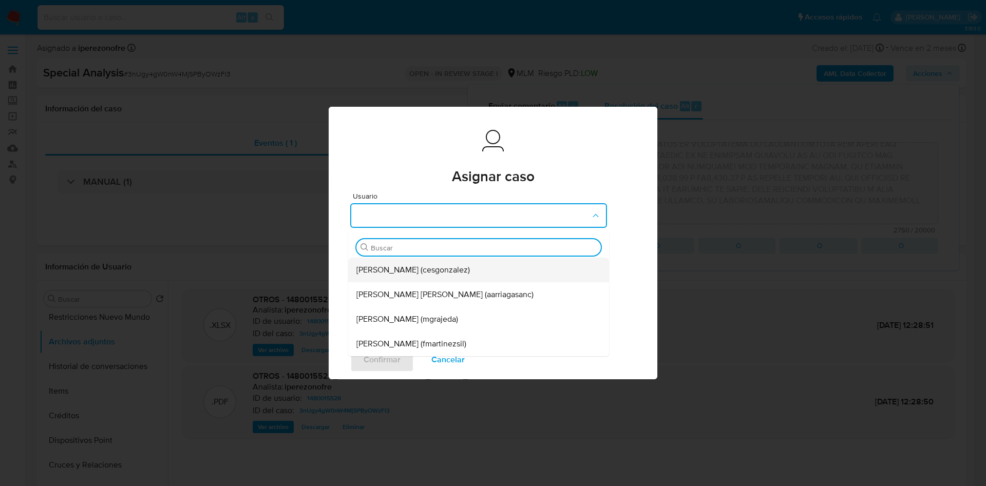
click at [394, 266] on span "[PERSON_NAME] (cesgonzalez)" at bounding box center [412, 270] width 113 height 10
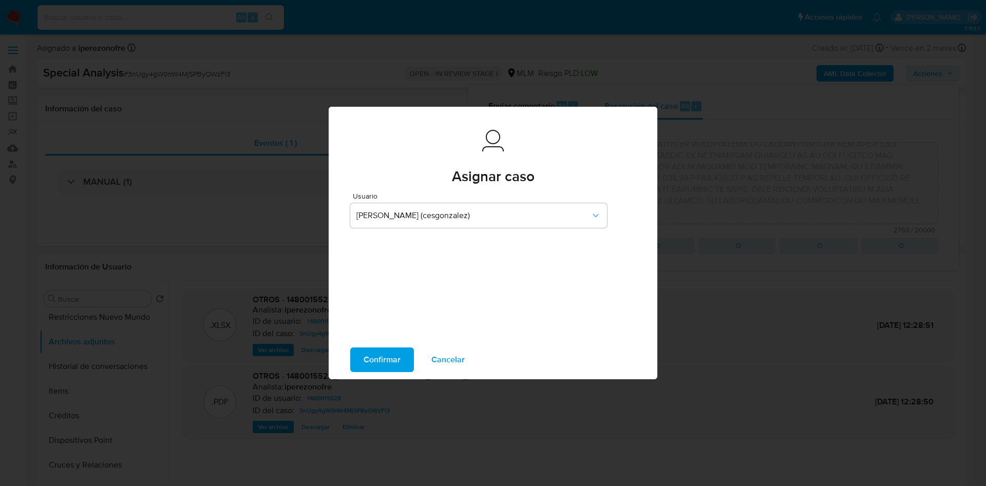
click at [392, 363] on span "Confirmar" at bounding box center [382, 360] width 37 height 23
type textarea "/CONOCIMIENTO DEL CLIENTE O USUARIO/CLIENTE FRANCISCO ESPINOZA, NUMERO DE CLIEN…"
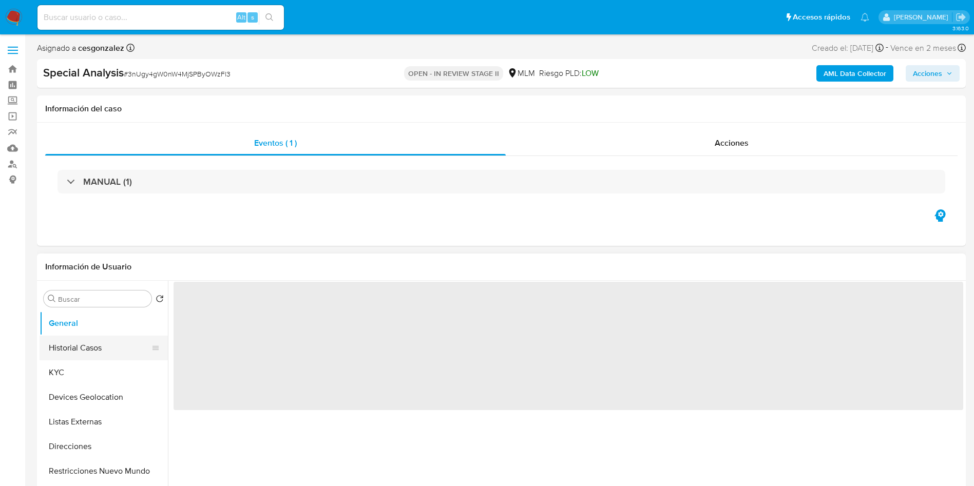
click at [79, 346] on button "Historial Casos" at bounding box center [100, 348] width 120 height 25
select select "10"
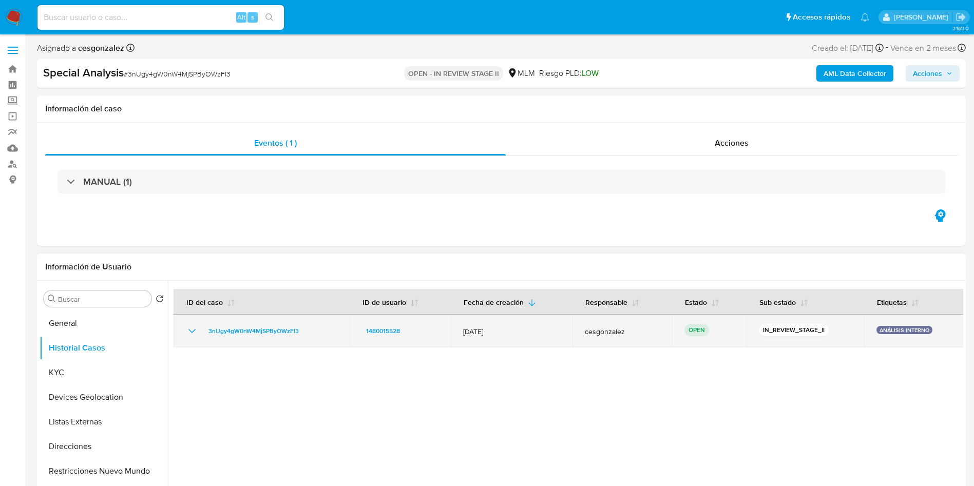
drag, startPoint x: 306, startPoint y: 330, endPoint x: 203, endPoint y: 330, distance: 102.7
click at [203, 330] on div "3nUgy4gW0nW4MjSPByOWzFl3" at bounding box center [261, 331] width 151 height 12
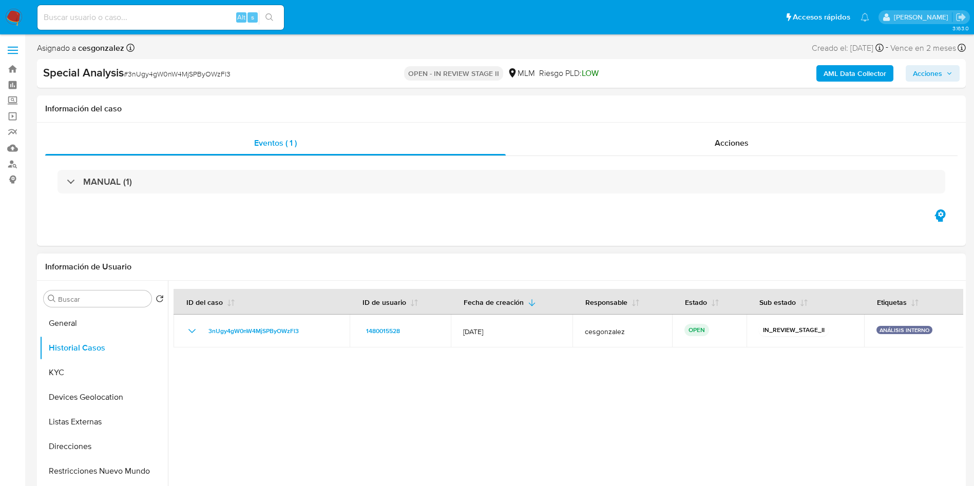
click at [371, 437] on div at bounding box center [565, 412] width 795 height 263
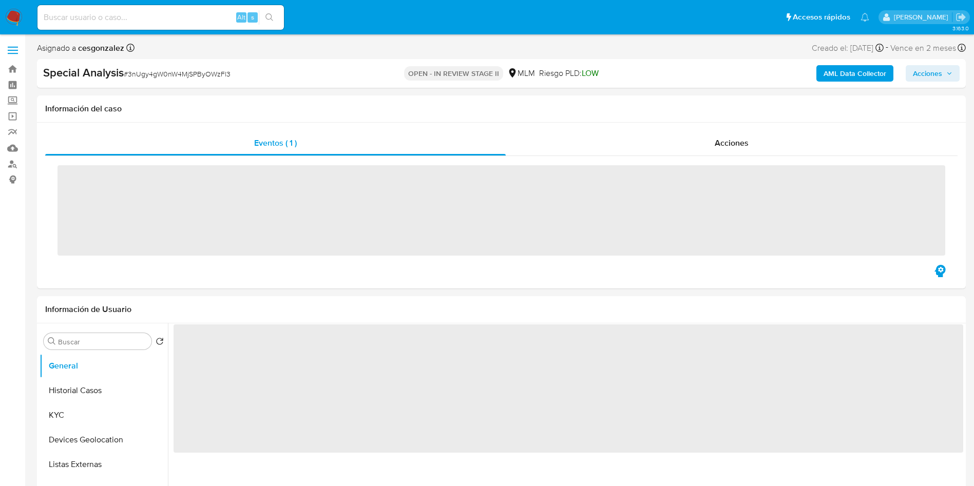
click at [125, 16] on input at bounding box center [160, 17] width 246 height 13
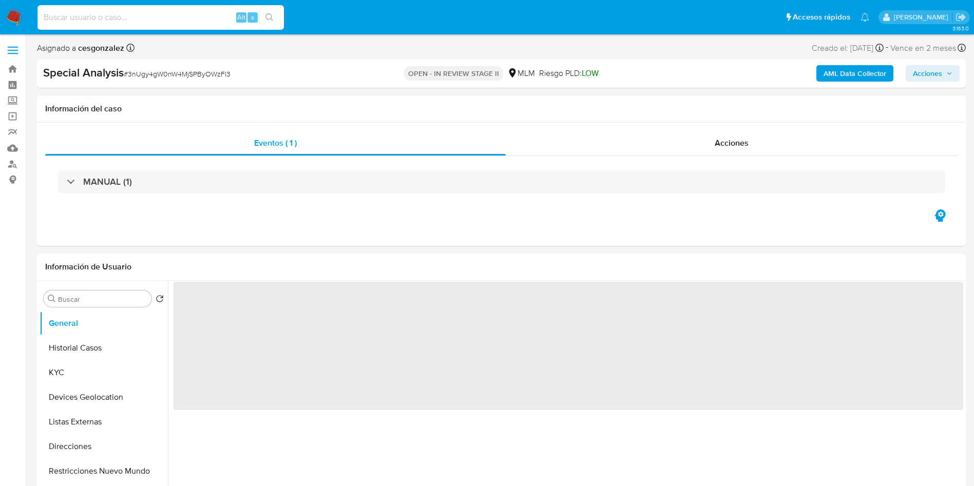
select select "10"
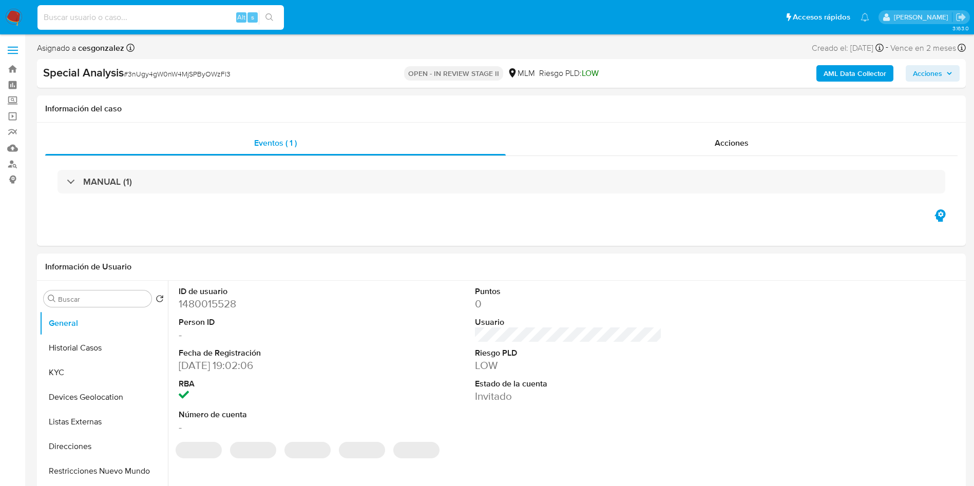
paste input "1618244637"
type input "1618244637"
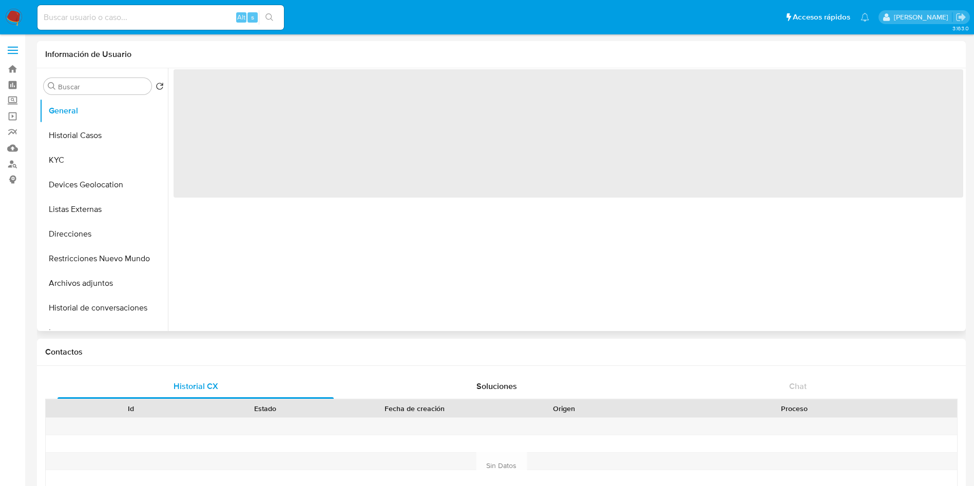
select select "10"
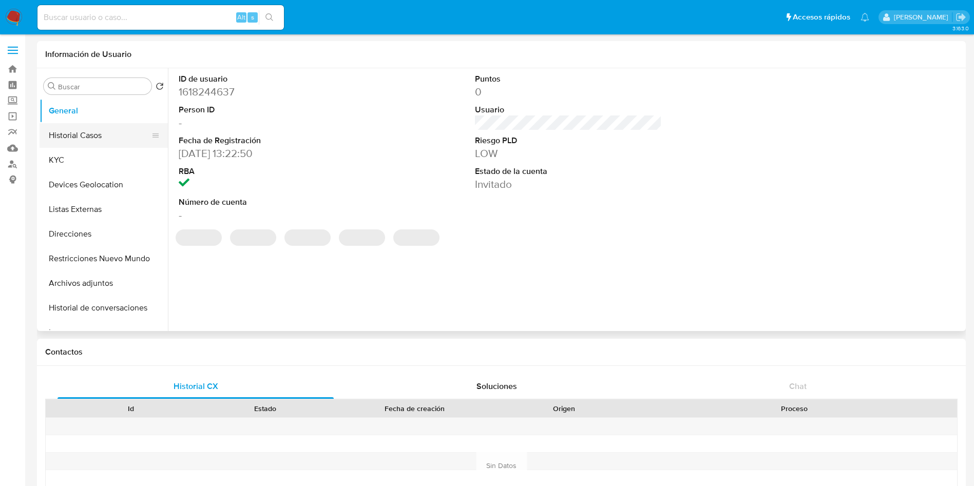
click at [73, 131] on button "Historial Casos" at bounding box center [100, 135] width 120 height 25
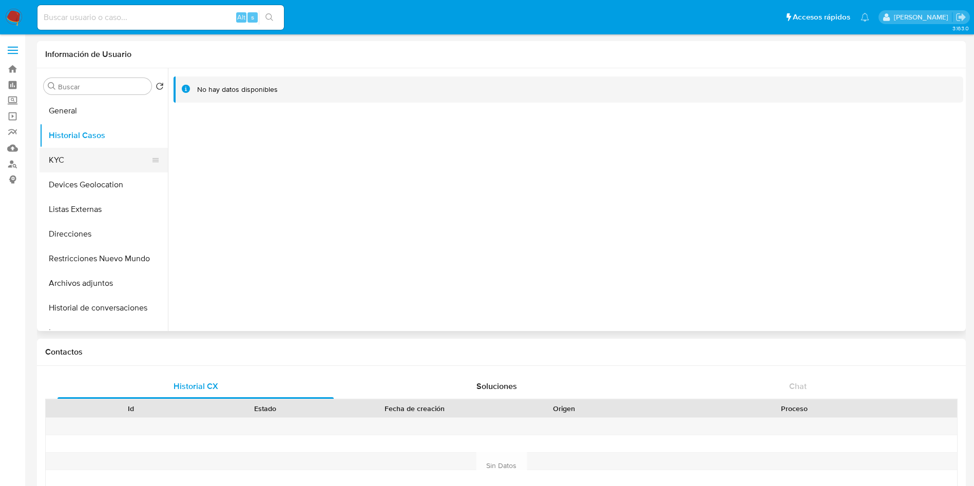
click at [74, 153] on button "KYC" at bounding box center [100, 160] width 120 height 25
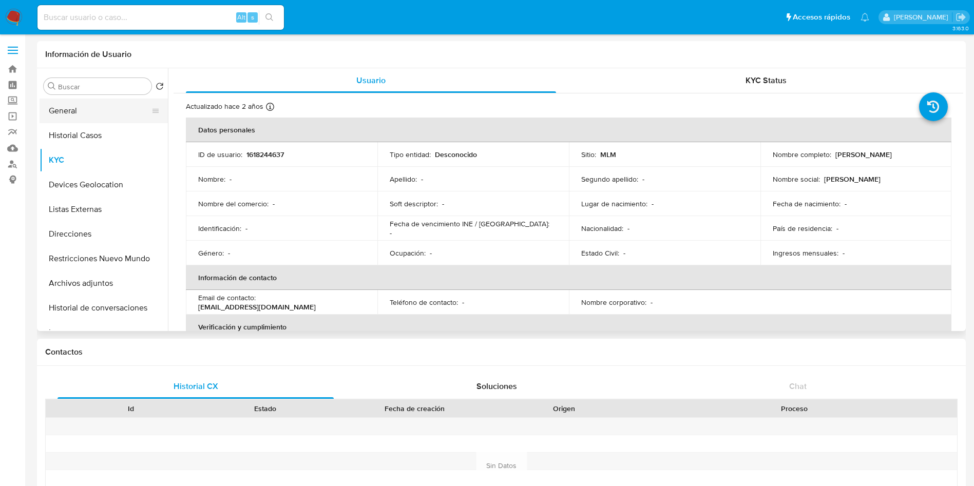
click at [91, 105] on button "General" at bounding box center [100, 111] width 120 height 25
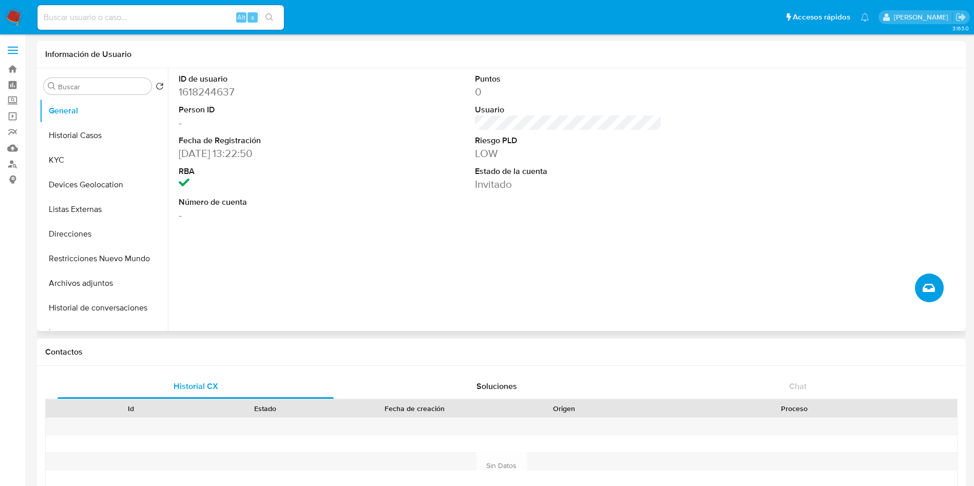
click at [926, 290] on icon "Crear caso manual" at bounding box center [929, 288] width 12 height 8
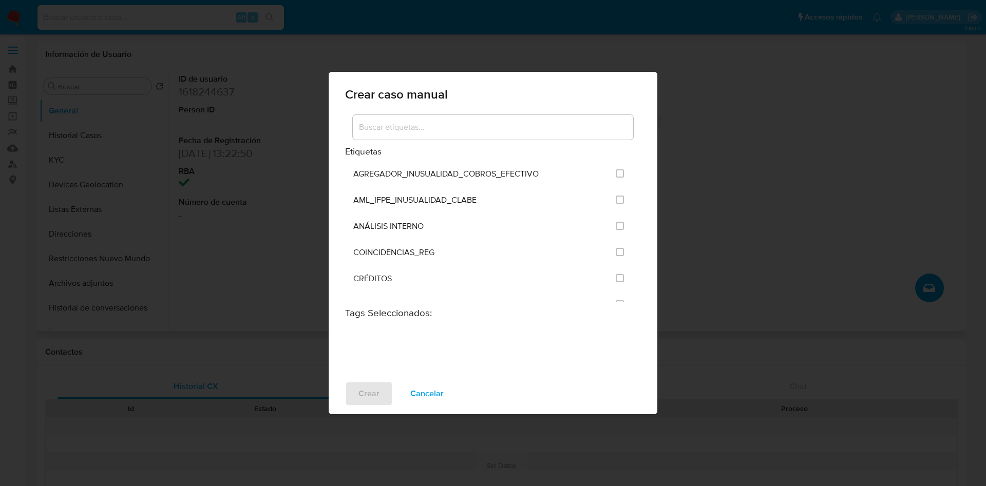
click at [452, 114] on div at bounding box center [493, 129] width 296 height 33
click at [452, 134] on input at bounding box center [493, 127] width 280 height 13
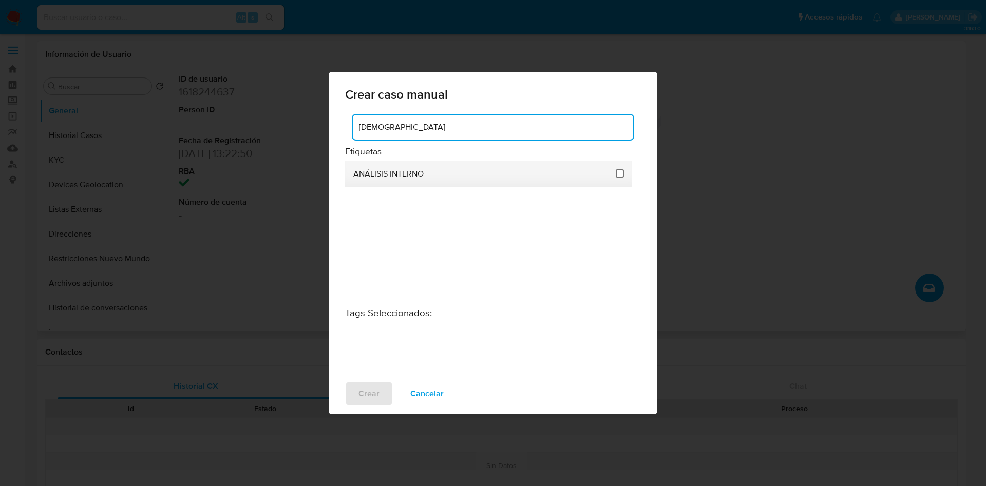
type input "ANÁ"
click at [617, 176] on input "1888" at bounding box center [620, 173] width 8 height 8
checkbox input "true"
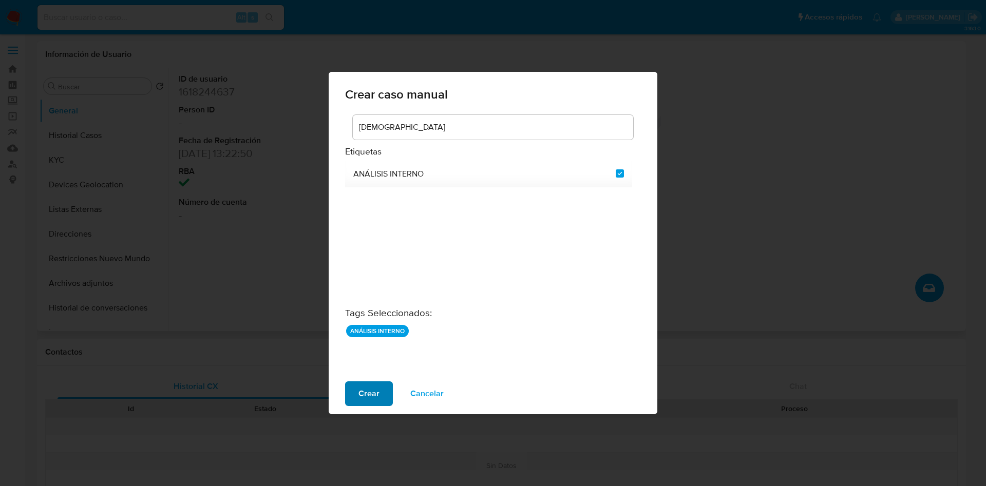
click at [373, 398] on span "Crear" at bounding box center [368, 394] width 21 height 23
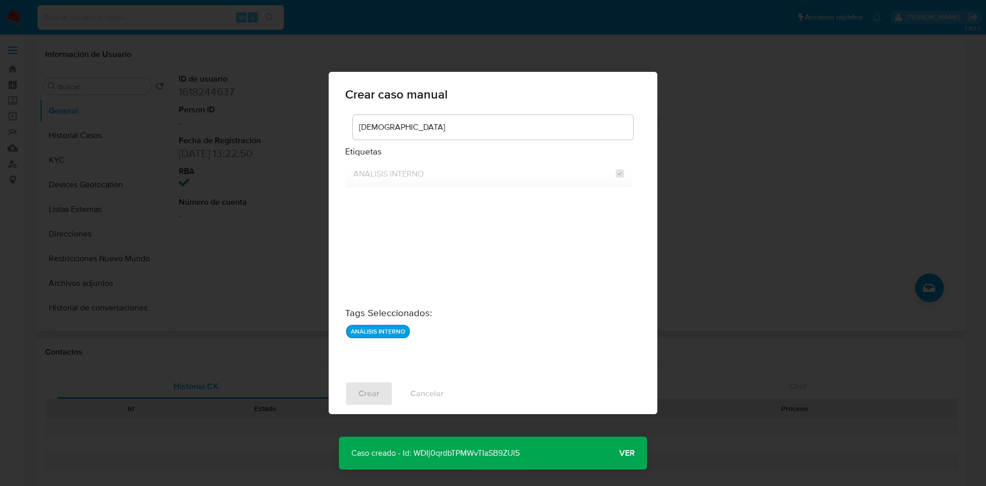
click at [629, 453] on span "Ver" at bounding box center [626, 453] width 15 height 0
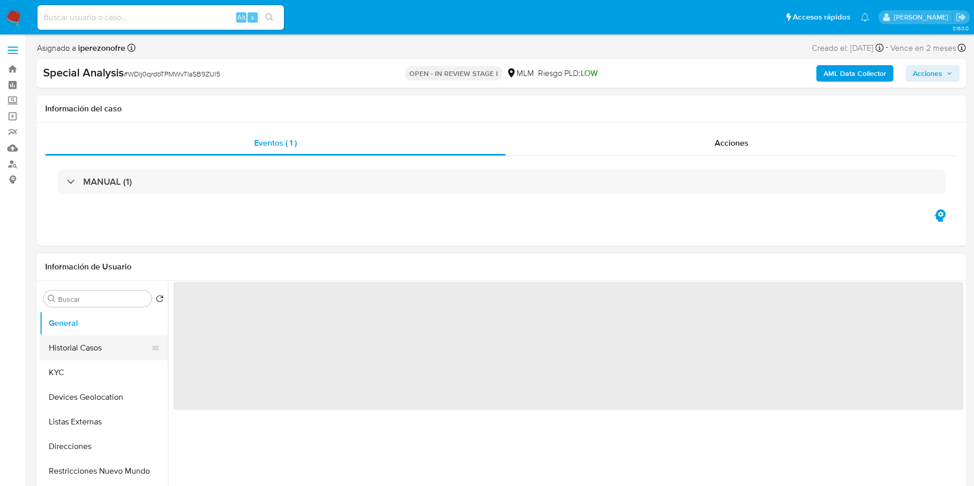
select select "10"
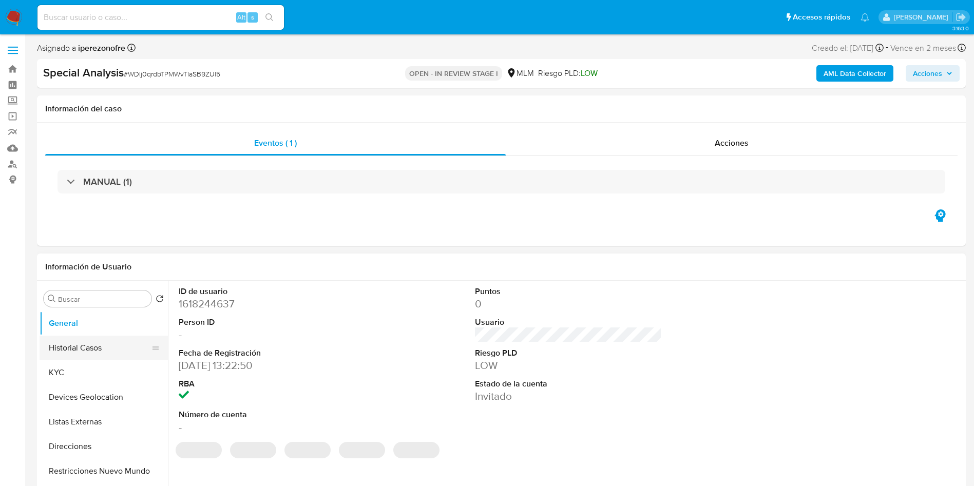
click at [92, 348] on button "Historial Casos" at bounding box center [100, 348] width 120 height 25
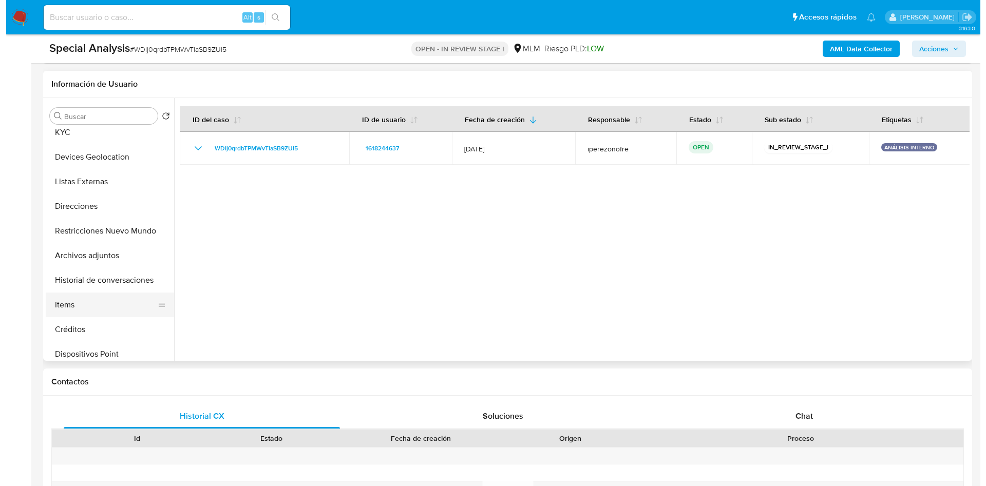
scroll to position [77, 0]
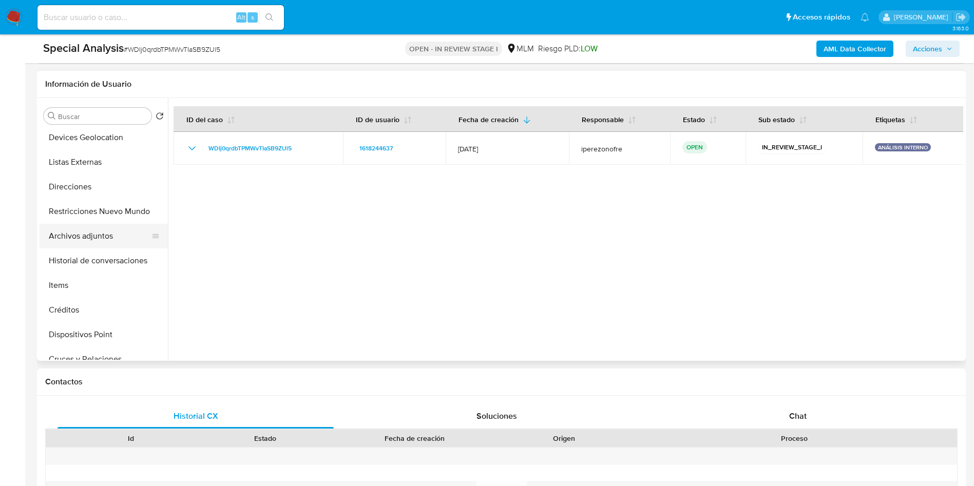
click at [116, 229] on button "Archivos adjuntos" at bounding box center [100, 236] width 120 height 25
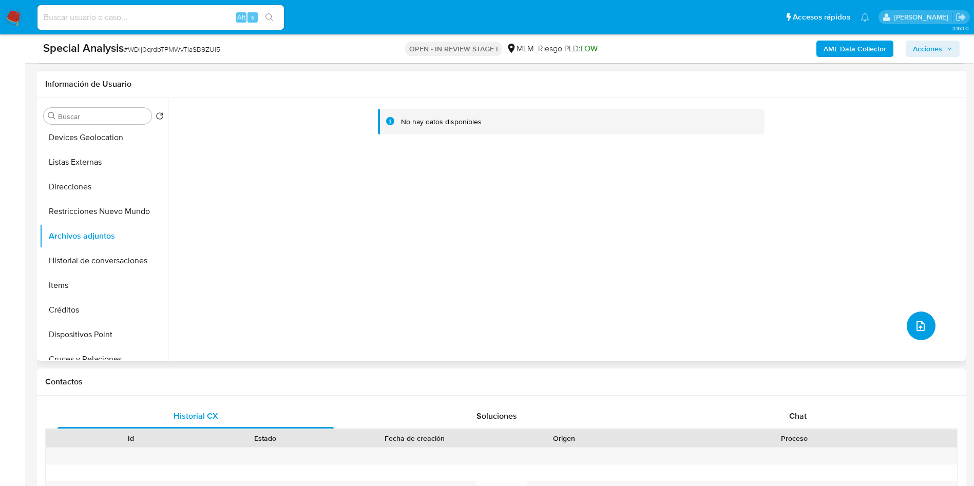
click at [918, 324] on icon "upload-file" at bounding box center [921, 326] width 12 height 12
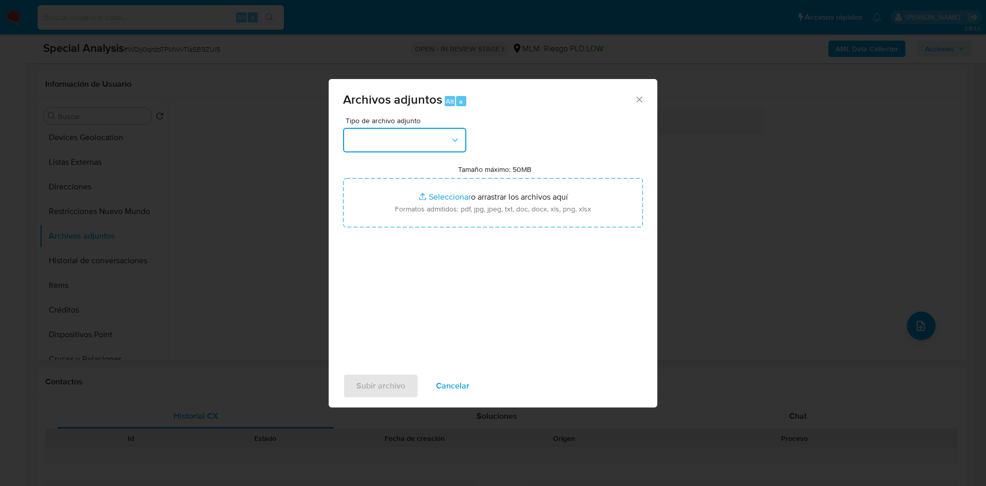
click at [430, 143] on button "button" at bounding box center [404, 140] width 123 height 25
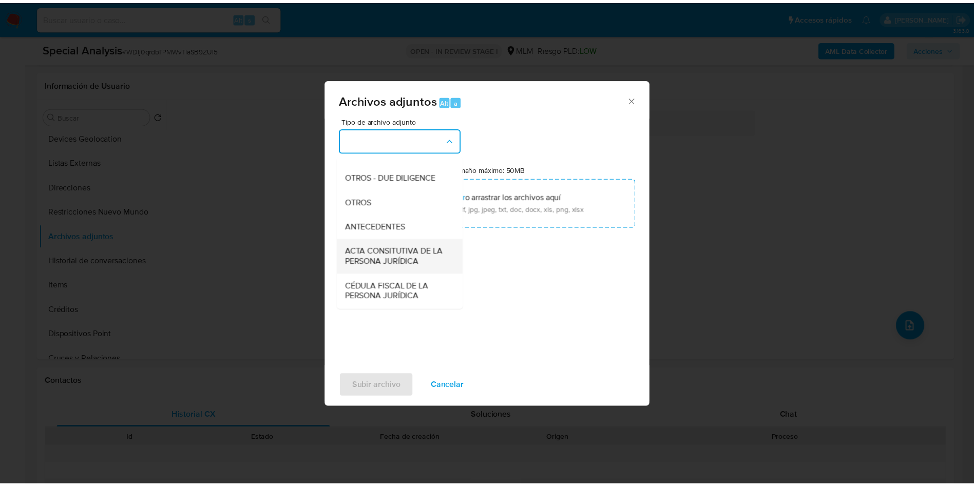
scroll to position [154, 0]
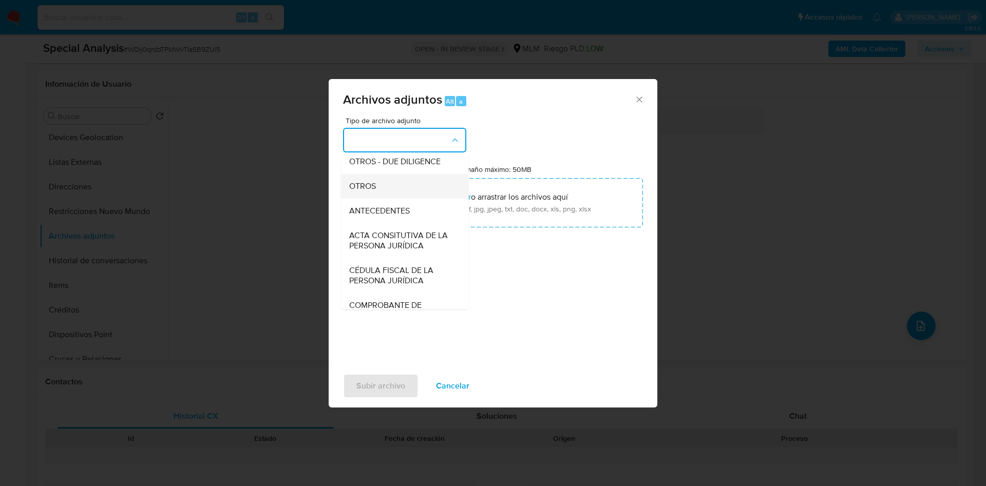
click at [378, 197] on div "OTROS" at bounding box center [401, 186] width 105 height 25
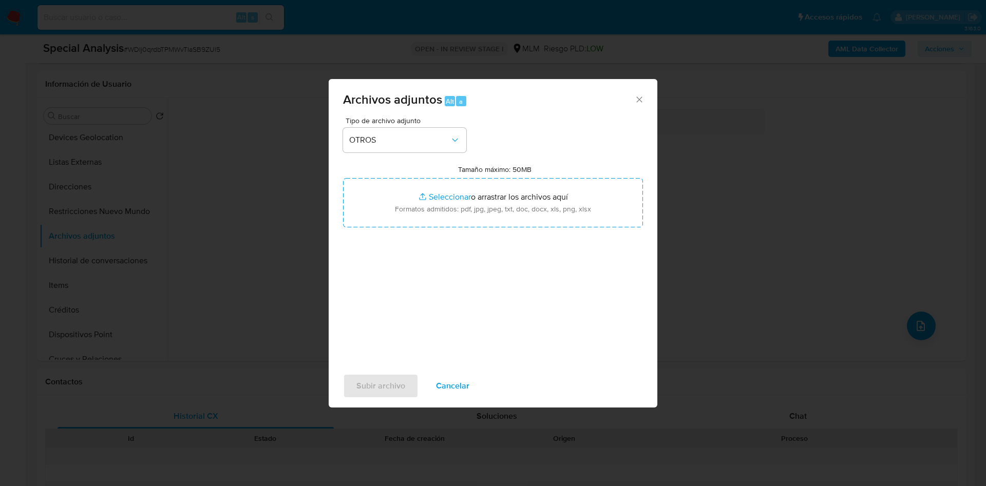
click at [564, 346] on div "Tipo de archivo adjunto OTROS Tamaño máximo: 50MB Seleccionar archivos Seleccio…" at bounding box center [493, 238] width 300 height 242
click at [368, 388] on span "Subir archivo" at bounding box center [380, 386] width 49 height 23
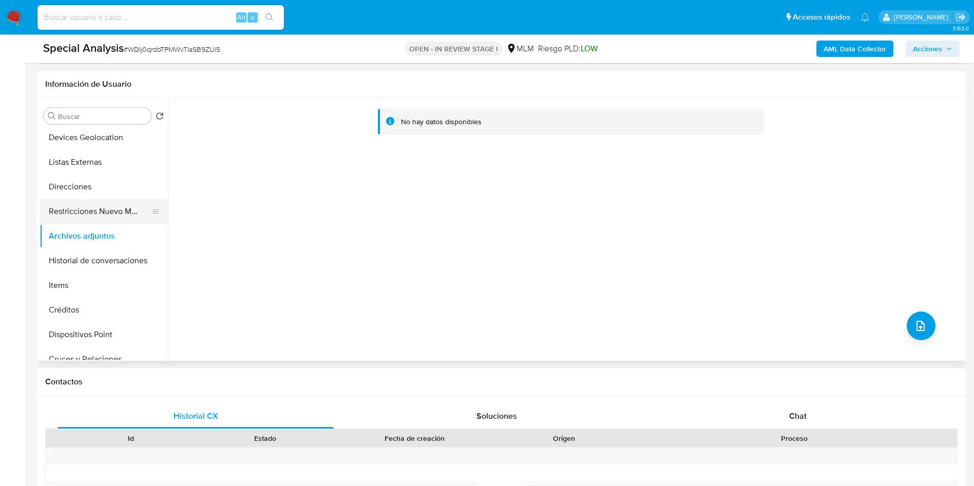
click at [73, 201] on button "Restricciones Nuevo Mundo" at bounding box center [100, 211] width 120 height 25
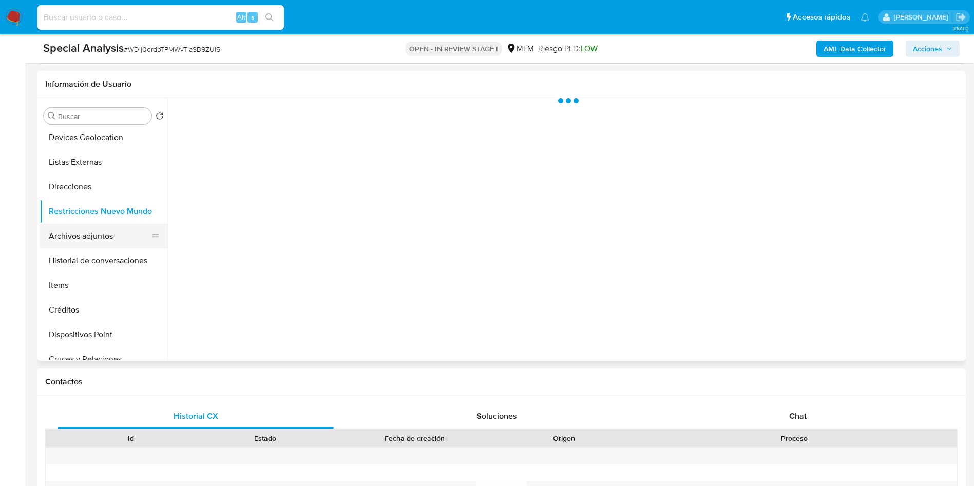
click at [86, 239] on button "Archivos adjuntos" at bounding box center [100, 236] width 120 height 25
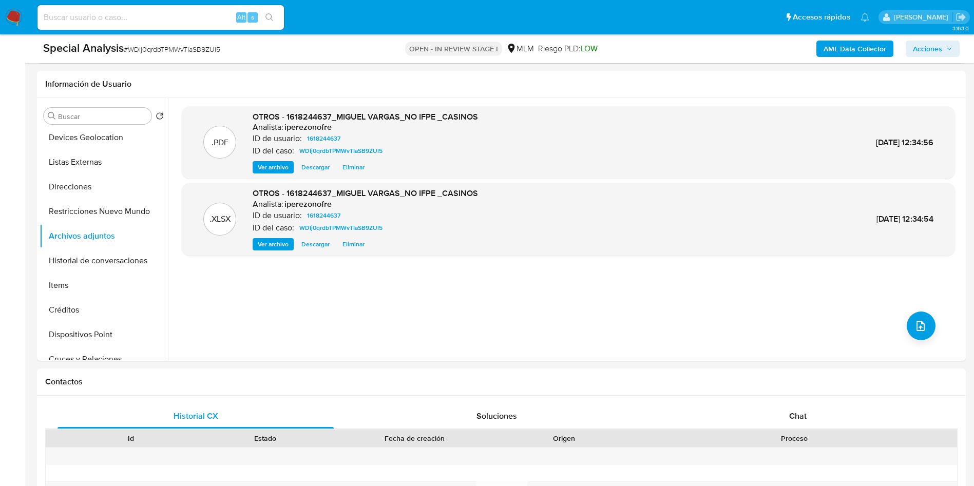
click at [942, 48] on span "Acciones" at bounding box center [927, 49] width 29 height 16
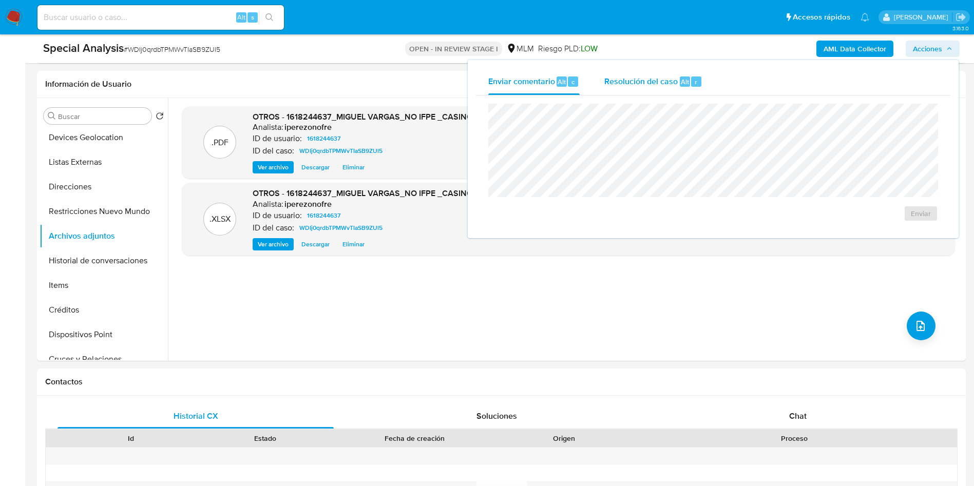
click at [637, 81] on span "Resolución del caso" at bounding box center [640, 81] width 73 height 12
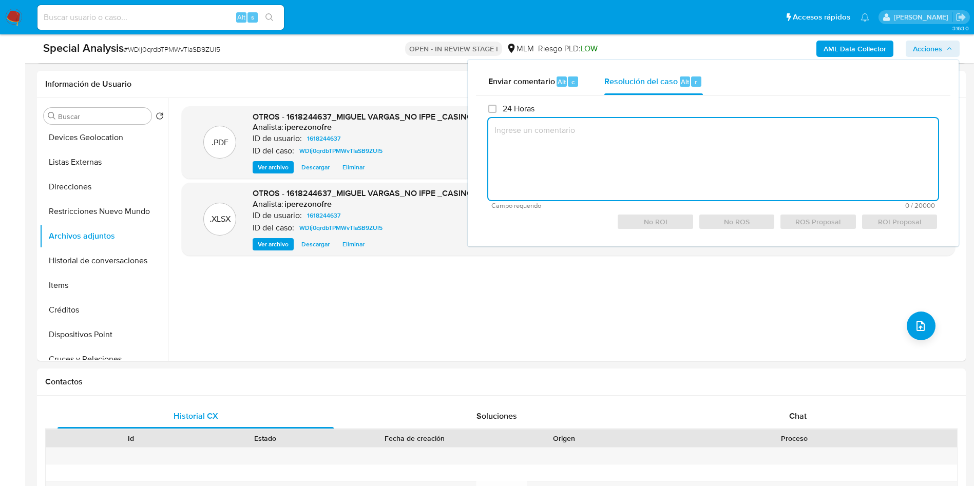
click at [609, 165] on textarea at bounding box center [713, 159] width 450 height 82
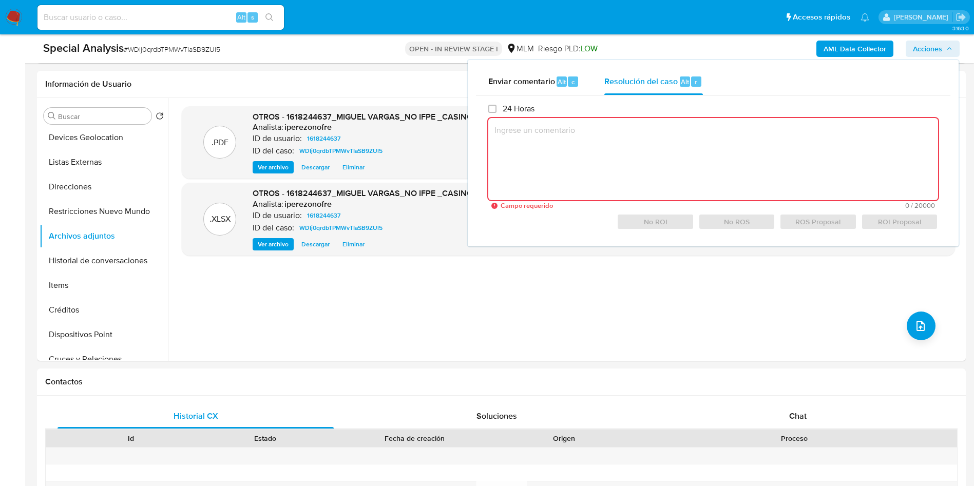
paste textarea "/CONOCIMIENTO DEL CLIENTE O USUARIO/CLIENTE MIGUEL VARGAS, NUMERO DE CLIENTE 16…"
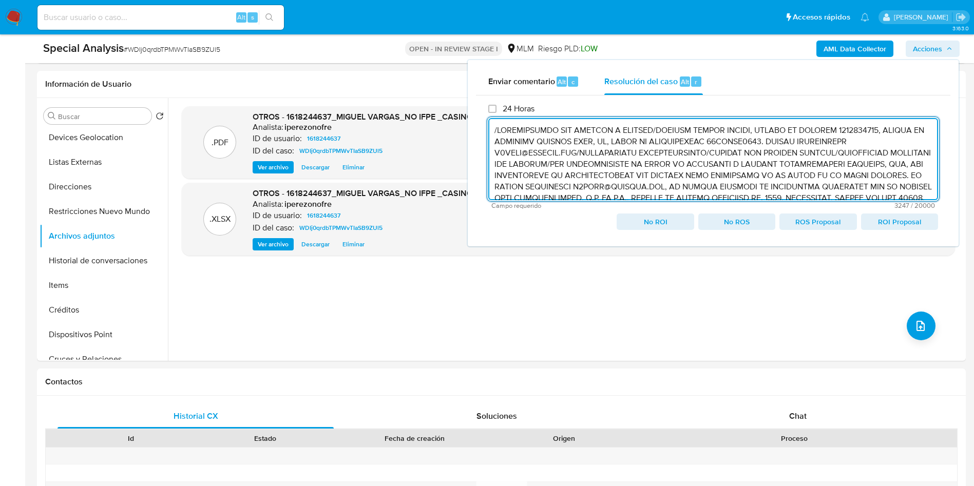
scroll to position [331, 0]
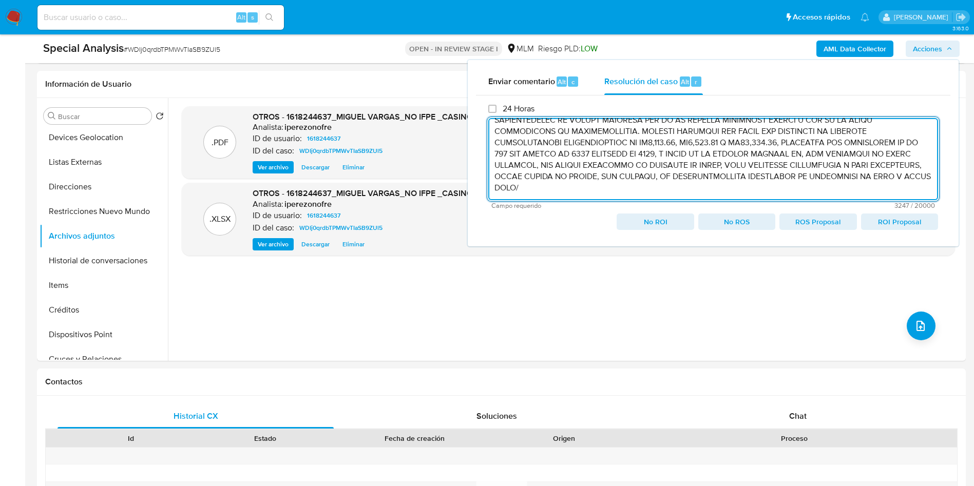
click at [871, 223] on span "ROI Proposal" at bounding box center [899, 222] width 63 height 14
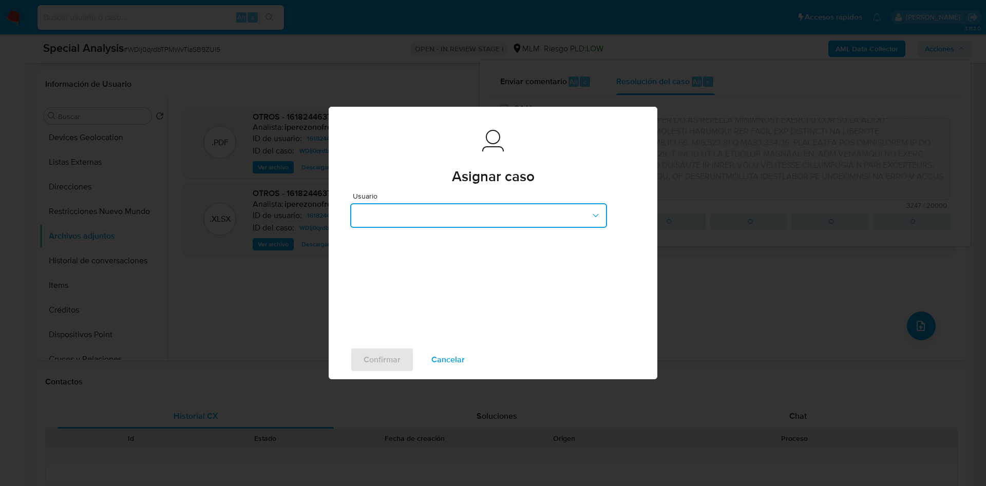
click at [472, 219] on button "button" at bounding box center [478, 215] width 257 height 25
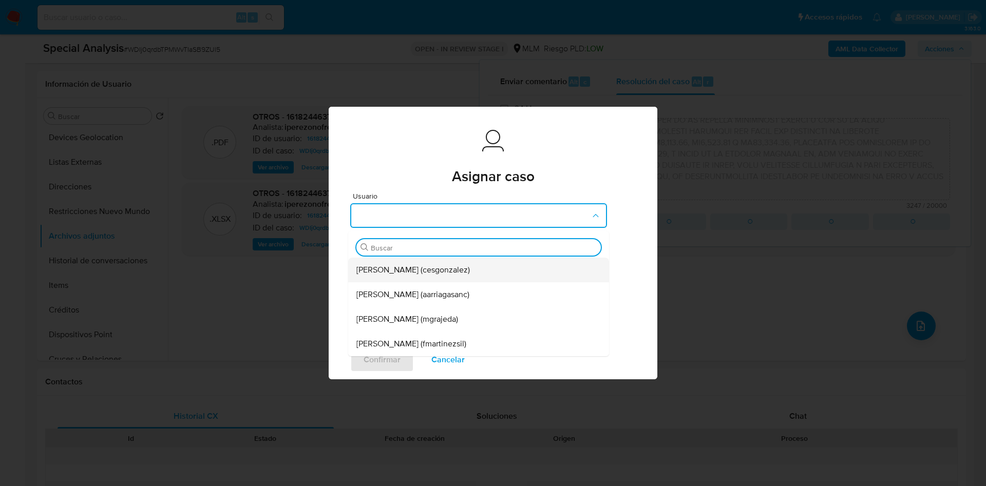
click at [384, 274] on span "Cesar Gonzalez (cesgonzalez)" at bounding box center [412, 270] width 113 height 10
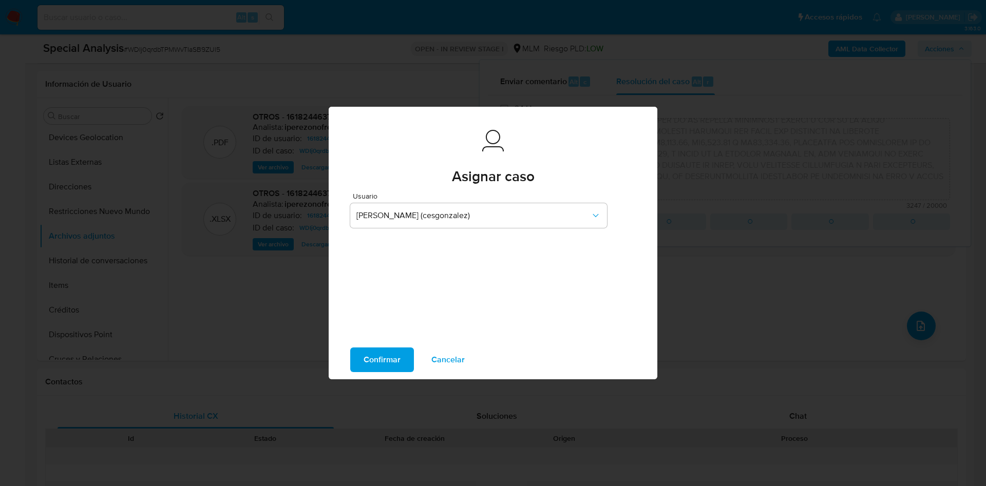
click at [392, 365] on span "Confirmar" at bounding box center [382, 360] width 37 height 23
type textarea "/CONOCIMIENTO DEL CLIENTE O USUARIO/CLIENTE MIGUEL VARGAS, NUMERO DE CLIENTE 16…"
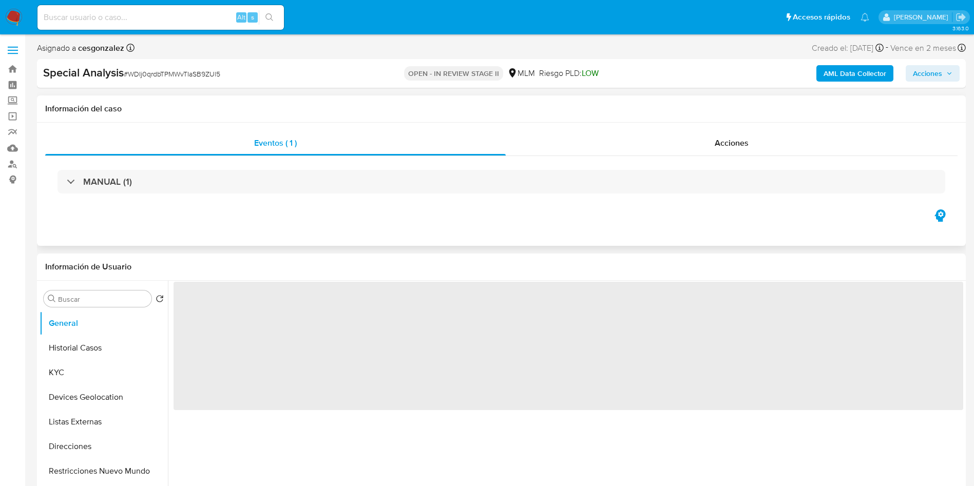
select select "10"
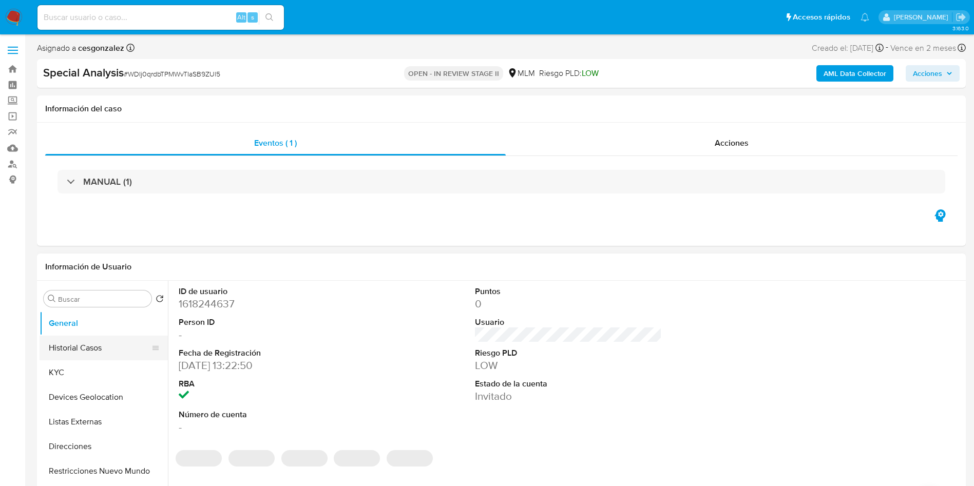
click at [94, 348] on button "Historial Casos" at bounding box center [100, 348] width 120 height 25
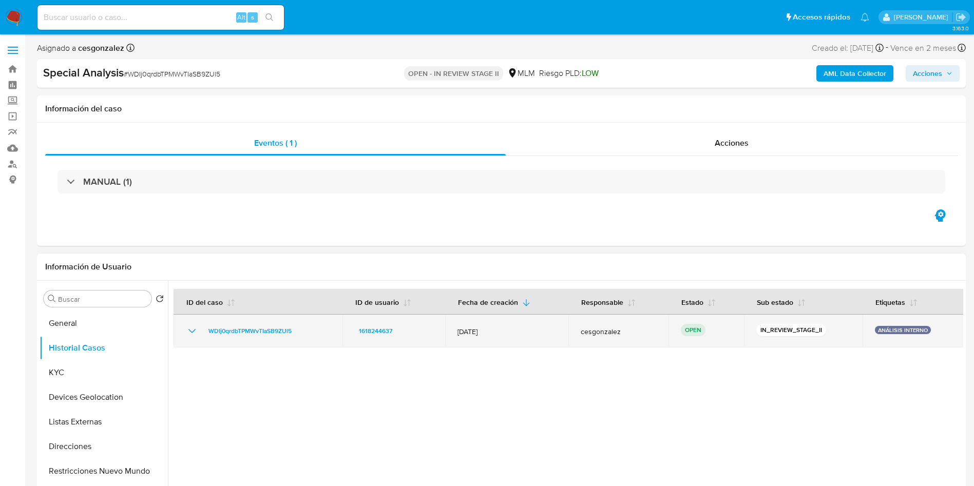
drag, startPoint x: 298, startPoint y: 334, endPoint x: 203, endPoint y: 333, distance: 95.0
click at [203, 333] on div "WDIj0qrdbTPMWvTIaSB9ZUl5" at bounding box center [258, 331] width 144 height 12
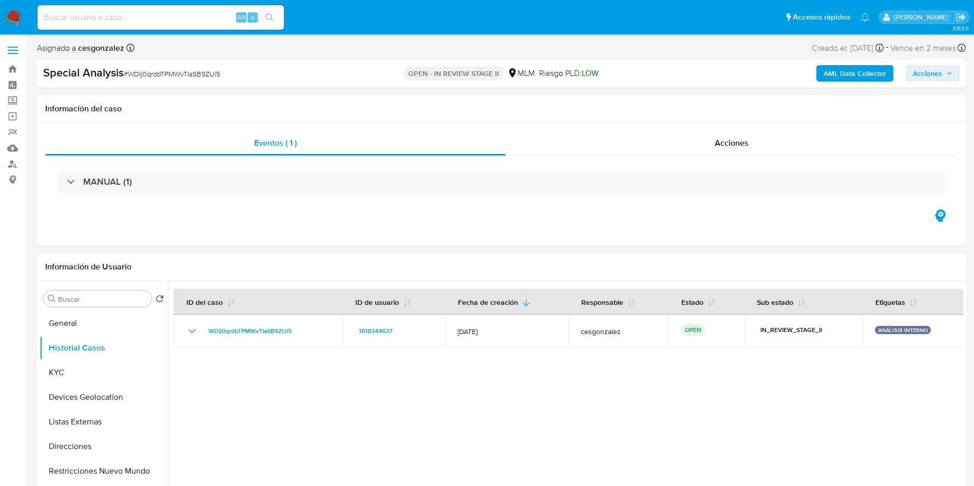
click at [180, 23] on input at bounding box center [160, 17] width 246 height 13
paste input "264314690"
type input "264314690"
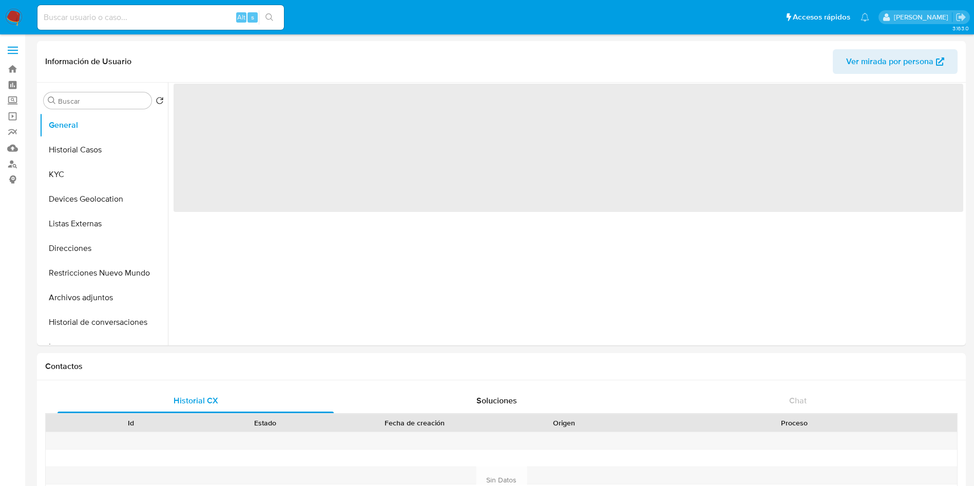
select select "10"
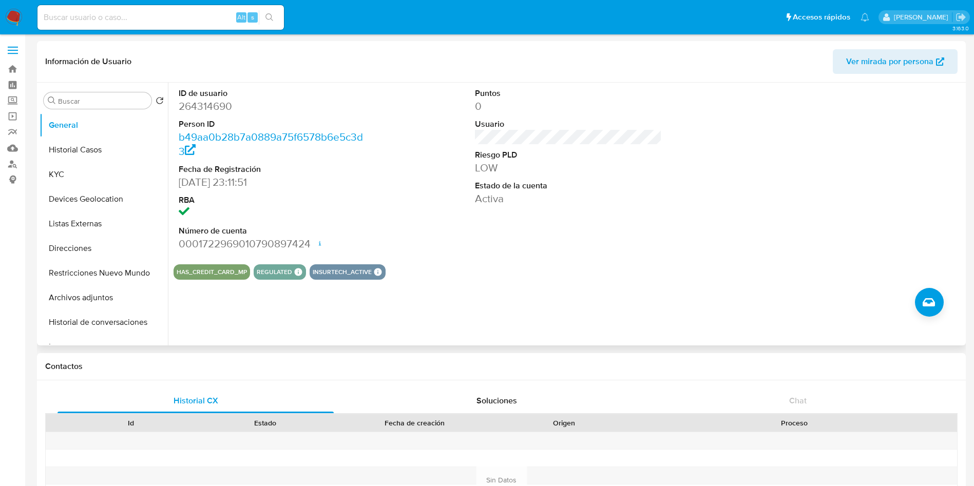
click at [621, 267] on div "HAS_CREDIT_CARD_MP REGULATED REGULATED MLM IFPE Evaluation Result COMPLIES User…" at bounding box center [569, 271] width 790 height 15
click at [73, 170] on button "KYC" at bounding box center [100, 174] width 120 height 25
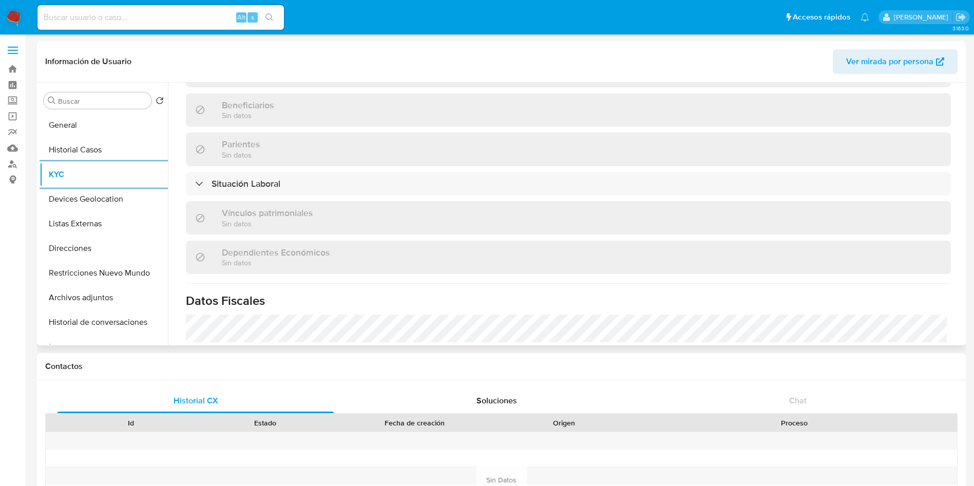
scroll to position [462, 0]
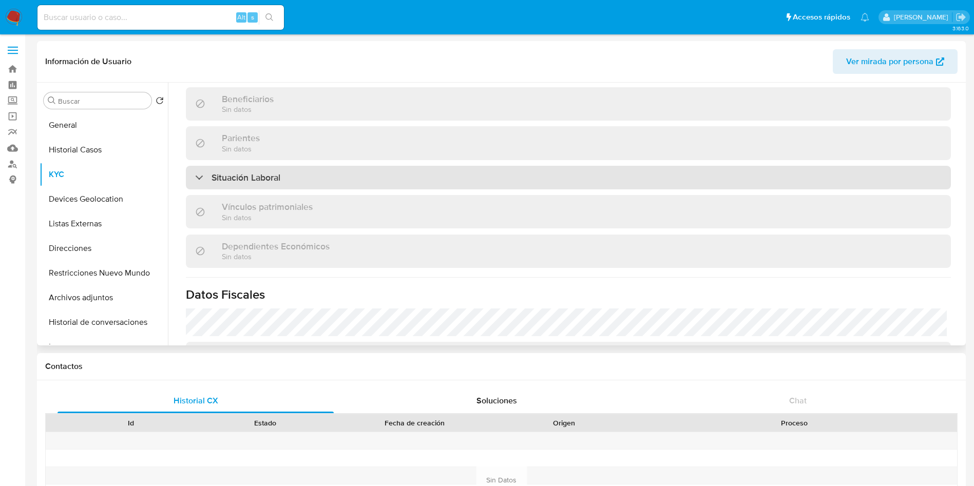
click at [356, 185] on div "Situación Laboral" at bounding box center [568, 178] width 765 height 24
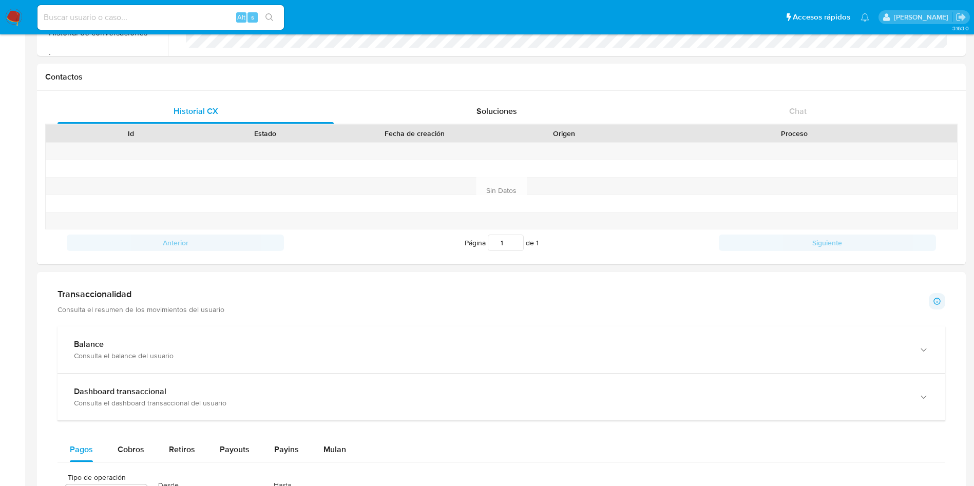
scroll to position [0, 0]
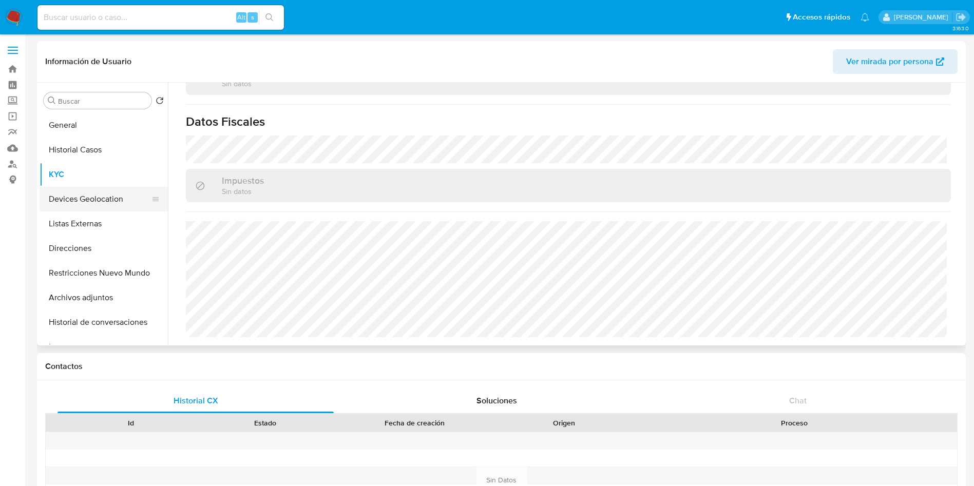
click at [90, 199] on button "Devices Geolocation" at bounding box center [100, 199] width 120 height 25
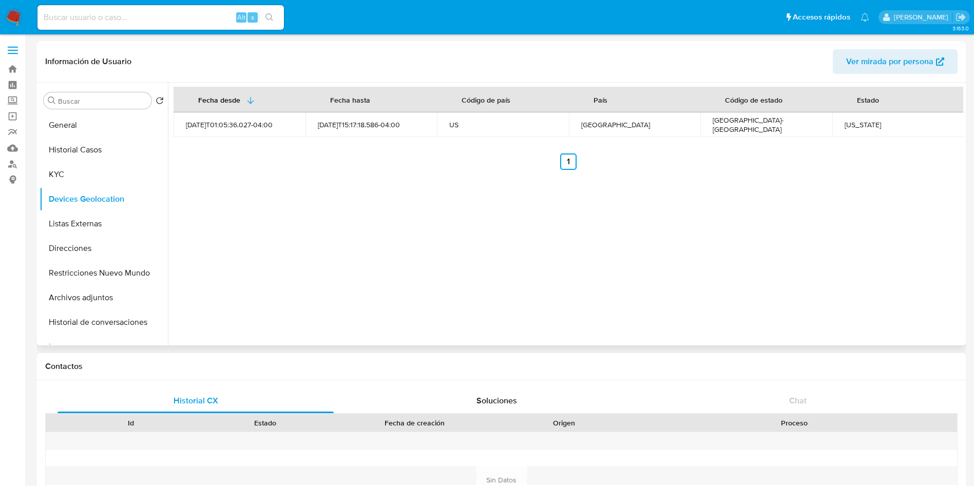
click at [859, 125] on div "Texas" at bounding box center [898, 124] width 107 height 9
click at [848, 125] on div "Texas" at bounding box center [898, 124] width 107 height 9
copy div "Texas"
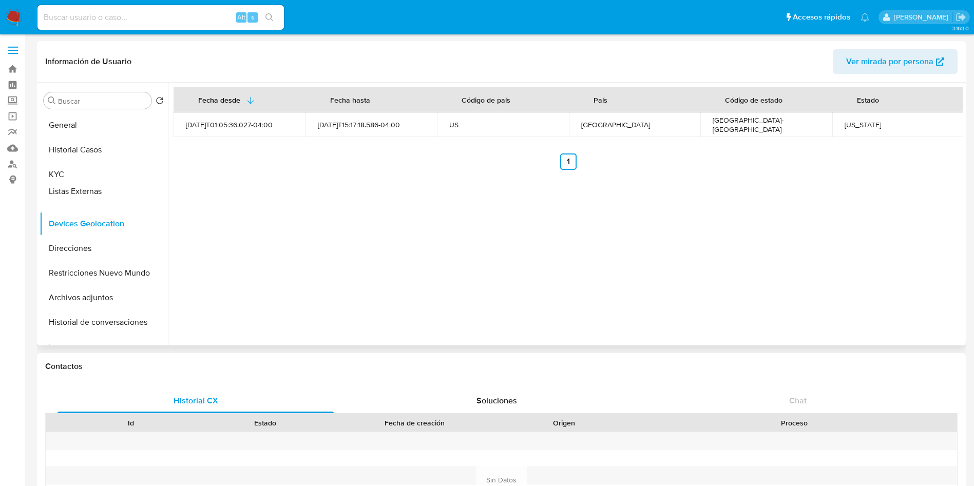
drag, startPoint x: 147, startPoint y: 225, endPoint x: 146, endPoint y: 193, distance: 32.4
click at [146, 193] on ul "General Historial Casos KYC Devices Geolocation Listas Externas Direcciones Res…" at bounding box center [104, 229] width 128 height 232
click at [100, 195] on button "Listas Externas" at bounding box center [100, 199] width 120 height 25
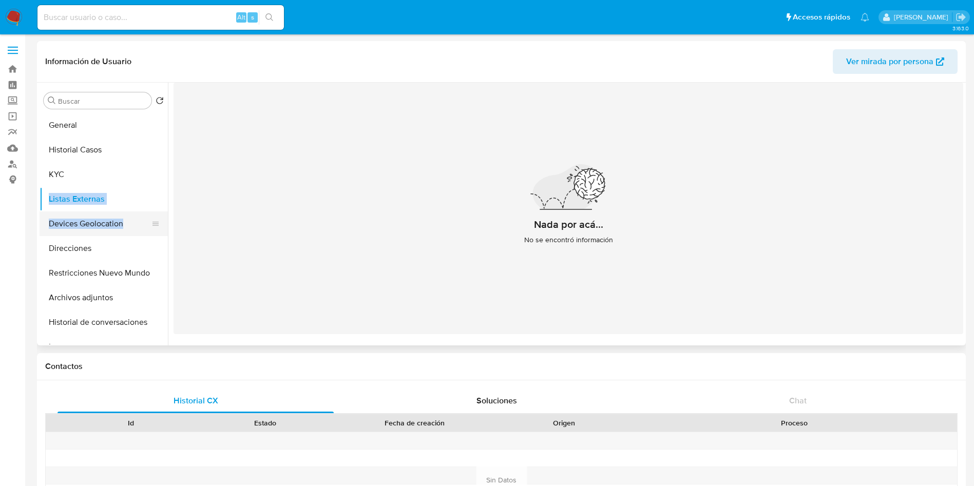
click at [91, 230] on button "Devices Geolocation" at bounding box center [100, 224] width 120 height 25
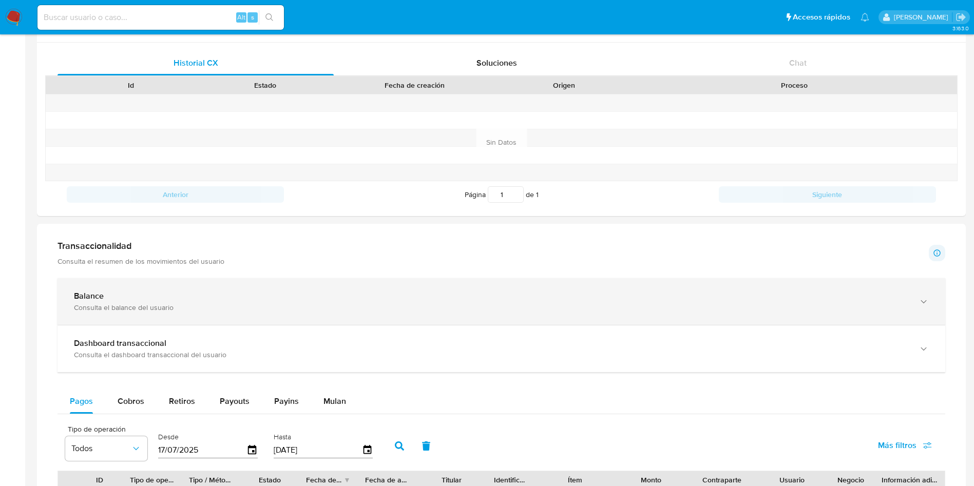
scroll to position [326, 0]
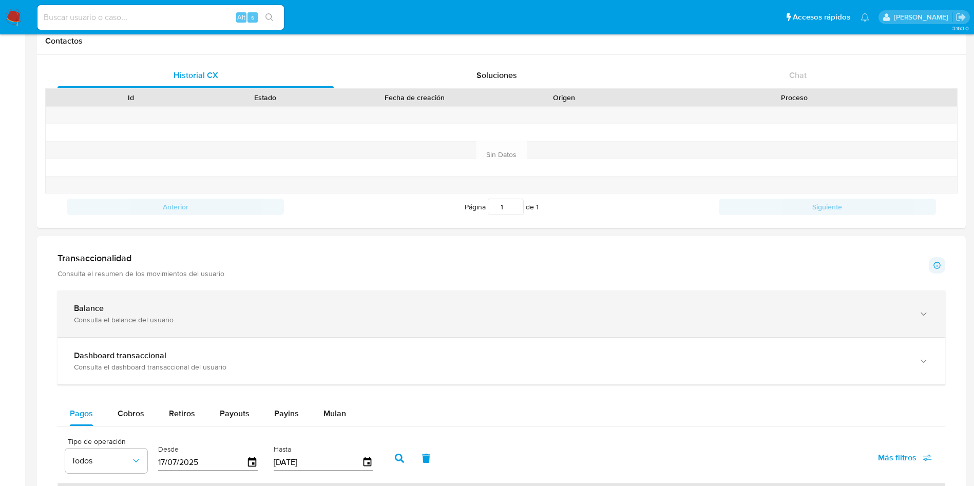
click at [295, 320] on div "Consulta el balance del usuario" at bounding box center [491, 319] width 834 height 9
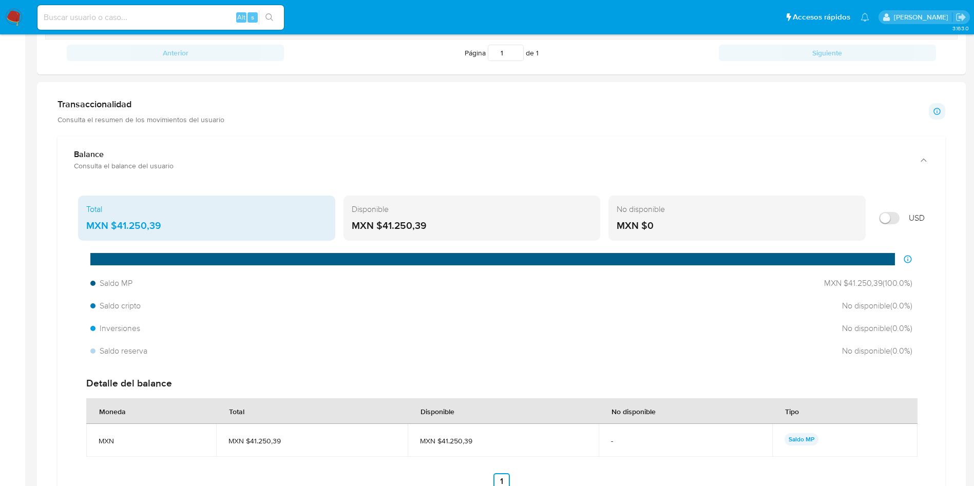
scroll to position [557, 0]
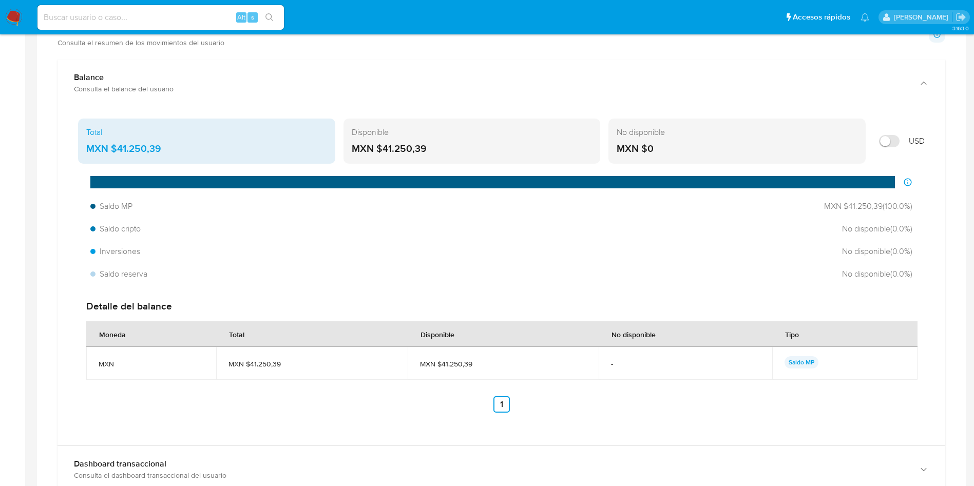
drag, startPoint x: 172, startPoint y: 152, endPoint x: 117, endPoint y: 148, distance: 54.6
click at [117, 148] on div "MXN $41.250,39" at bounding box center [206, 148] width 241 height 13
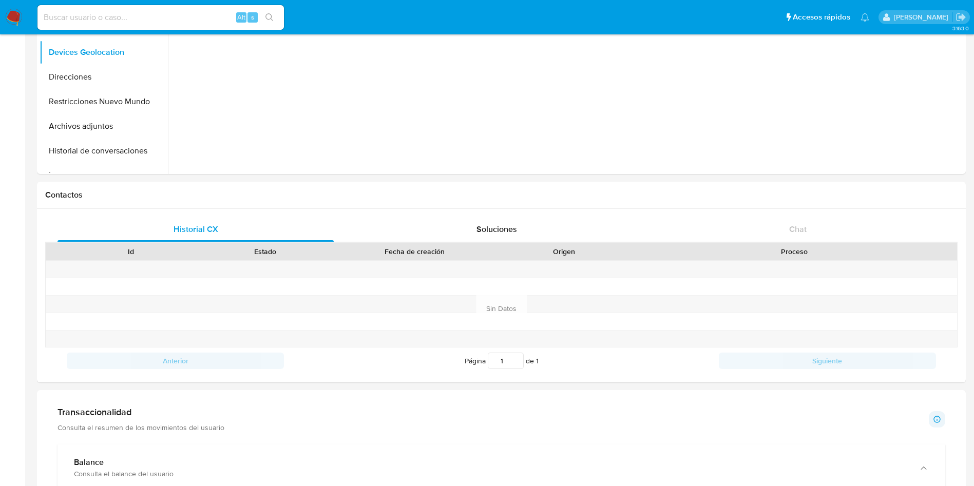
scroll to position [0, 0]
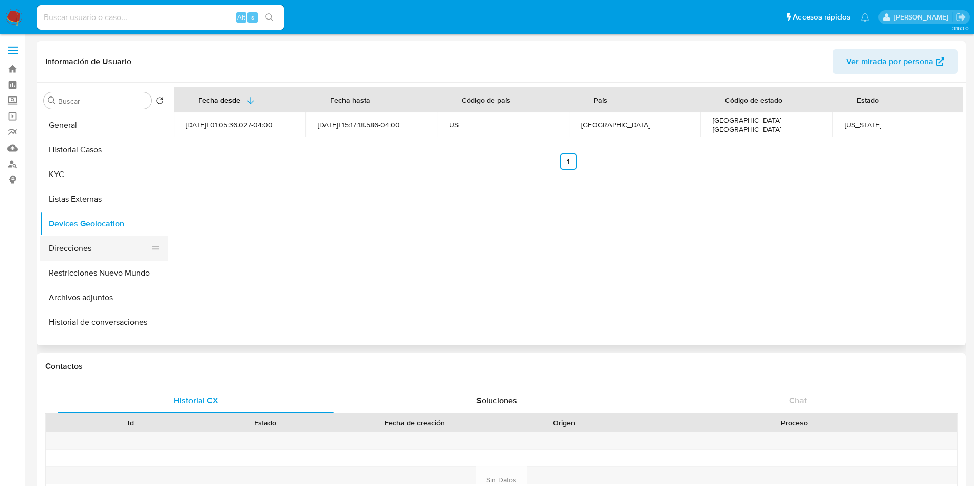
click at [85, 244] on button "Direcciones" at bounding box center [100, 248] width 120 height 25
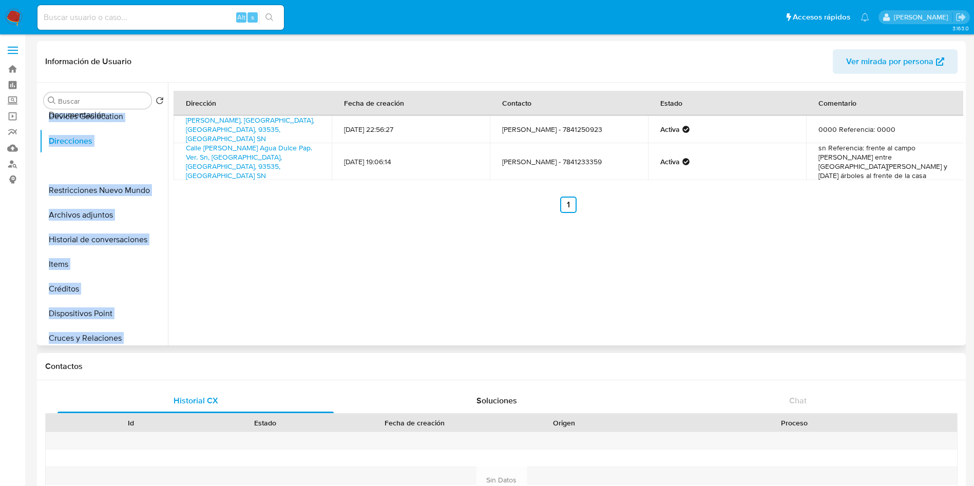
scroll to position [47, 0]
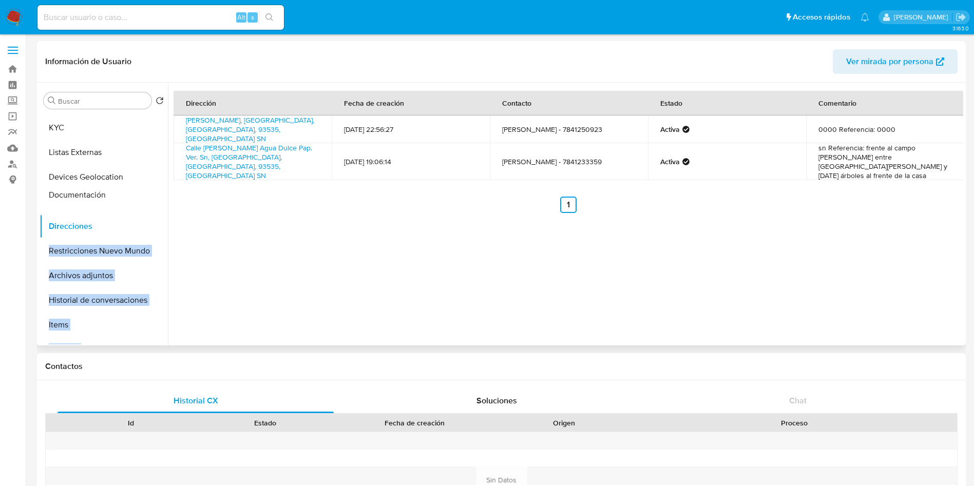
drag, startPoint x: 148, startPoint y: 311, endPoint x: 147, endPoint y: 196, distance: 115.0
click at [147, 196] on ul "General Historial Casos KYC Listas Externas Devices Geolocation Direcciones Res…" at bounding box center [104, 229] width 128 height 232
click at [101, 230] on button "Direcciones" at bounding box center [100, 226] width 120 height 25
click at [100, 248] on button "Restricciones Nuevo Mundo" at bounding box center [100, 251] width 120 height 25
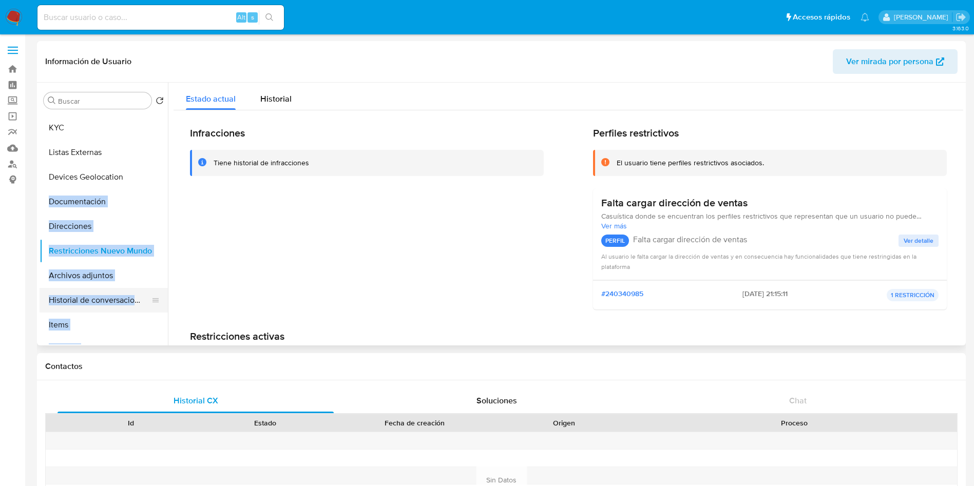
click at [96, 297] on button "Historial de conversaciones" at bounding box center [100, 300] width 120 height 25
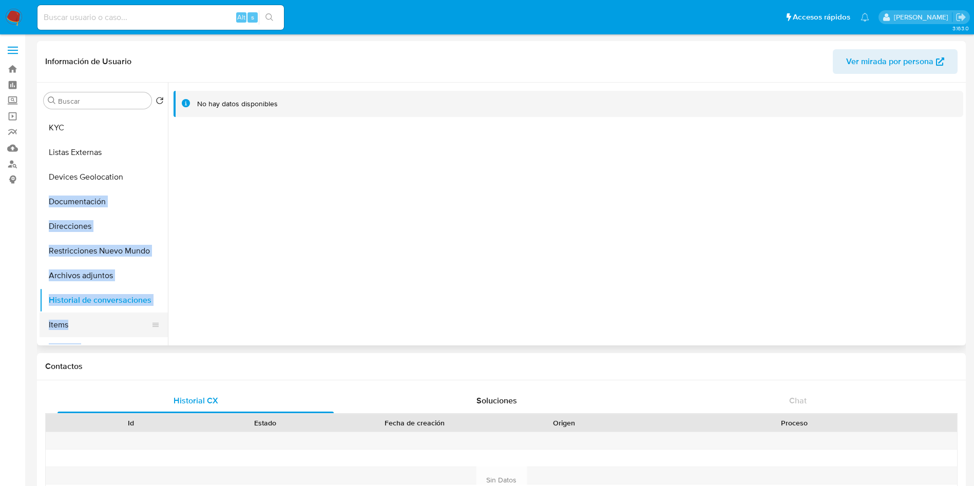
click at [68, 329] on button "Items" at bounding box center [100, 325] width 120 height 25
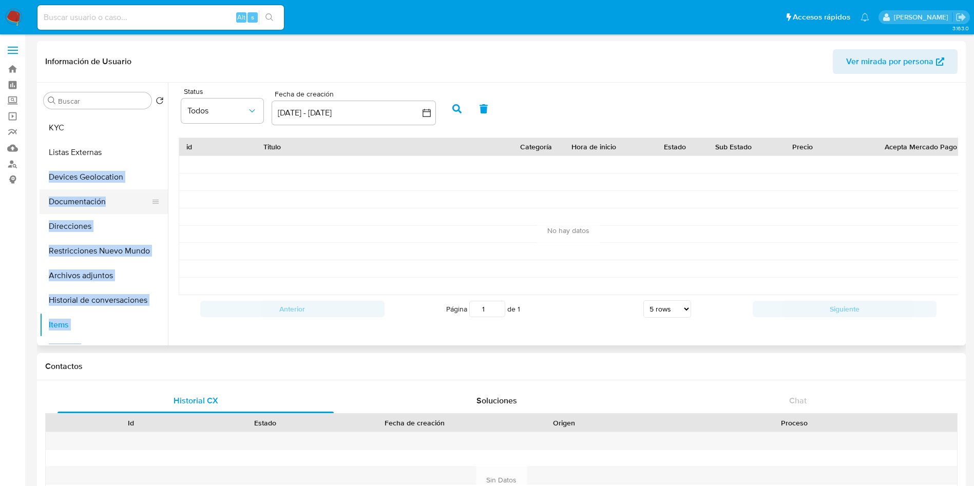
click at [94, 204] on button "Documentación" at bounding box center [100, 201] width 120 height 25
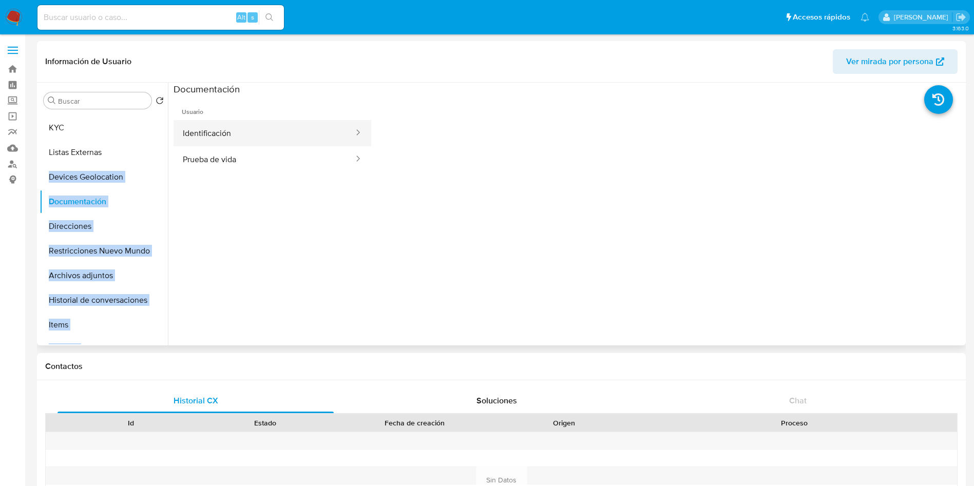
click at [269, 121] on button "Identificación" at bounding box center [264, 133] width 181 height 26
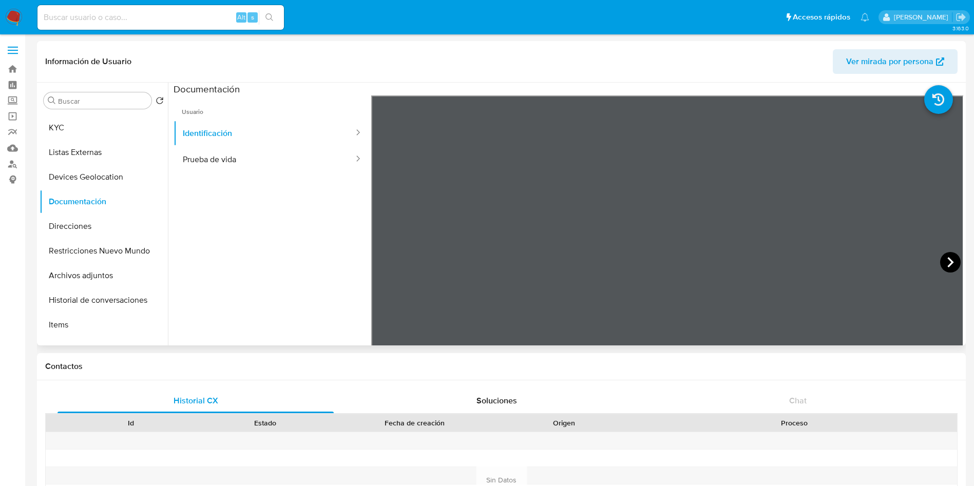
click at [952, 259] on icon at bounding box center [950, 262] width 21 height 21
click at [278, 157] on button "Prueba de vida" at bounding box center [264, 159] width 181 height 26
click at [73, 232] on button "Direcciones" at bounding box center [100, 226] width 120 height 25
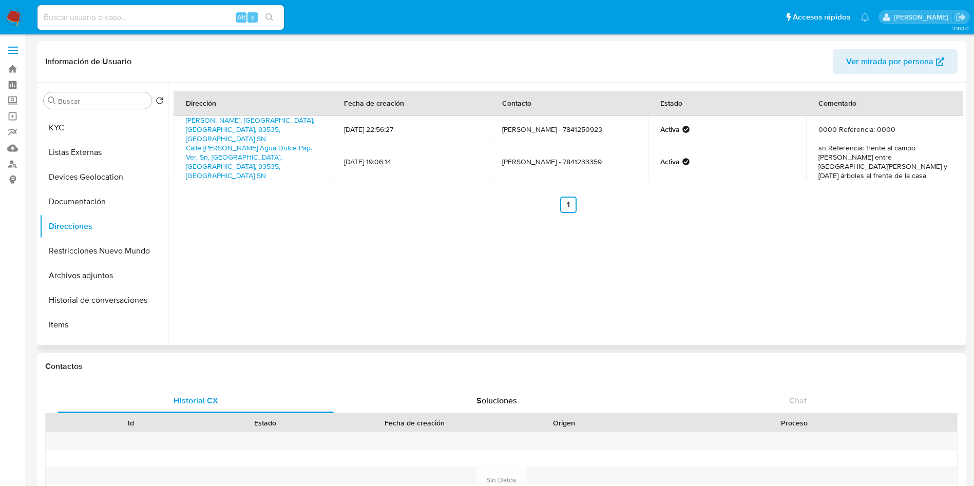
click at [294, 234] on div "Dirección Fecha de creación Contacto Estado Comentario M Hidalgo Sn, Papantla, …" at bounding box center [565, 214] width 795 height 263
click at [77, 123] on button "KYC" at bounding box center [100, 128] width 120 height 25
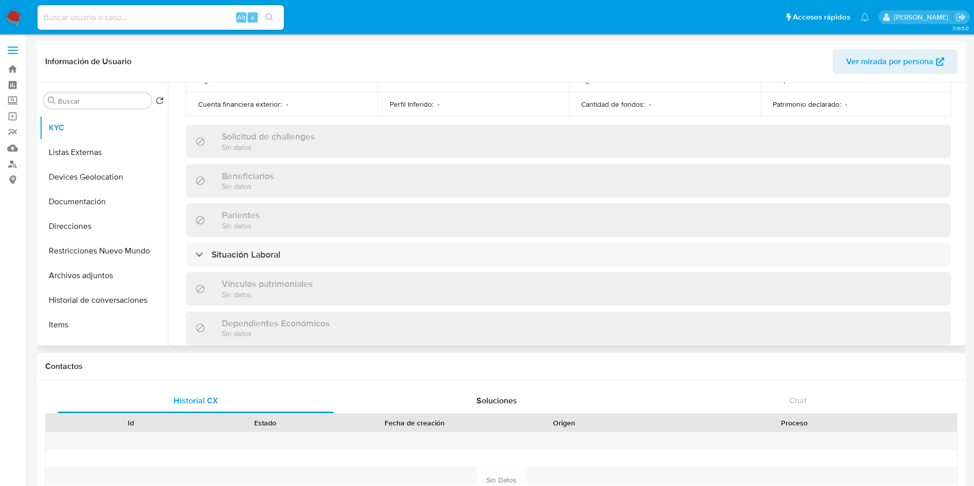
scroll to position [635, 0]
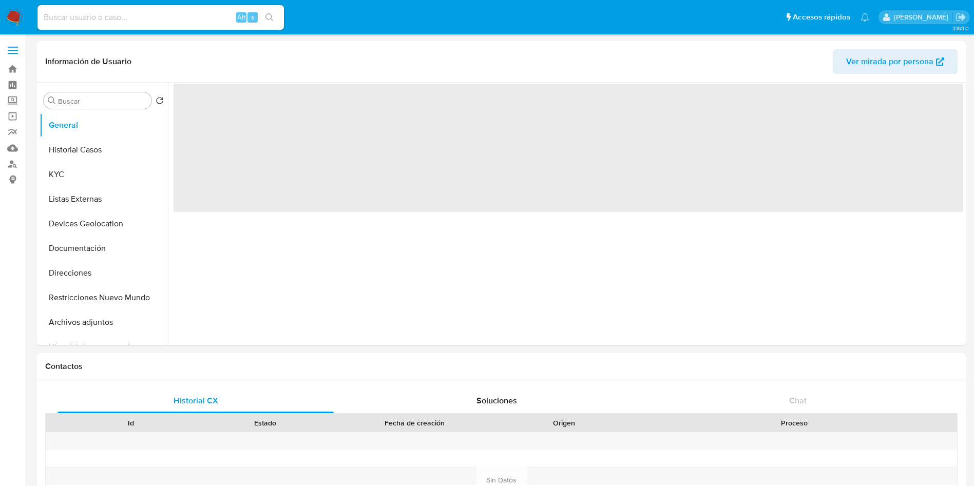
select select "10"
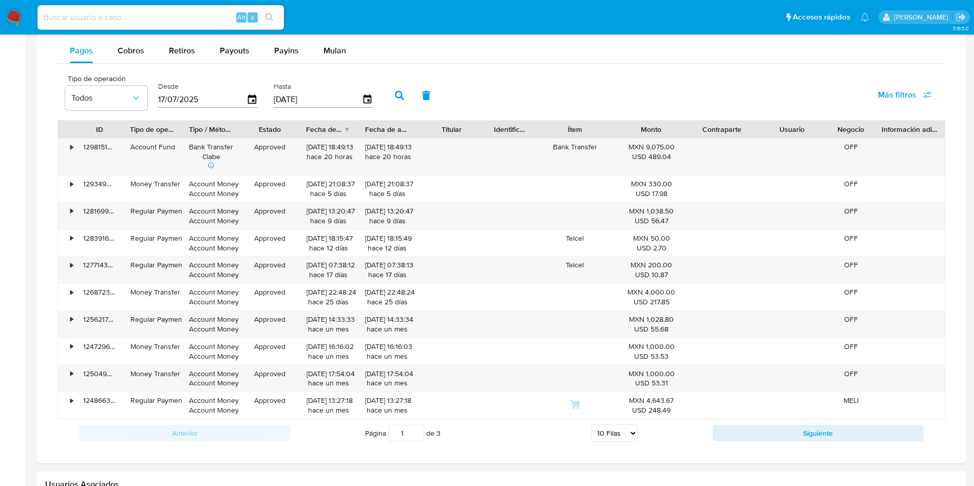
scroll to position [693, 0]
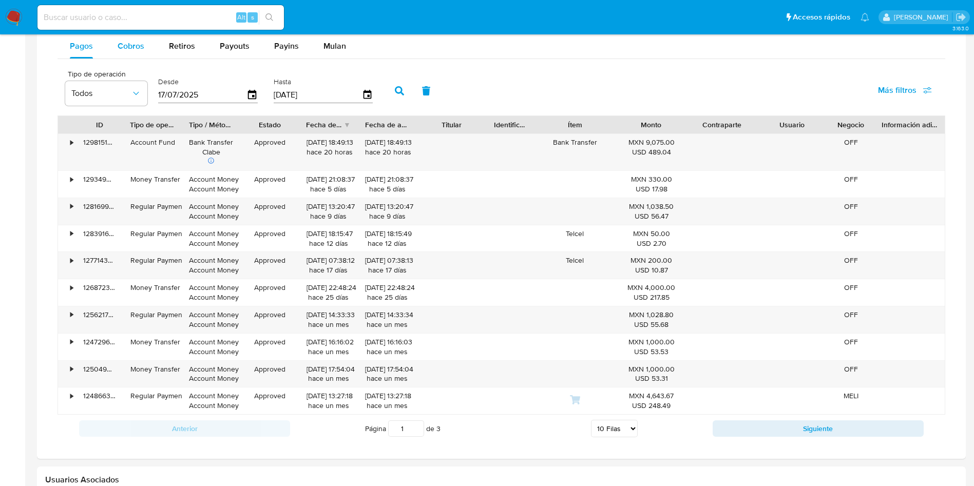
click at [129, 45] on span "Cobros" at bounding box center [131, 46] width 27 height 12
select select "10"
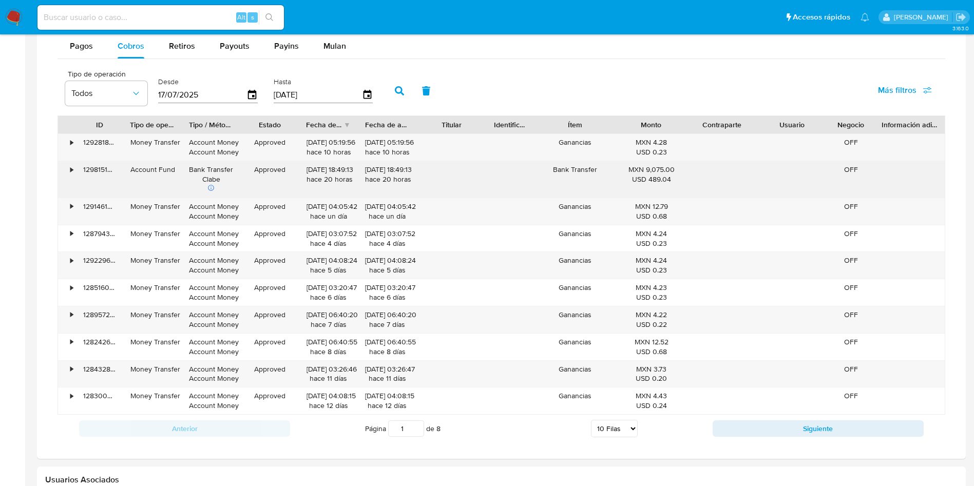
click at [211, 188] on icon at bounding box center [210, 187] width 7 height 7
click at [211, 187] on icon at bounding box center [210, 187] width 7 height 7
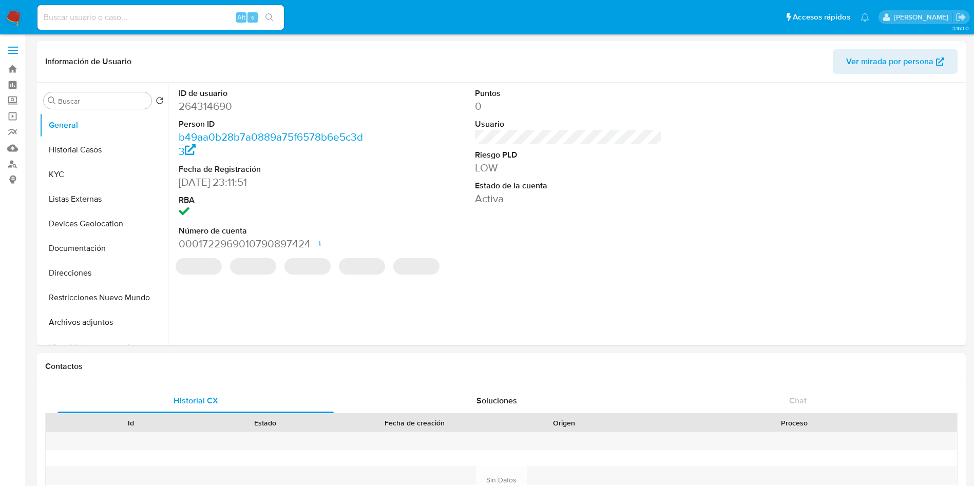
select select "10"
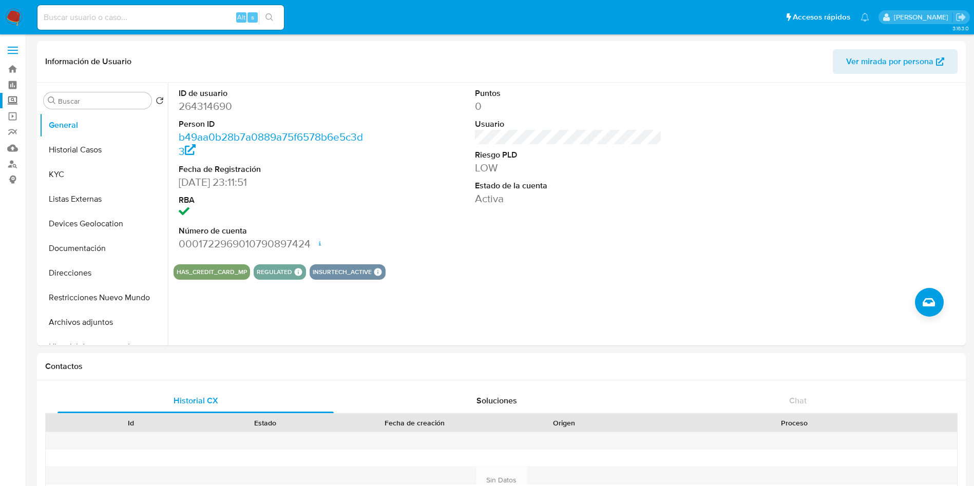
click at [8, 100] on label "Screening" at bounding box center [61, 101] width 122 height 16
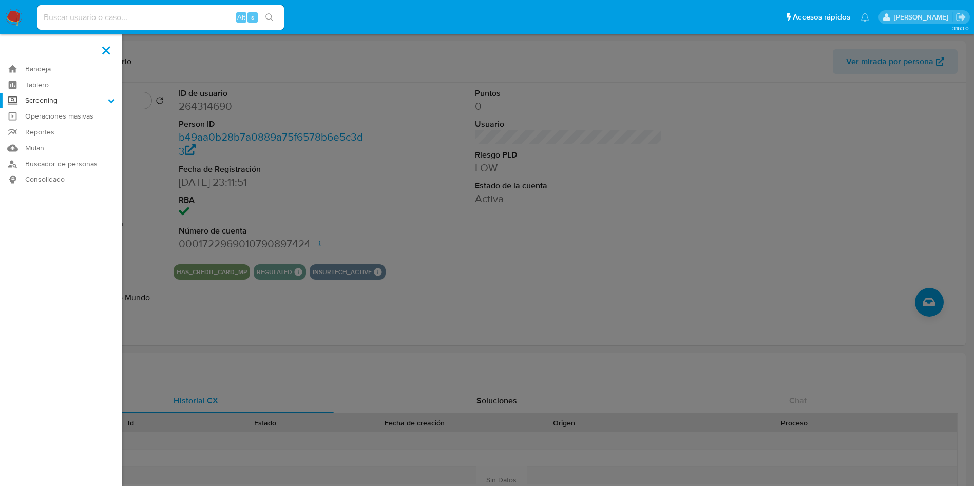
click at [0, 0] on input "Screening" at bounding box center [0, 0] width 0 height 0
click at [48, 144] on link "Herramientas" at bounding box center [61, 141] width 122 height 13
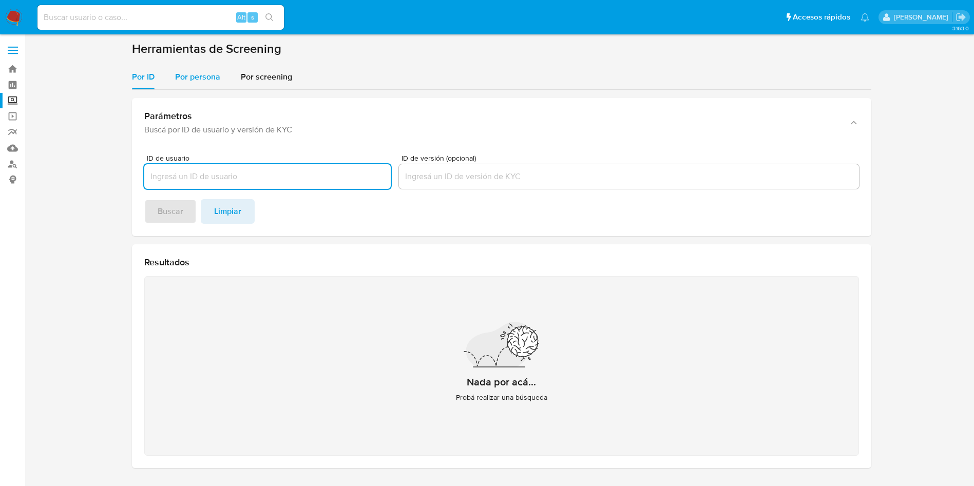
click at [207, 80] on span "Por persona" at bounding box center [197, 77] width 45 height 12
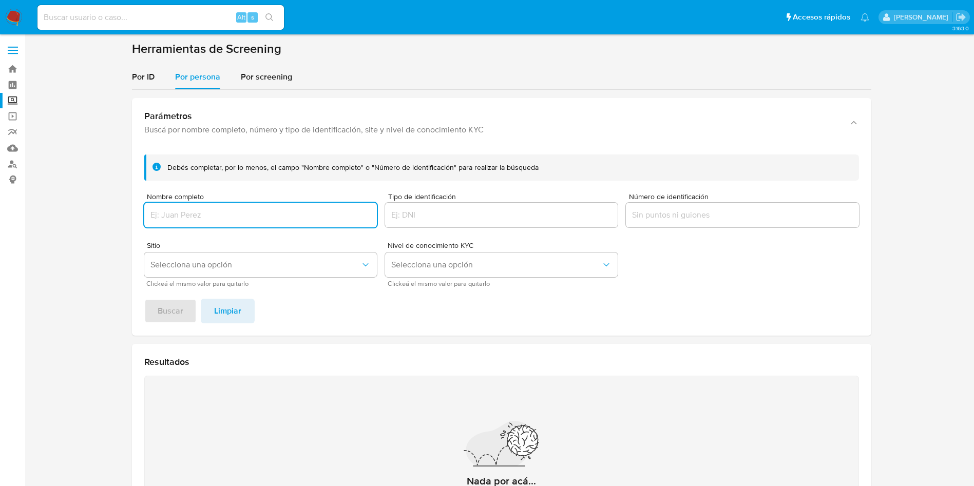
click at [262, 216] on input "Nombre completo" at bounding box center [260, 214] width 233 height 13
type input "[PERSON_NAME] [PERSON_NAME]"
click at [179, 314] on span "Buscar" at bounding box center [171, 311] width 26 height 23
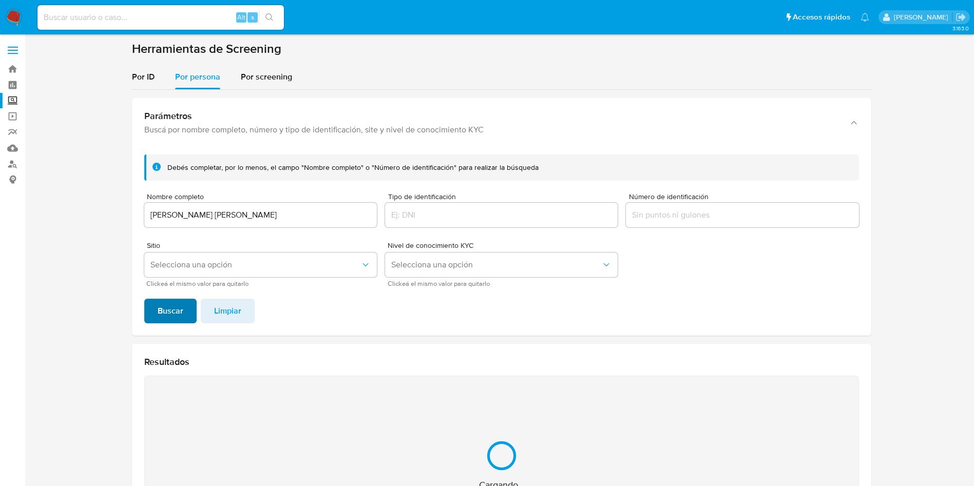
scroll to position [134, 0]
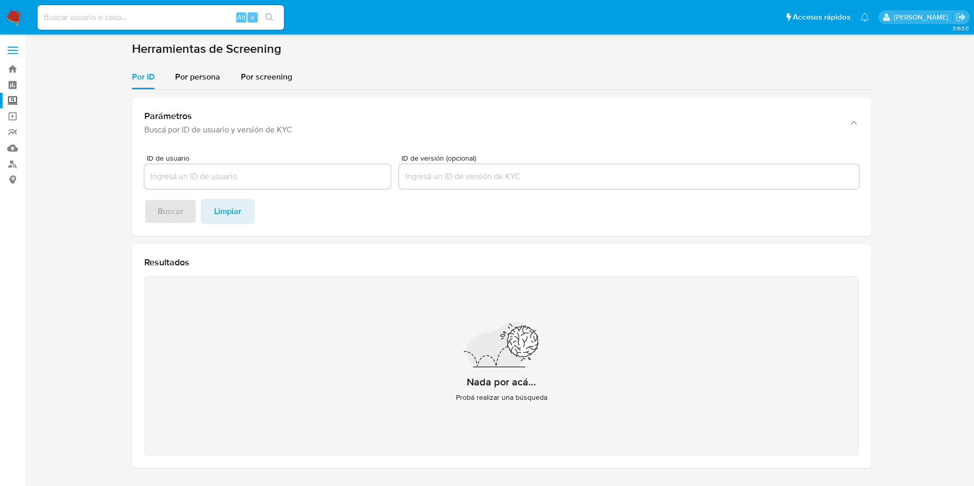
click at [16, 15] on img at bounding box center [13, 17] width 17 height 17
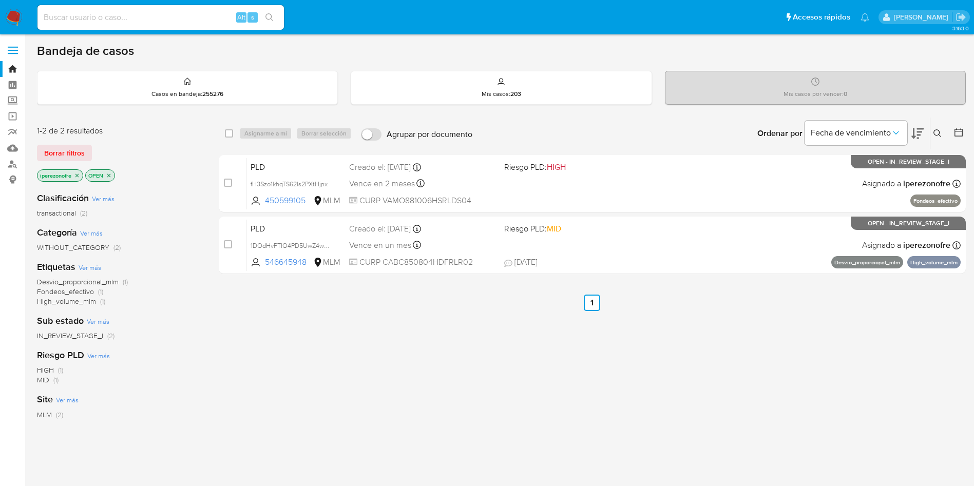
click at [938, 129] on icon at bounding box center [938, 133] width 8 height 8
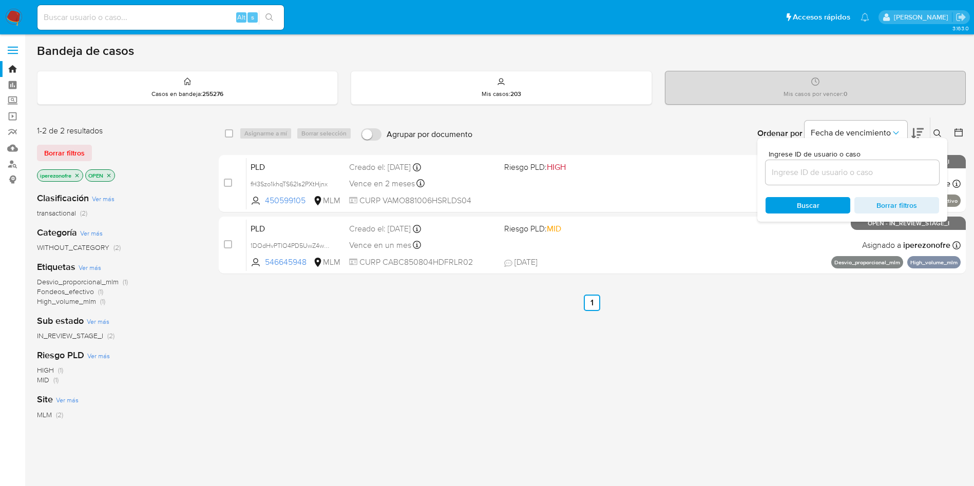
click at [797, 174] on input at bounding box center [853, 172] width 174 height 13
type input "264314690"
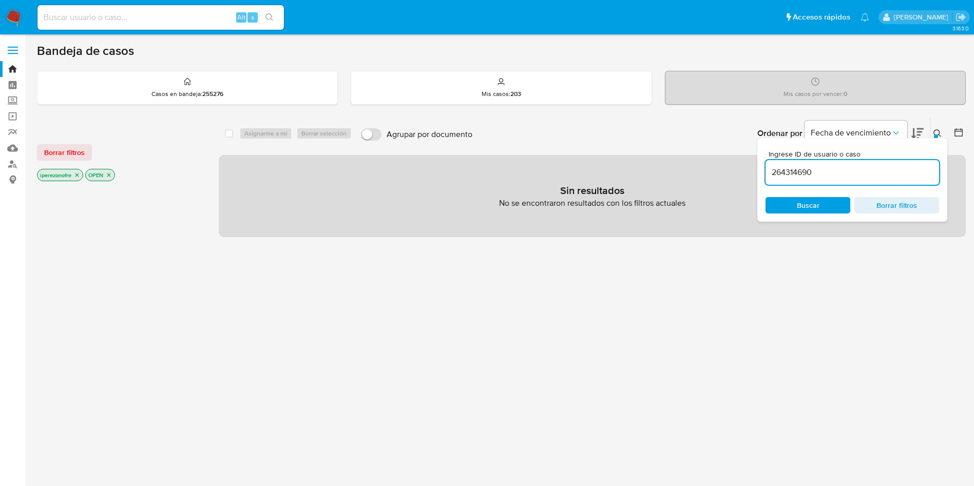
click at [805, 205] on span "Buscar" at bounding box center [808, 205] width 23 height 16
click at [78, 173] on icon "close-filter" at bounding box center [77, 175] width 6 height 6
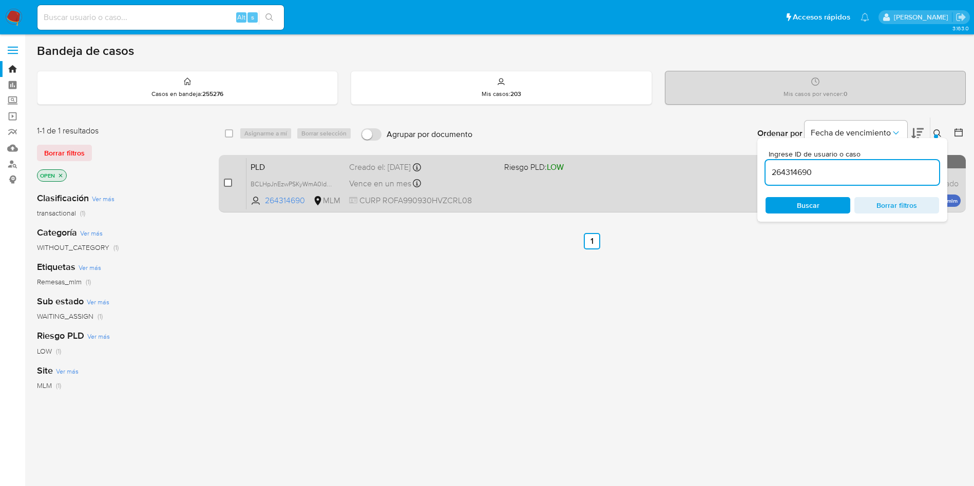
click at [225, 185] on input "checkbox" at bounding box center [228, 183] width 8 height 8
checkbox input "true"
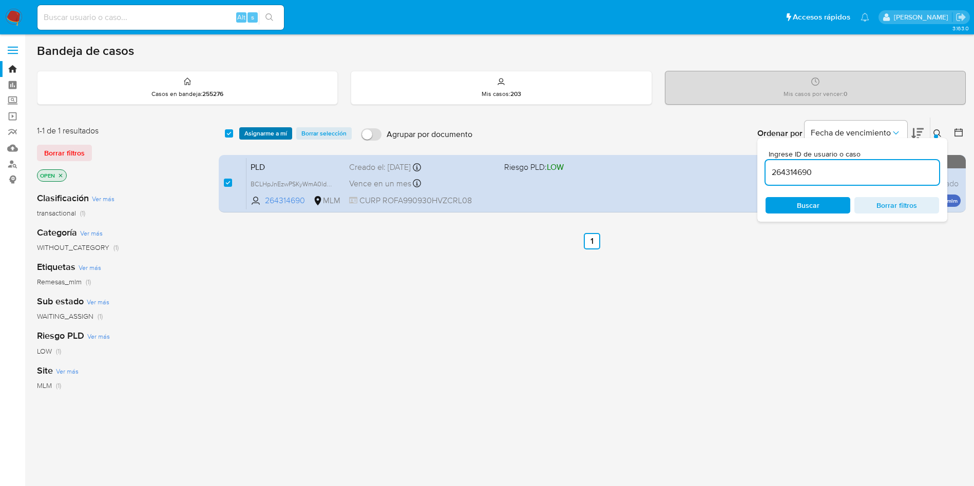
click at [252, 128] on span "Asignarme a mí" at bounding box center [265, 133] width 43 height 10
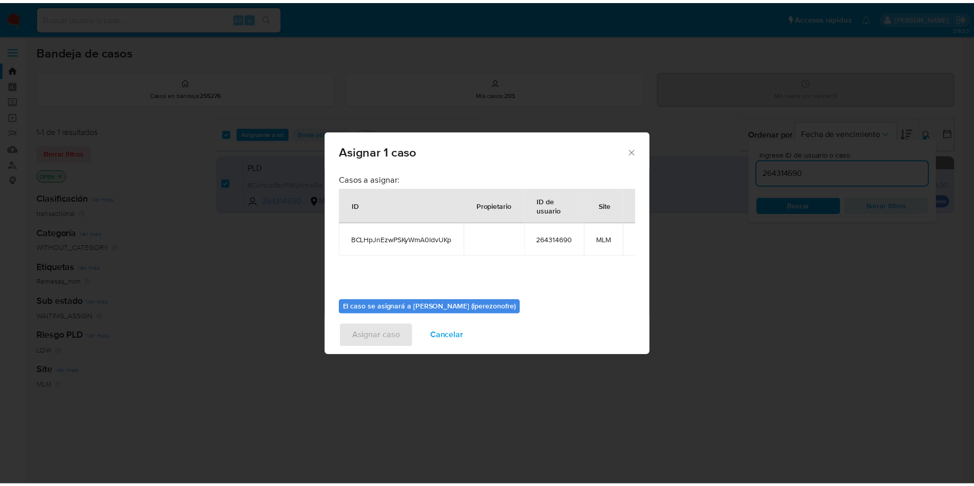
scroll to position [53, 0]
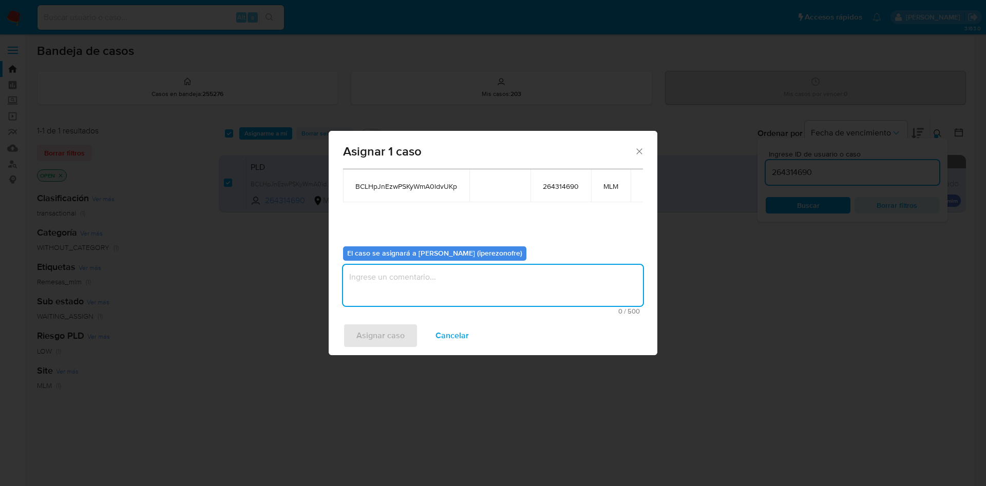
click at [482, 281] on textarea "assign-modal" at bounding box center [493, 285] width 300 height 41
type textarea "IPO"
click at [383, 334] on span "Asignar caso" at bounding box center [380, 336] width 48 height 23
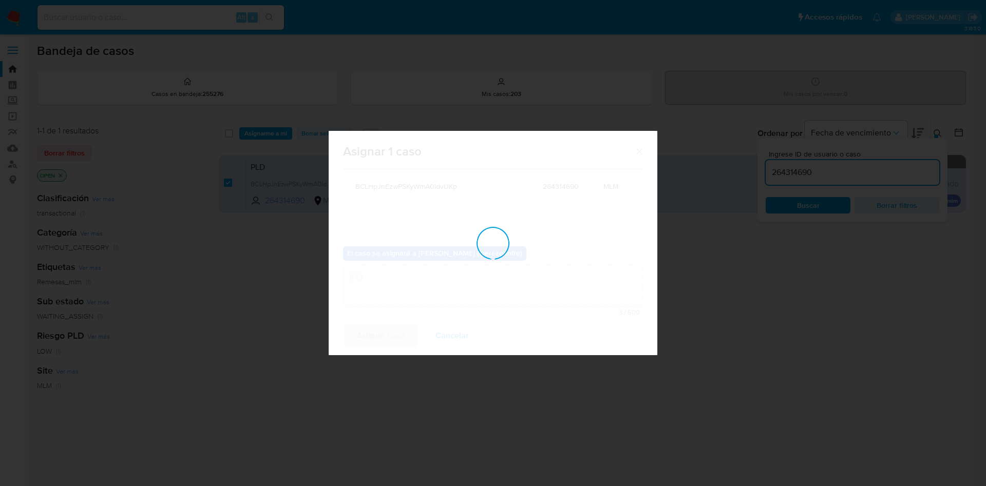
checkbox input "false"
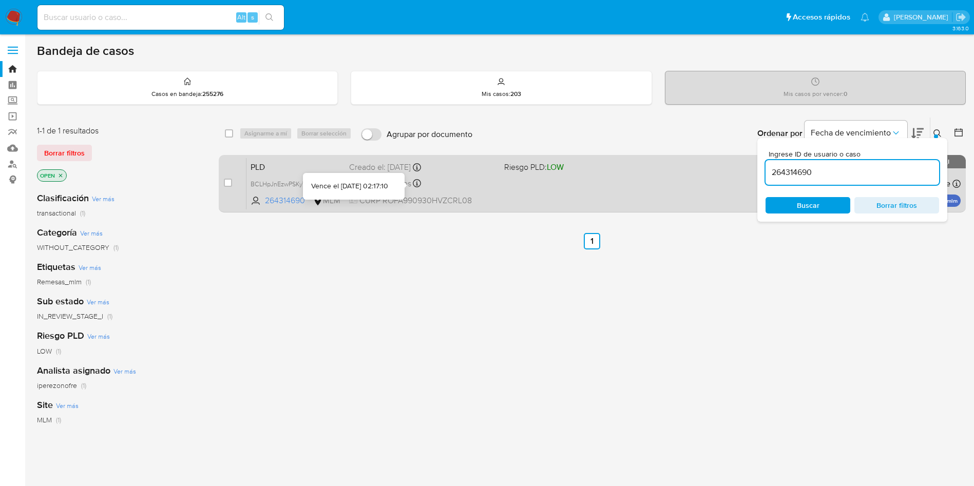
click at [493, 180] on div "Vence en un mes Vence el 11/11/2025 02:17:10" at bounding box center [422, 184] width 147 height 14
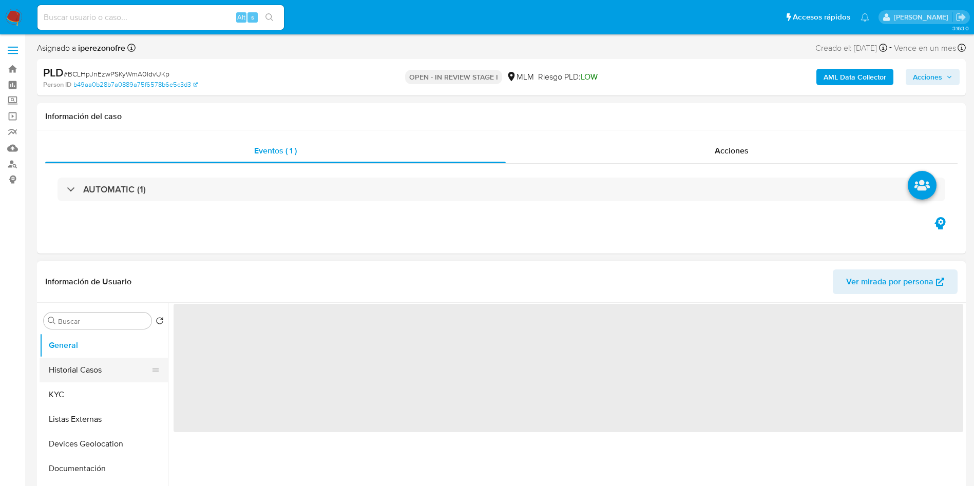
click at [104, 367] on button "Historial Casos" at bounding box center [100, 370] width 120 height 25
select select "10"
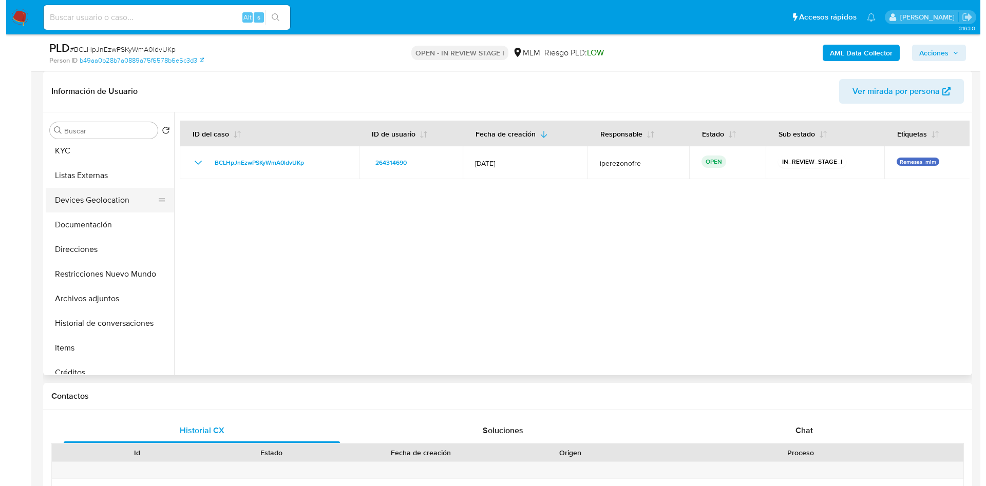
scroll to position [77, 0]
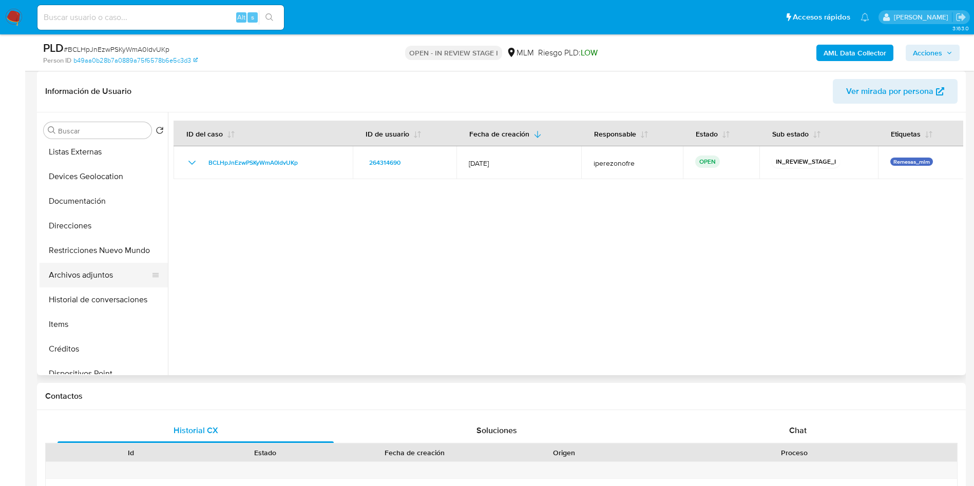
click at [126, 276] on button "Archivos adjuntos" at bounding box center [100, 275] width 120 height 25
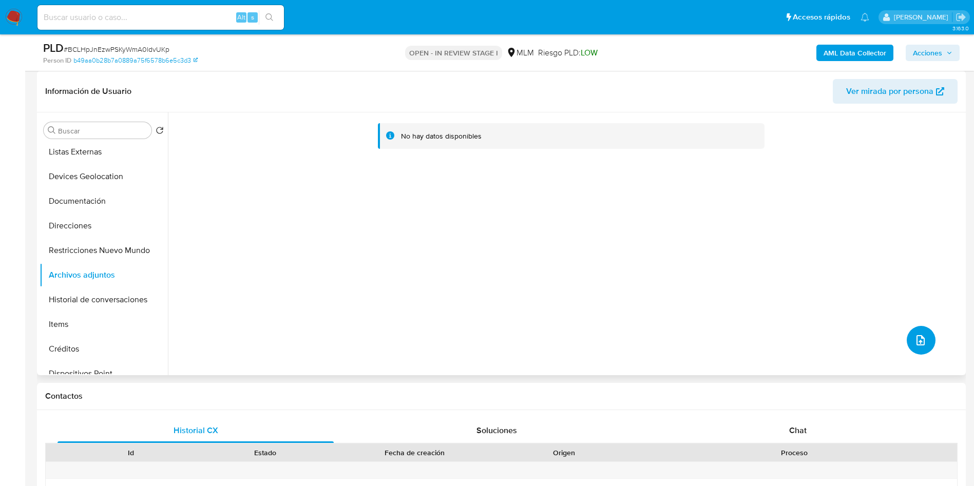
click at [915, 335] on span "upload-file" at bounding box center [921, 340] width 12 height 12
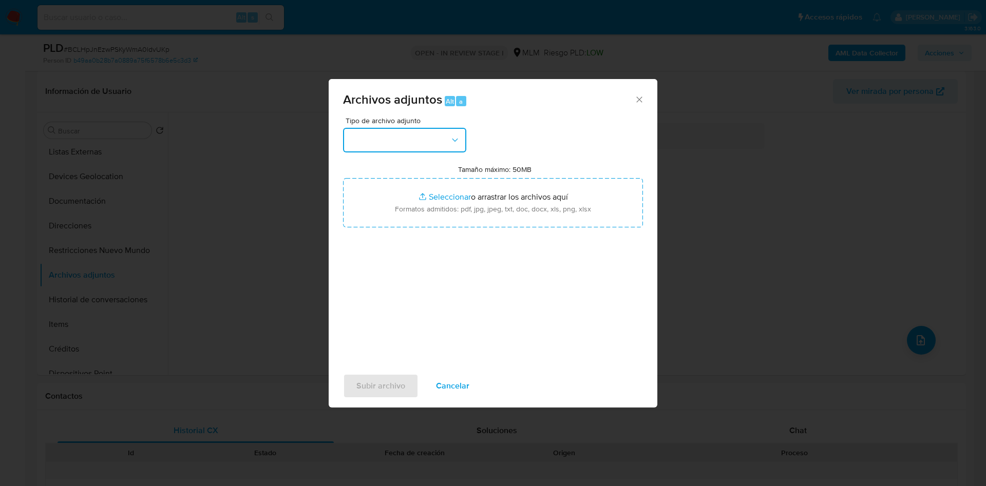
click at [383, 141] on button "button" at bounding box center [404, 140] width 123 height 25
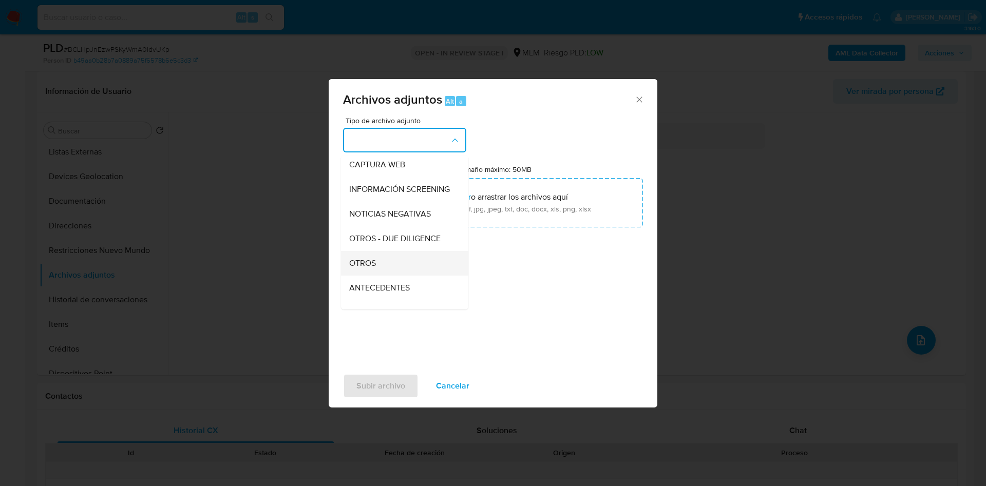
click at [381, 267] on div "OTROS" at bounding box center [401, 263] width 105 height 25
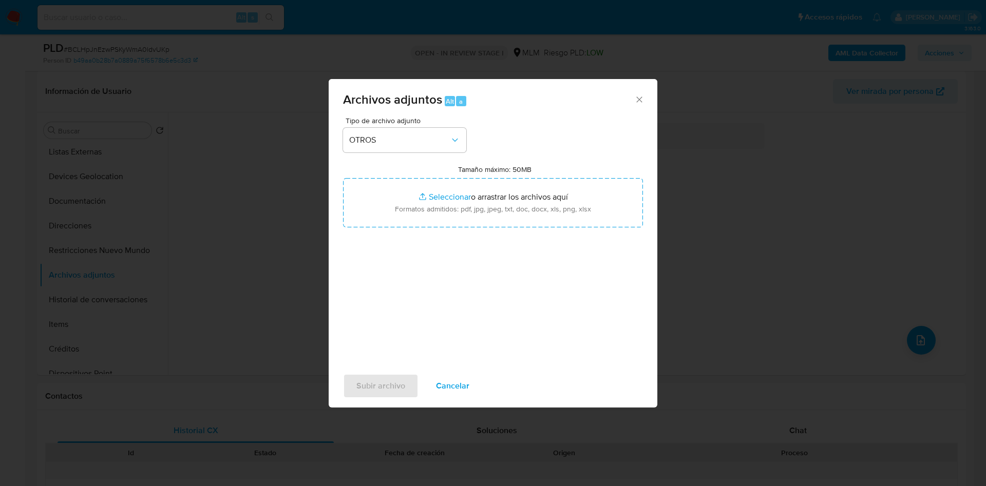
click at [544, 294] on div "Tipo de archivo adjunto OTROS Tamaño máximo: 50MB Seleccionar archivos Seleccio…" at bounding box center [493, 238] width 300 height 242
click at [535, 289] on div "Tipo de archivo adjunto OTROS Tamaño máximo: 50MB Seleccionar archivos Seleccio…" at bounding box center [493, 238] width 300 height 242
click at [375, 384] on span "Subir archivo" at bounding box center [380, 386] width 49 height 23
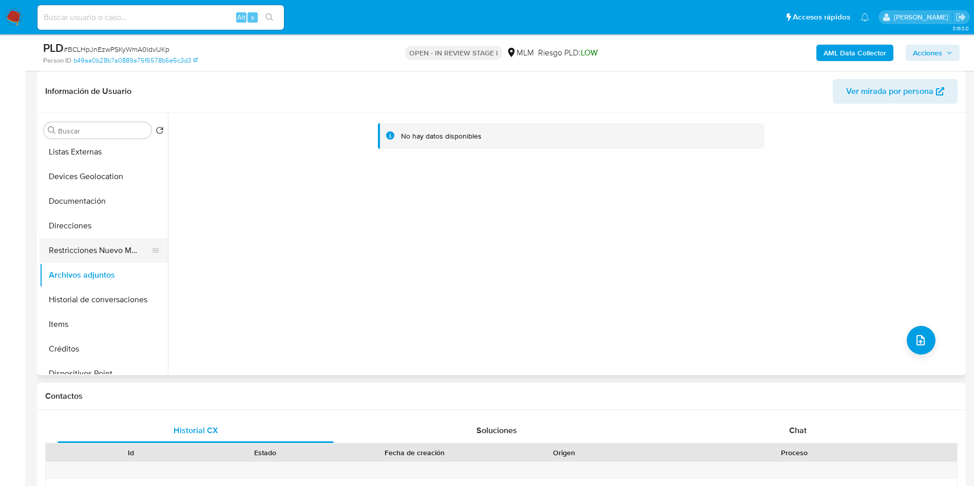
click at [80, 253] on button "Restricciones Nuevo Mundo" at bounding box center [100, 250] width 120 height 25
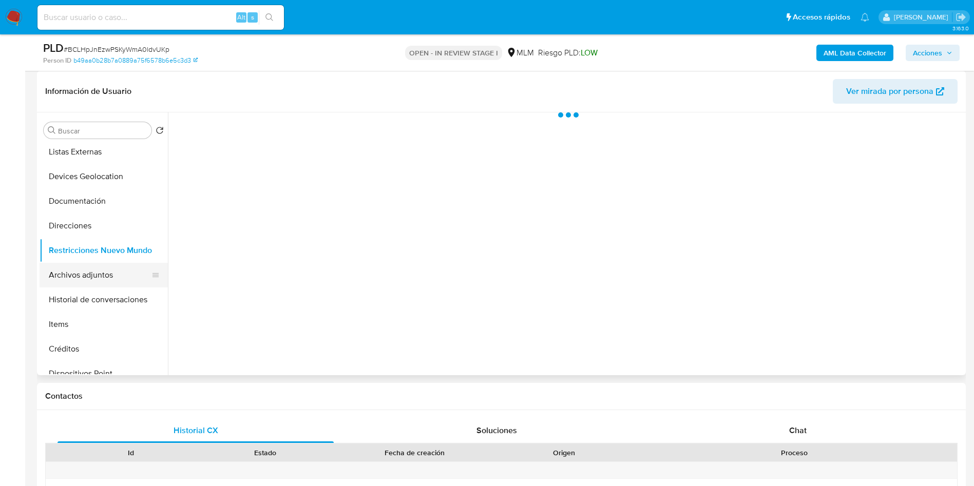
click at [85, 278] on button "Archivos adjuntos" at bounding box center [100, 275] width 120 height 25
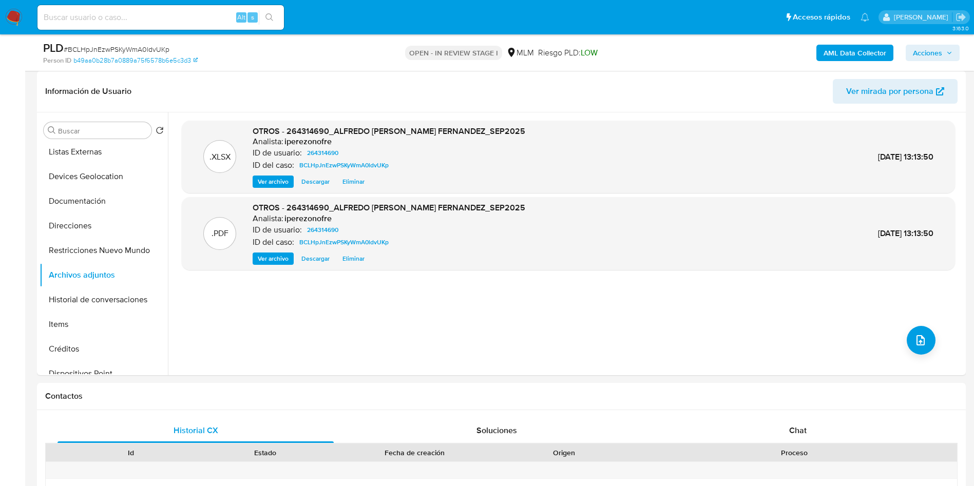
click at [933, 50] on span "Acciones" at bounding box center [927, 53] width 29 height 16
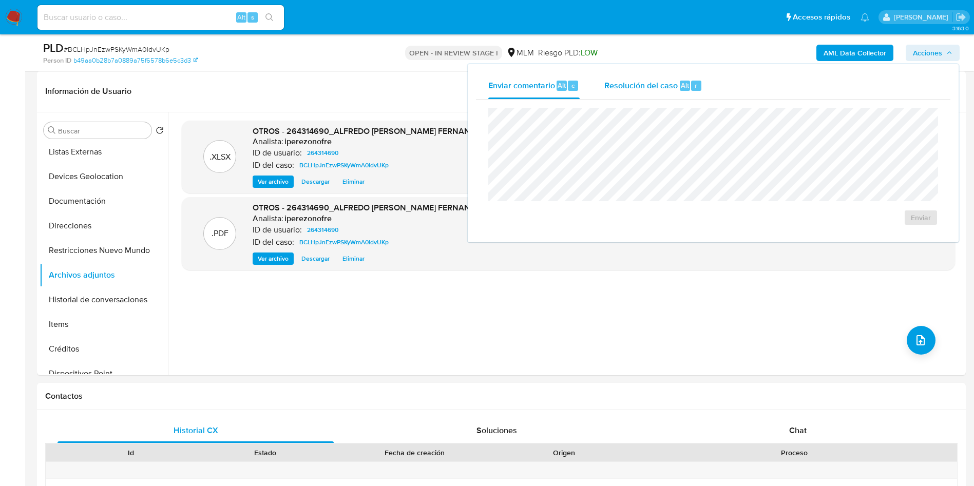
click at [606, 92] on div "Resolución del caso Alt r" at bounding box center [653, 85] width 98 height 27
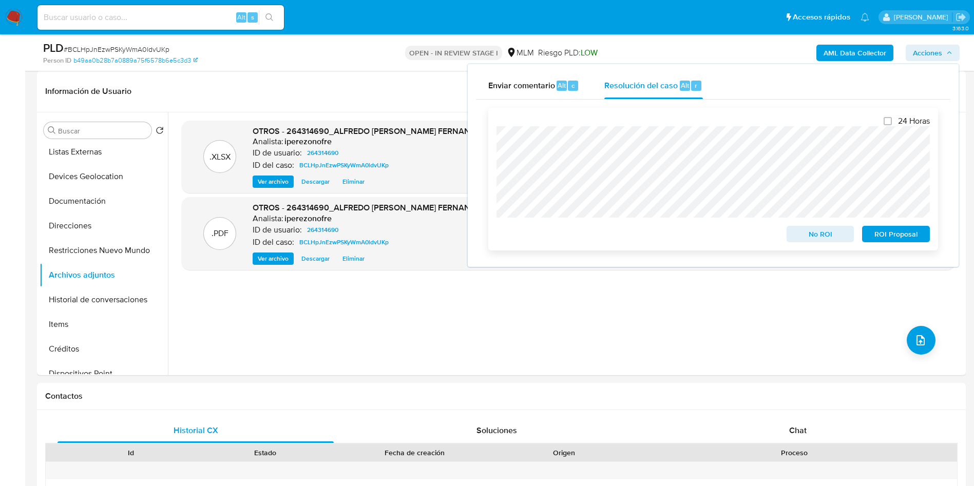
click at [805, 242] on button "No ROI" at bounding box center [821, 234] width 68 height 16
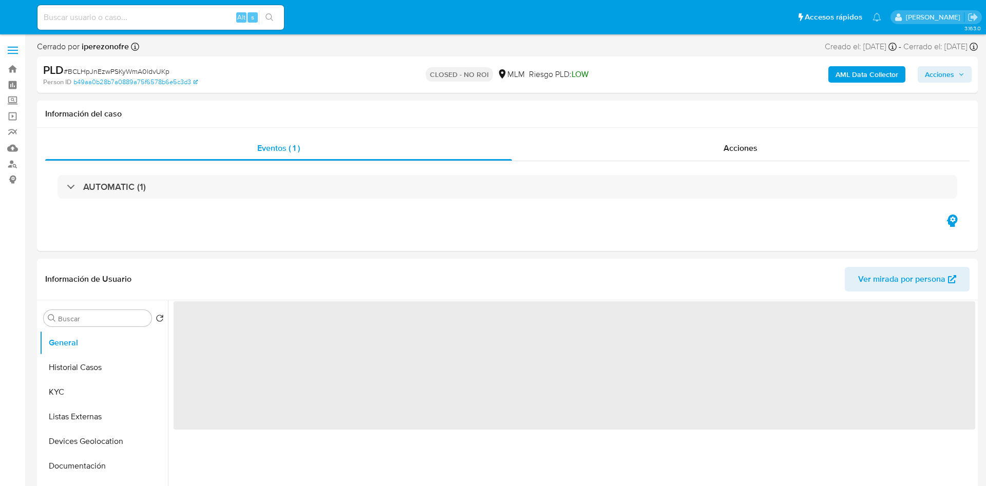
select select "10"
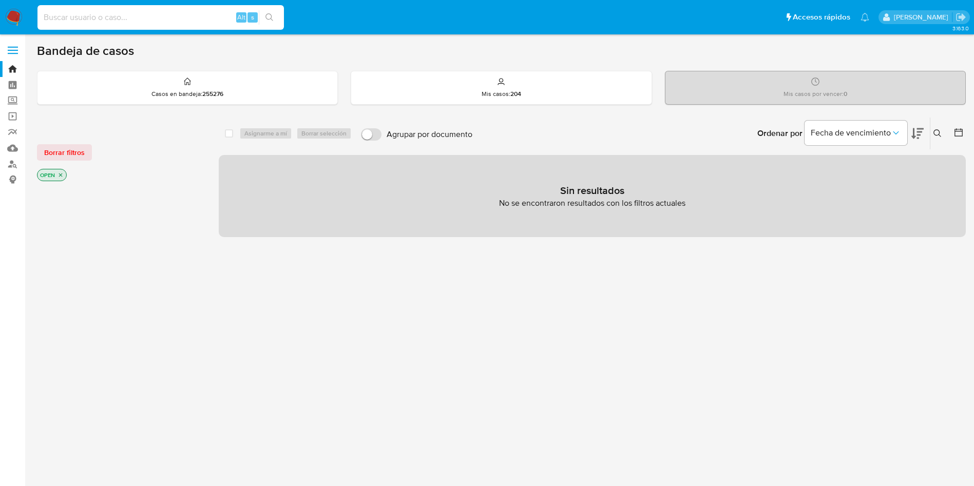
click at [102, 15] on input at bounding box center [160, 17] width 246 height 13
paste input "250224350"
type input "250224350"
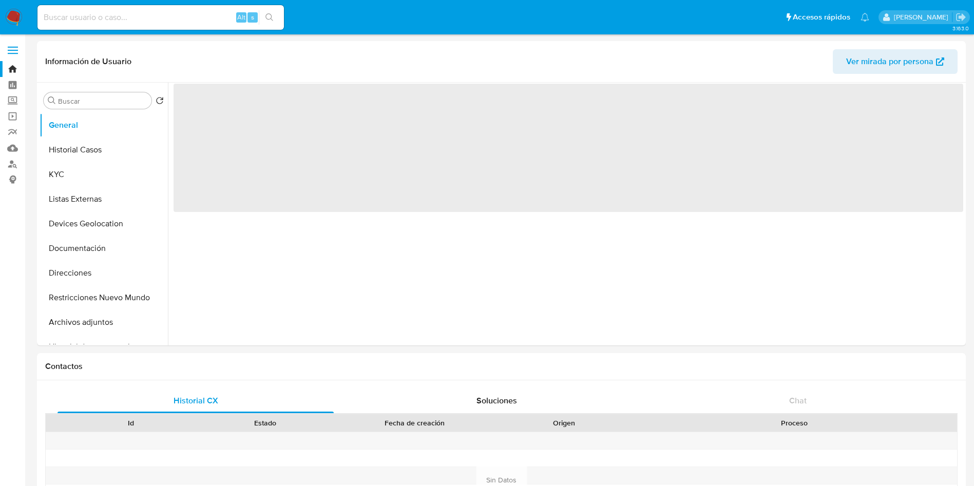
select select "10"
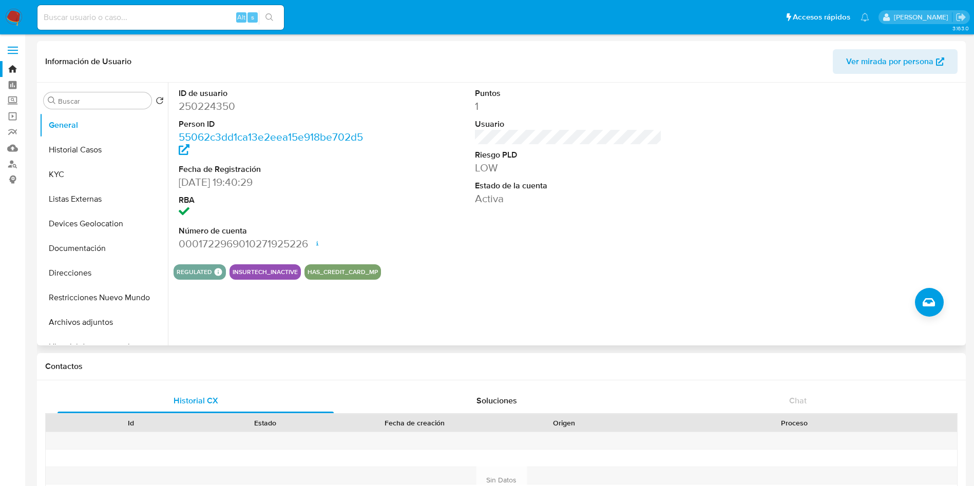
click at [736, 280] on div "ID de usuario 250224350 Person ID 55062c3dd1ca13e2eea15e918be702d5 Fecha de Reg…" at bounding box center [565, 214] width 795 height 263
click at [84, 142] on button "Historial Casos" at bounding box center [100, 150] width 120 height 25
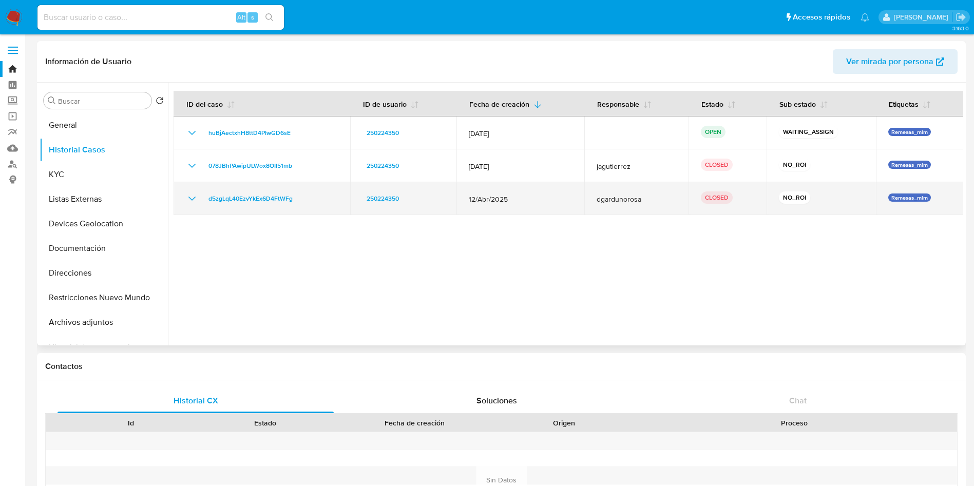
drag, startPoint x: 514, startPoint y: 197, endPoint x: 462, endPoint y: 197, distance: 51.4
click at [462, 197] on td "12/Abr/2025" at bounding box center [521, 198] width 128 height 33
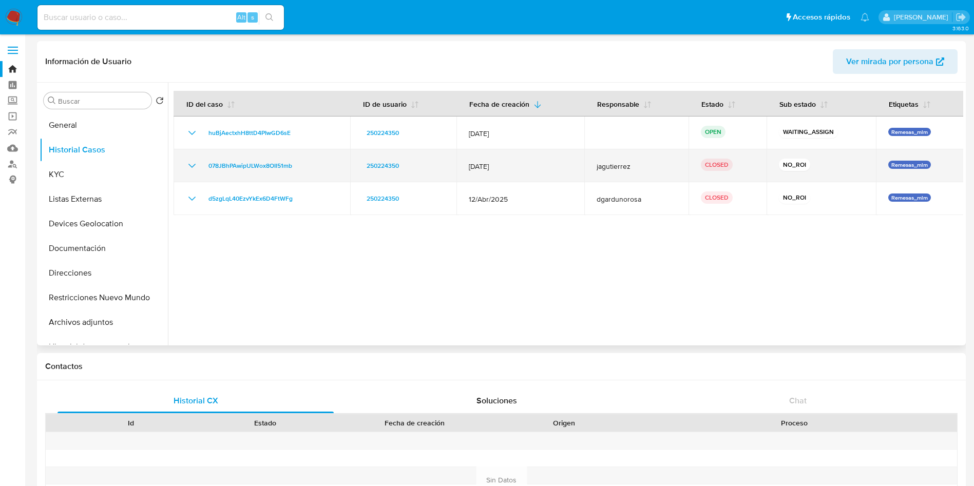
drag, startPoint x: 518, startPoint y: 168, endPoint x: 466, endPoint y: 168, distance: 52.4
click at [466, 168] on td "[DATE]" at bounding box center [521, 165] width 128 height 33
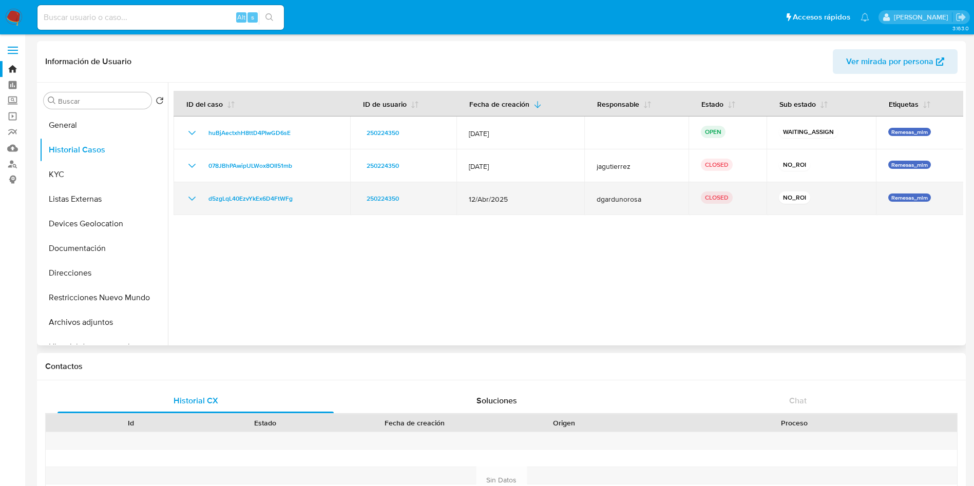
click at [194, 196] on icon "Mostrar/Ocultar" at bounding box center [192, 199] width 12 height 12
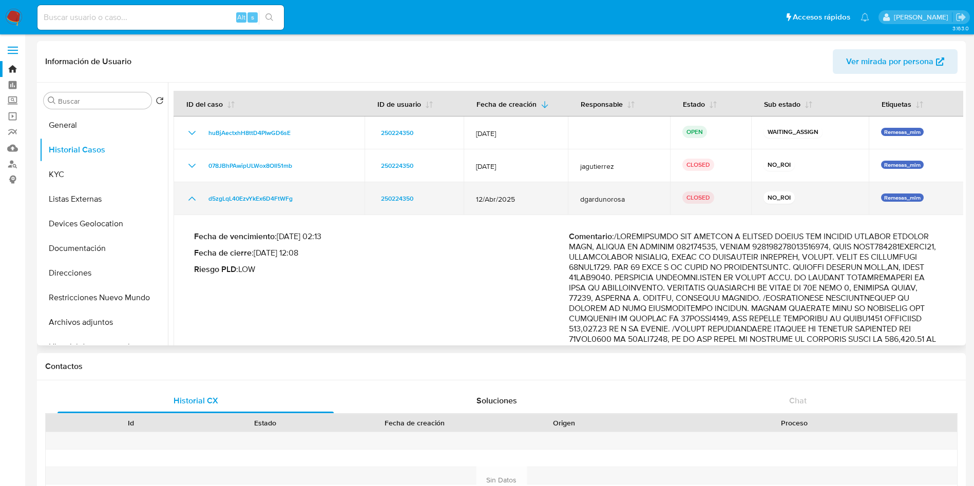
click at [192, 199] on icon "Mostrar/Ocultar" at bounding box center [192, 199] width 12 height 12
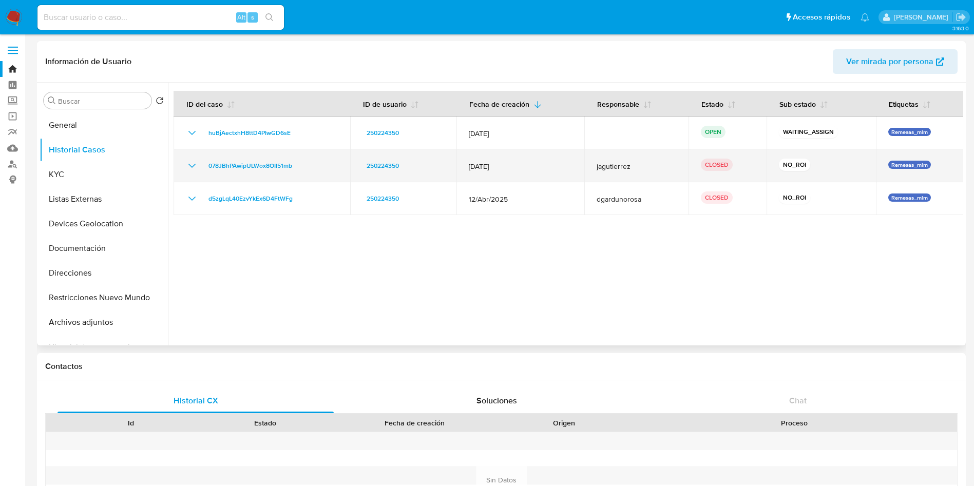
click at [193, 161] on icon "Mostrar/Ocultar" at bounding box center [192, 166] width 12 height 12
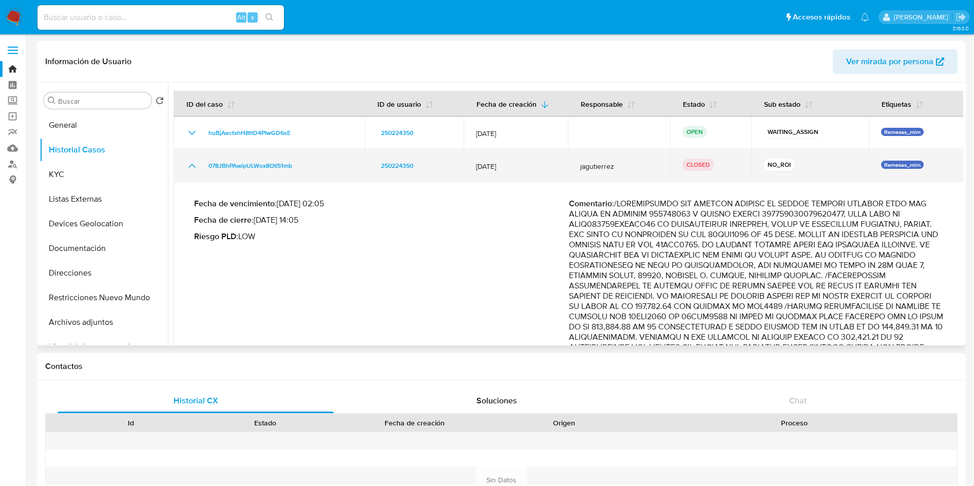
click at [198, 163] on icon "Mostrar/Ocultar" at bounding box center [192, 166] width 12 height 12
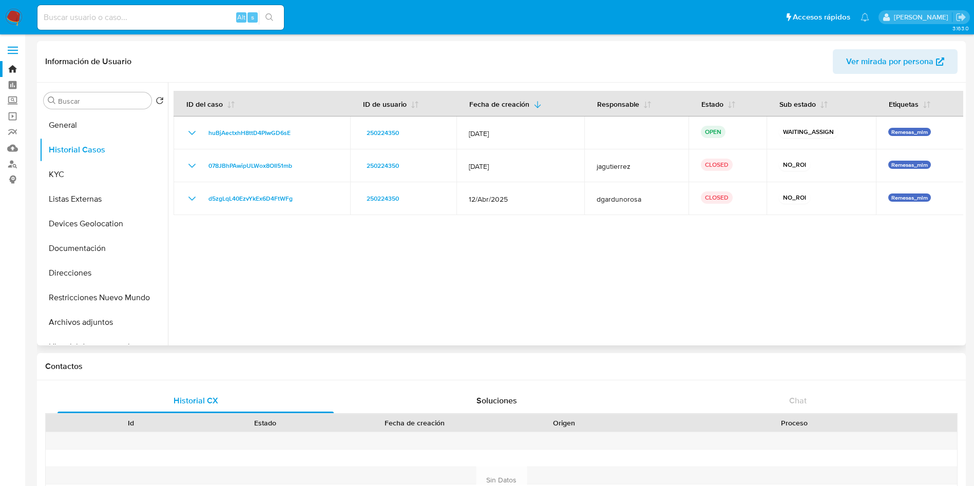
click at [553, 295] on div at bounding box center [565, 214] width 795 height 263
drag, startPoint x: 65, startPoint y: 184, endPoint x: 109, endPoint y: 189, distance: 44.5
click at [65, 184] on button "KYC" at bounding box center [104, 174] width 128 height 25
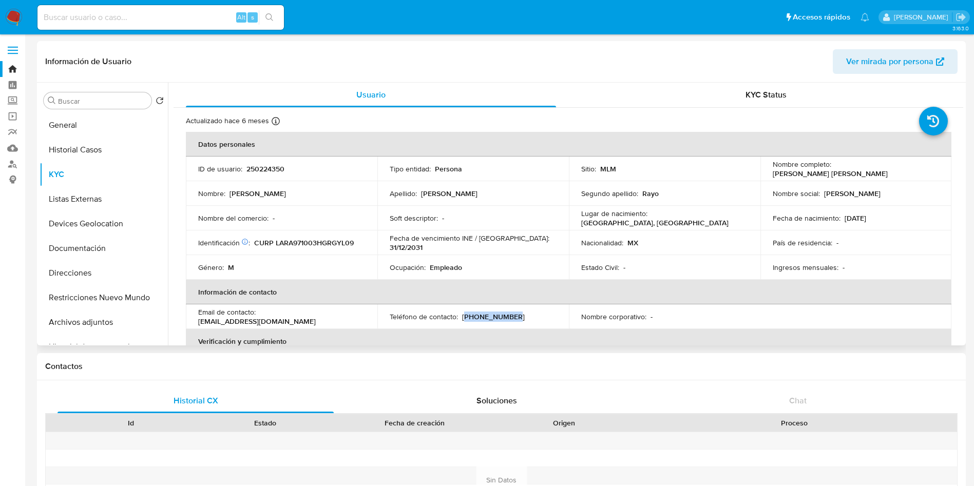
drag, startPoint x: 514, startPoint y: 316, endPoint x: 463, endPoint y: 317, distance: 51.4
click at [463, 317] on div "Teléfono de contacto : [PHONE_NUMBER]" at bounding box center [473, 316] width 167 height 9
copy p "55) 45452881"
drag, startPoint x: 345, startPoint y: 319, endPoint x: 257, endPoint y: 319, distance: 88.3
click at [257, 319] on div "Email de contacto : [EMAIL_ADDRESS][DOMAIN_NAME]" at bounding box center [281, 317] width 167 height 18
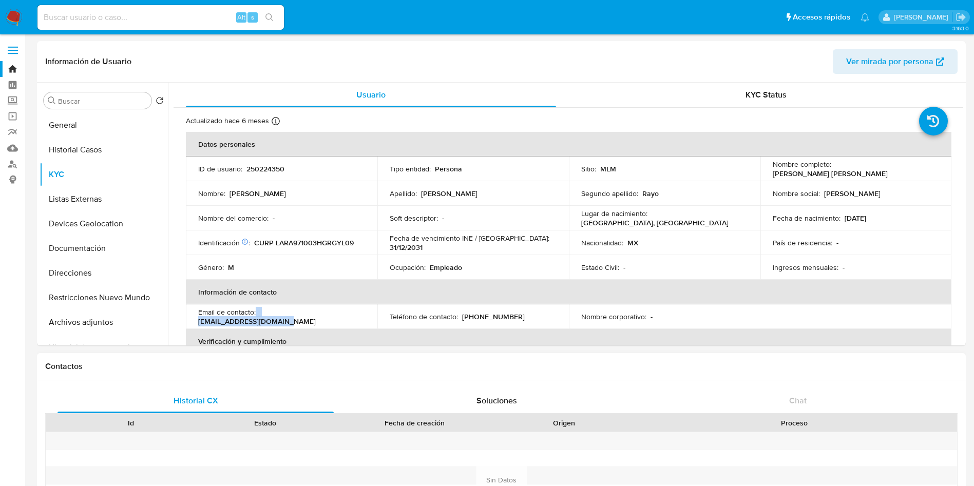
copy div "[EMAIL_ADDRESS][DOMAIN_NAME]"
click at [878, 250] on td "País de residencia : -" at bounding box center [857, 243] width 192 height 25
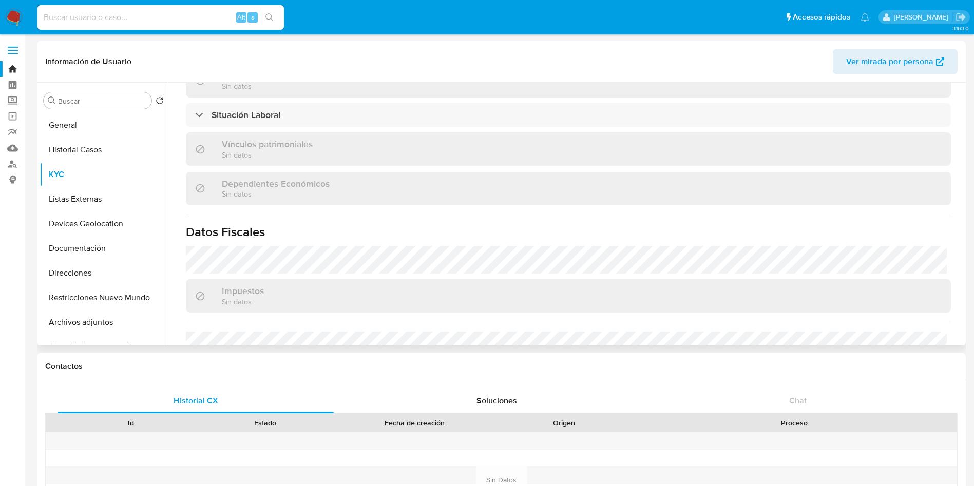
scroll to position [526, 0]
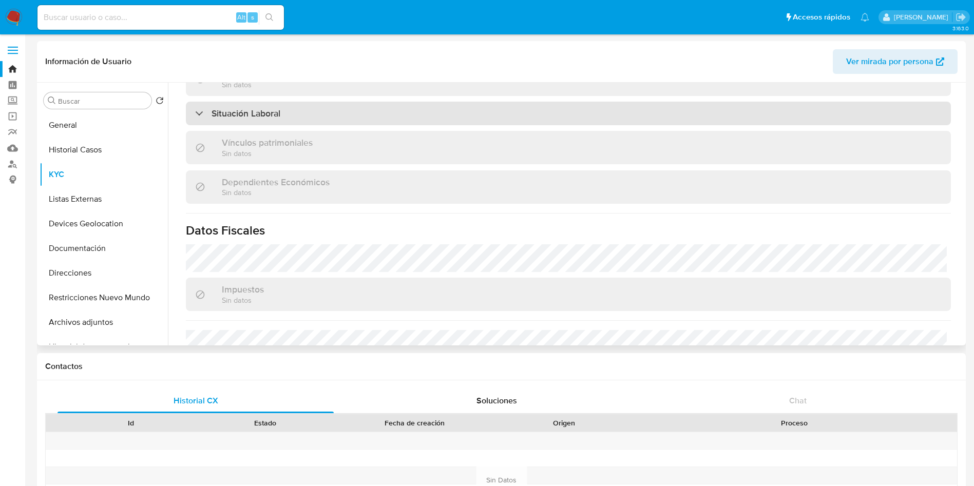
click at [432, 113] on div "Situación Laboral" at bounding box center [568, 114] width 765 height 24
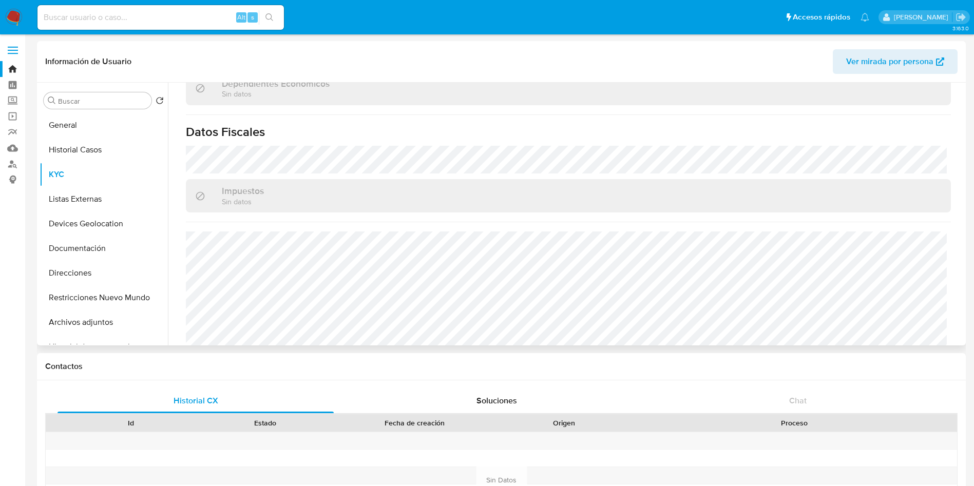
scroll to position [784, 0]
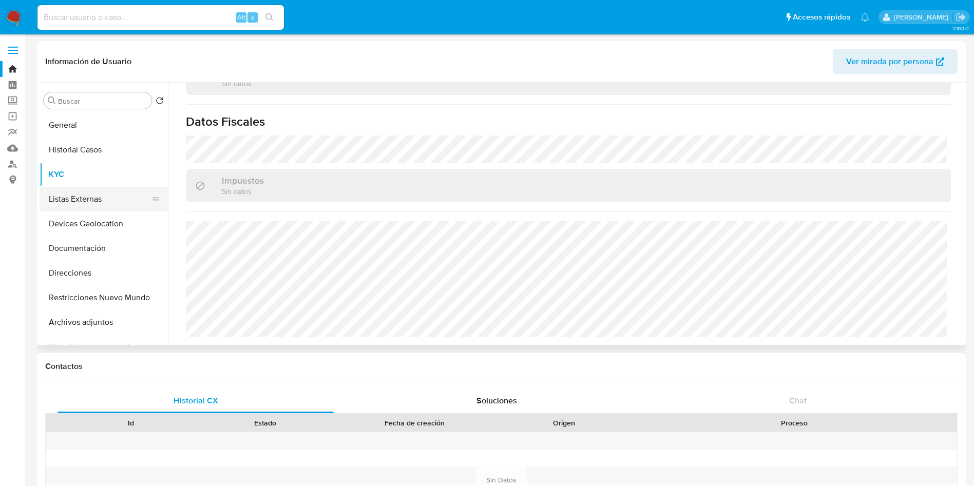
click at [92, 199] on button "Listas Externas" at bounding box center [100, 199] width 120 height 25
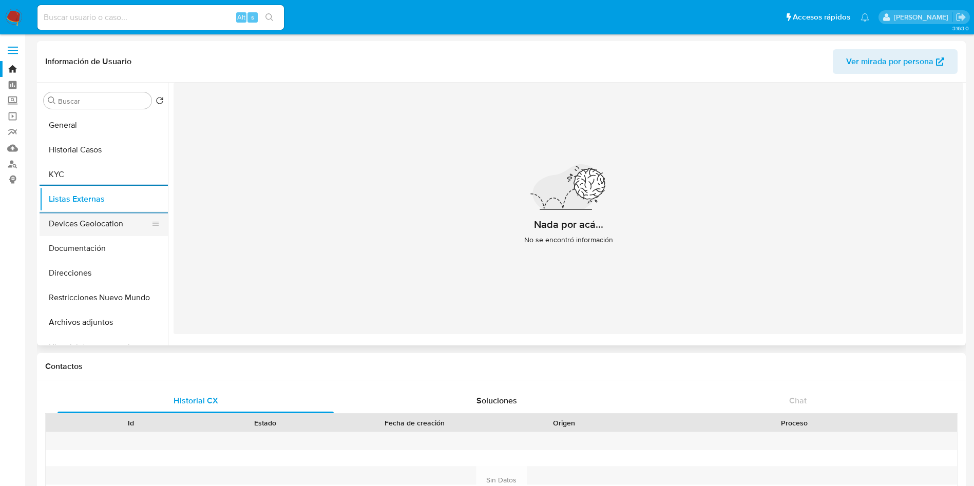
drag, startPoint x: 103, startPoint y: 224, endPoint x: 140, endPoint y: 224, distance: 37.5
click at [103, 224] on button "Devices Geolocation" at bounding box center [100, 224] width 120 height 25
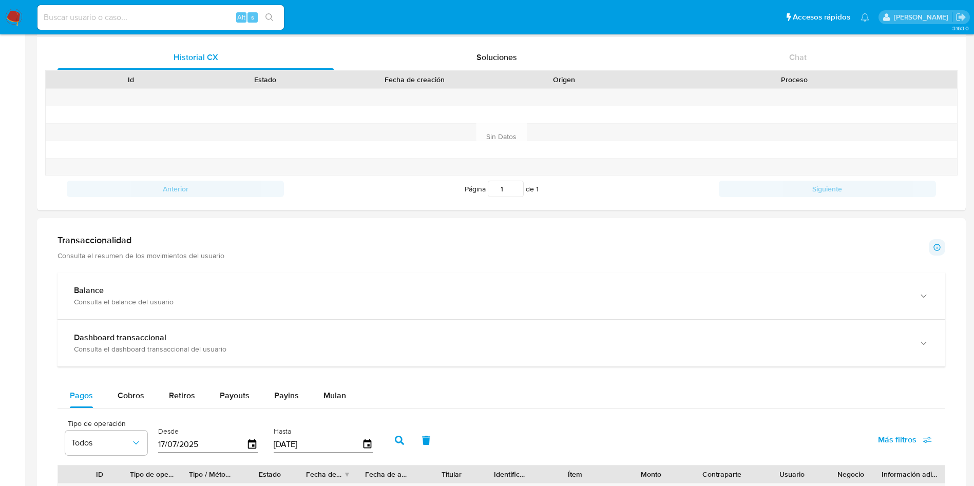
scroll to position [385, 0]
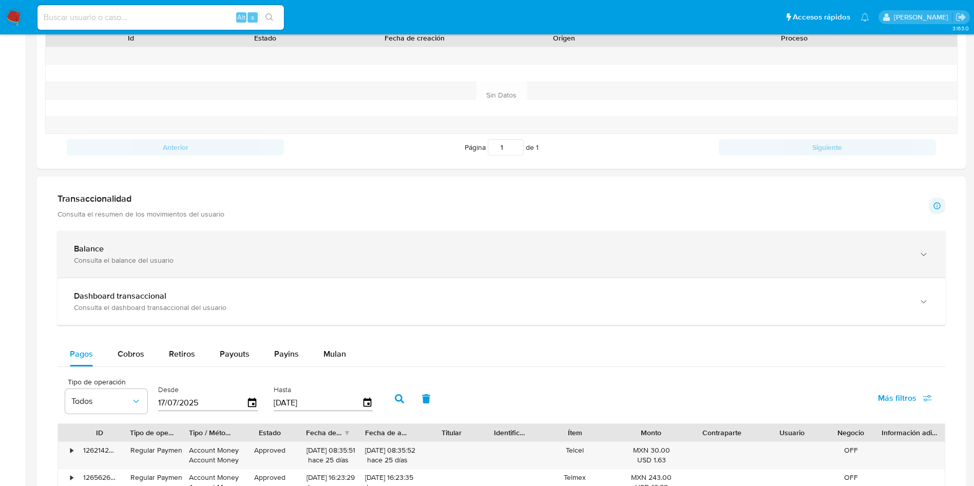
click at [272, 254] on div "Balance" at bounding box center [491, 249] width 834 height 10
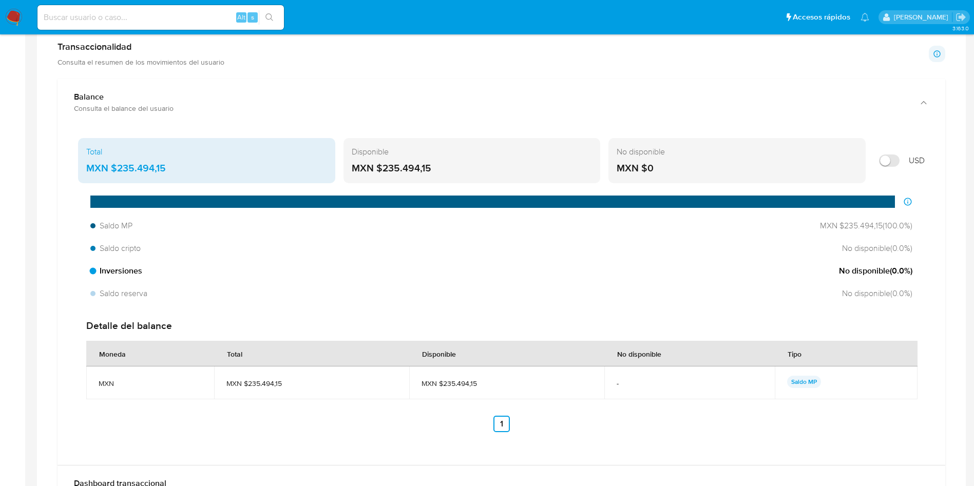
scroll to position [539, 0]
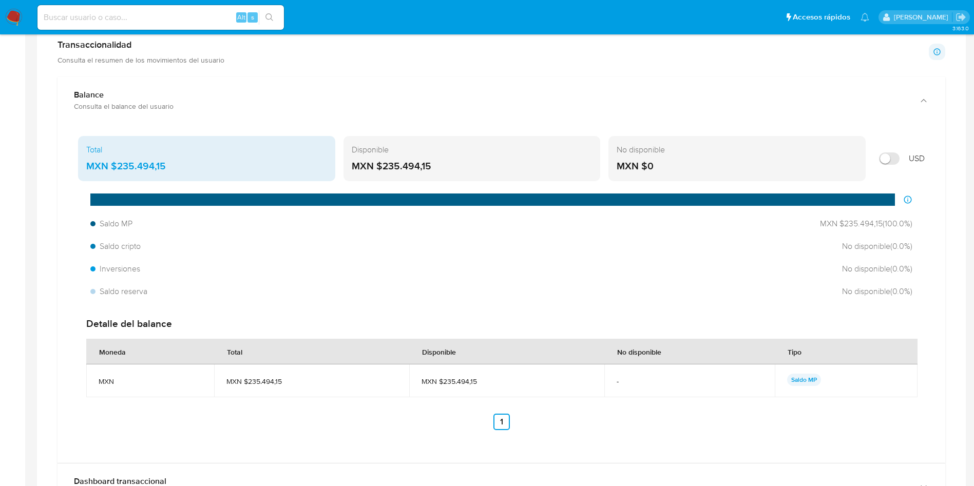
drag, startPoint x: 183, startPoint y: 163, endPoint x: 115, endPoint y: 163, distance: 67.8
click at [115, 163] on div "MXN $235.494,15" at bounding box center [206, 166] width 241 height 13
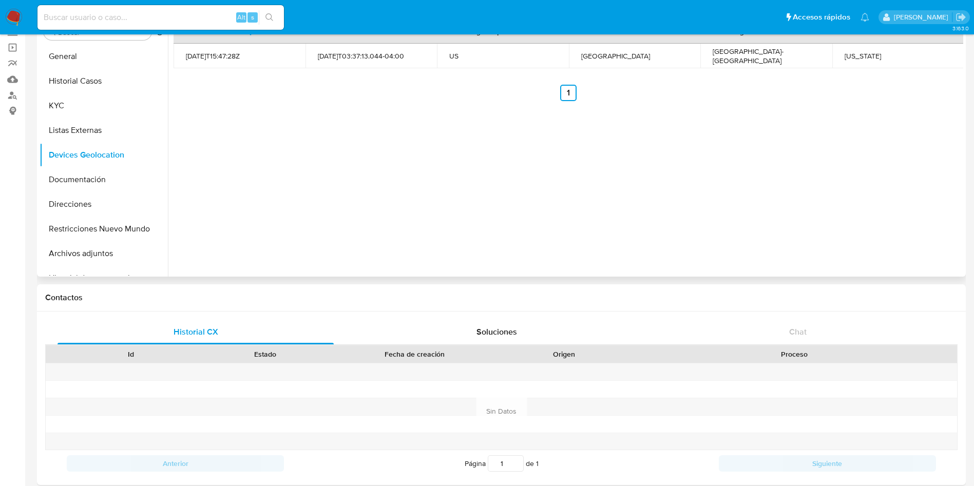
scroll to position [0, 0]
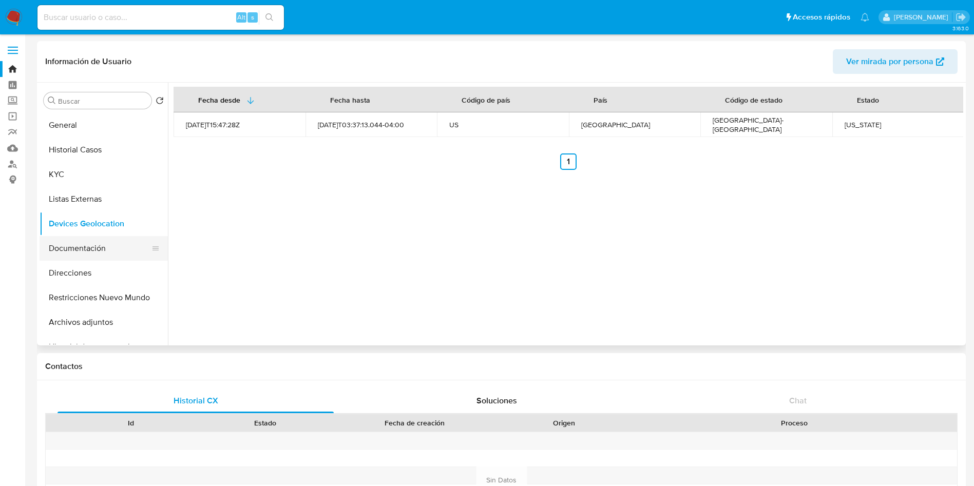
click at [82, 246] on button "Documentación" at bounding box center [100, 248] width 120 height 25
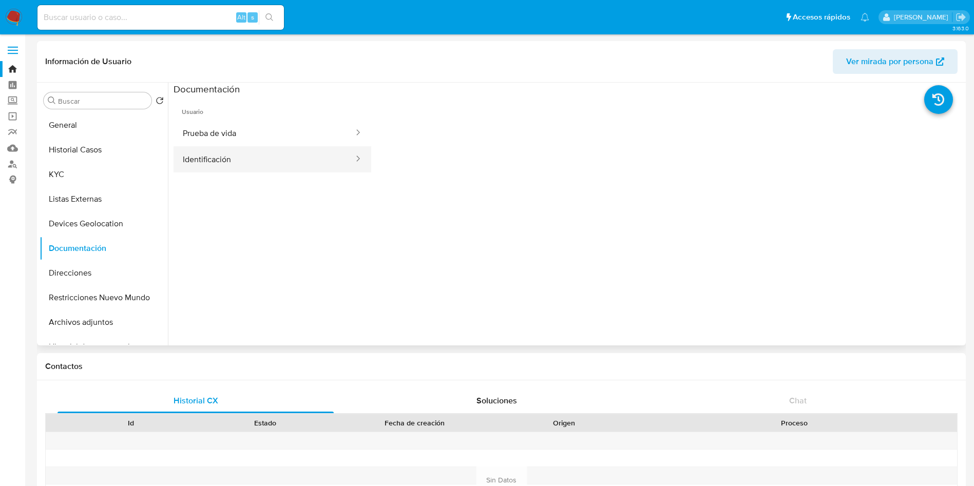
click at [236, 159] on button "Identificación" at bounding box center [264, 159] width 181 height 26
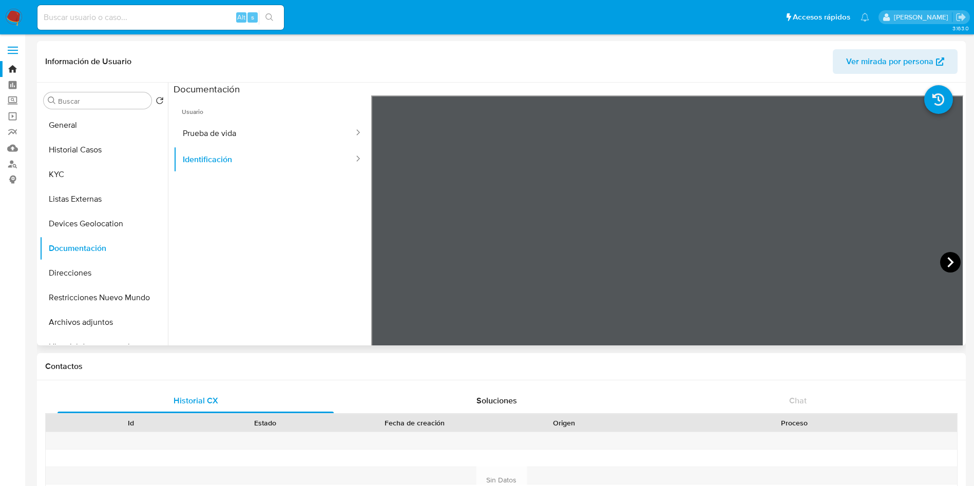
click at [947, 266] on icon at bounding box center [950, 262] width 21 height 21
click at [264, 135] on button "Prueba de vida" at bounding box center [264, 133] width 181 height 26
click at [101, 272] on button "Direcciones" at bounding box center [100, 273] width 120 height 25
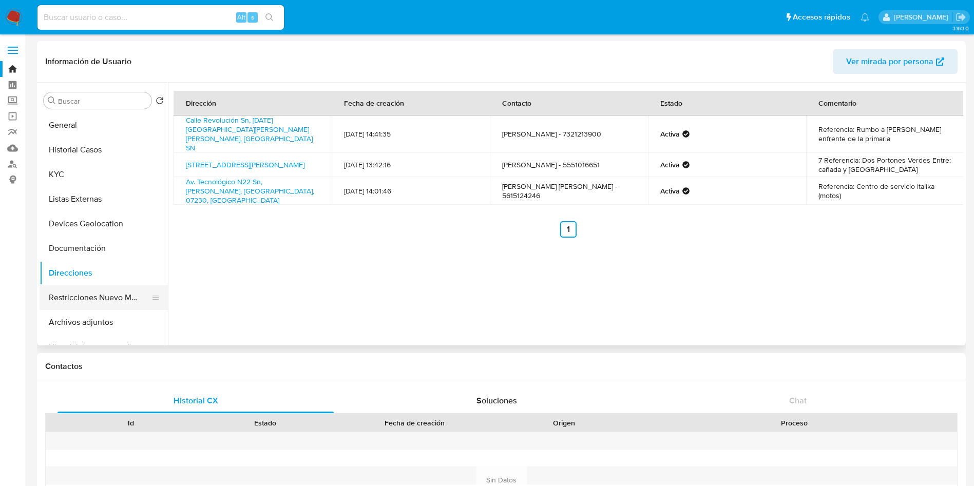
click at [101, 296] on button "Restricciones Nuevo Mundo" at bounding box center [100, 298] width 120 height 25
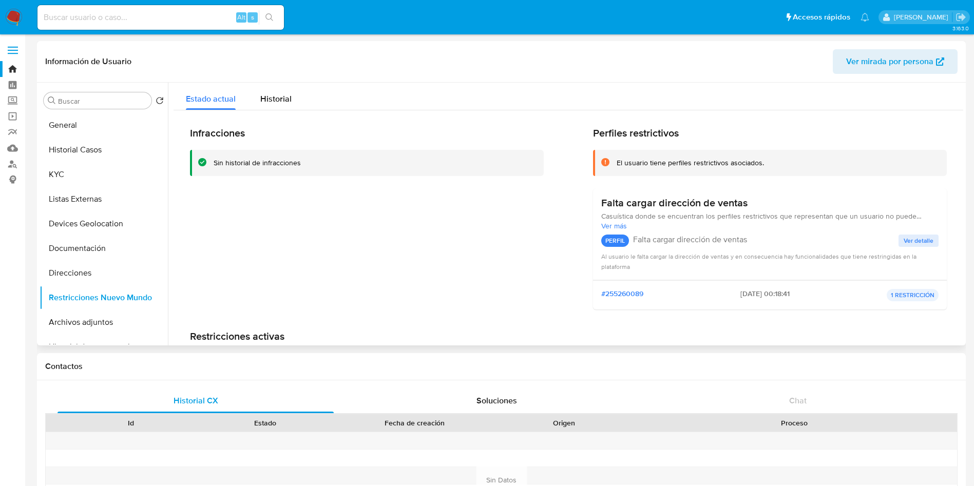
scroll to position [81, 0]
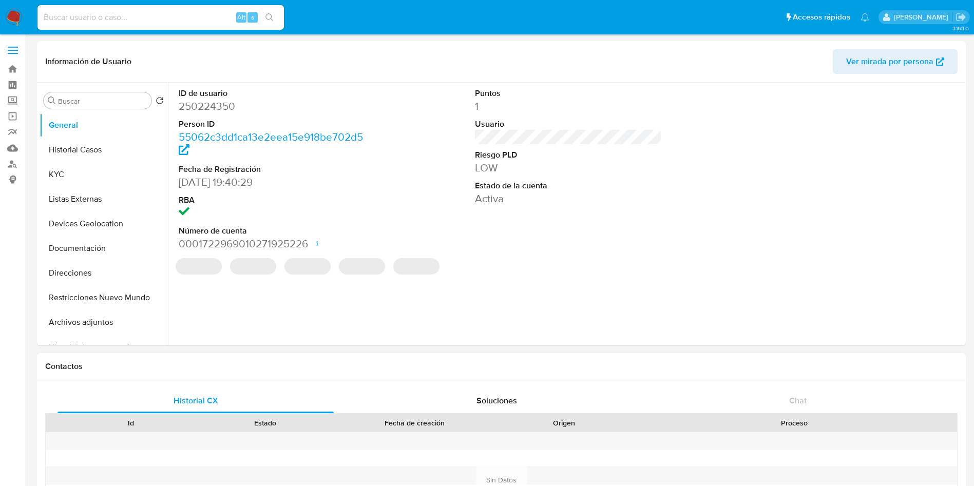
select select "10"
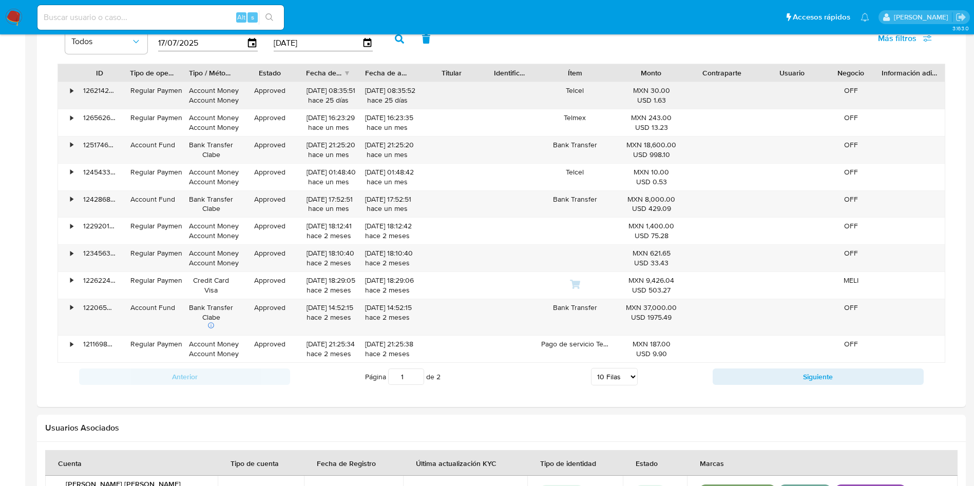
scroll to position [616, 0]
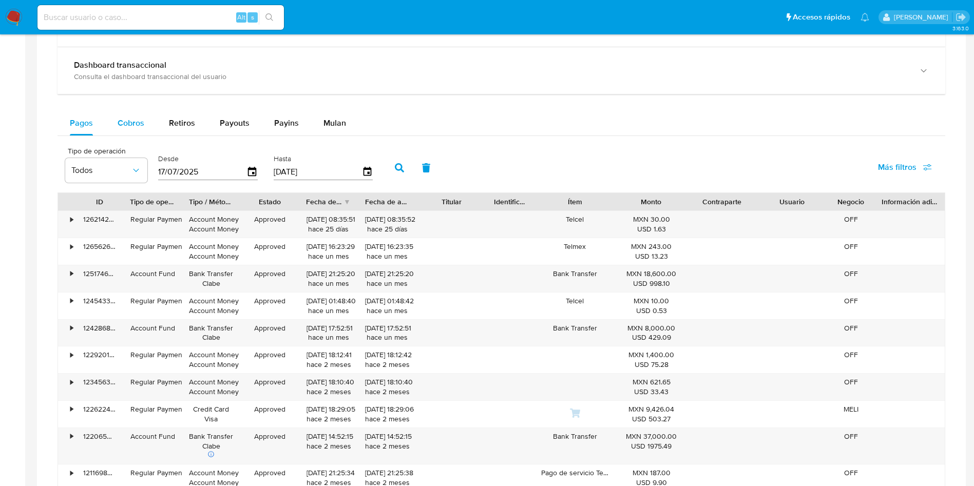
click at [128, 118] on span "Cobros" at bounding box center [131, 123] width 27 height 12
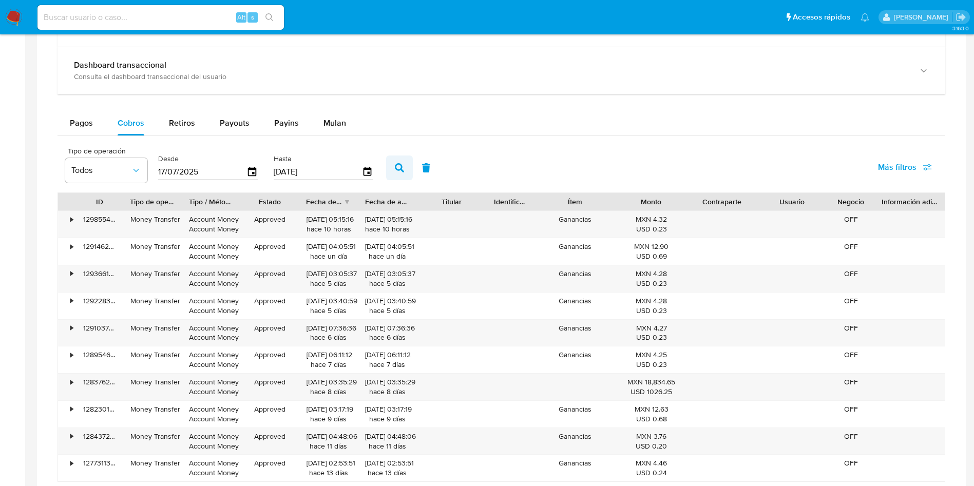
click at [398, 169] on icon "button" at bounding box center [399, 167] width 9 height 9
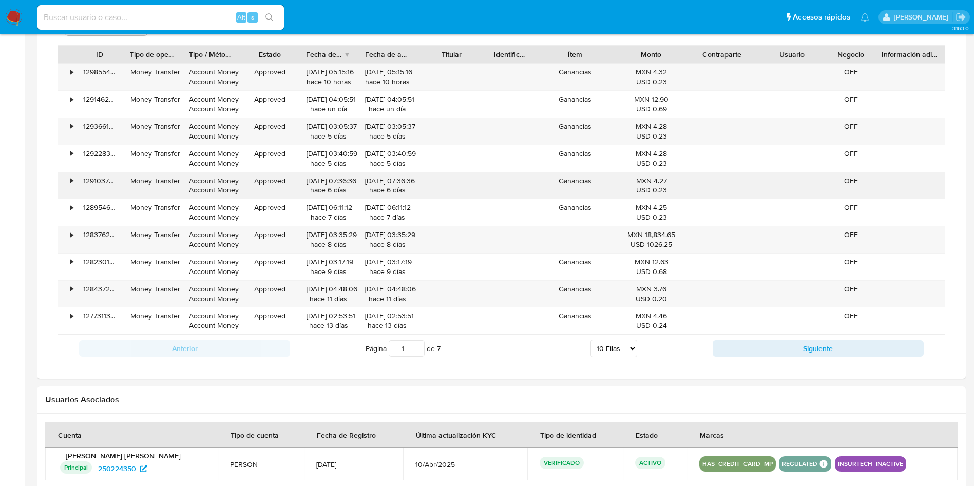
scroll to position [770, 0]
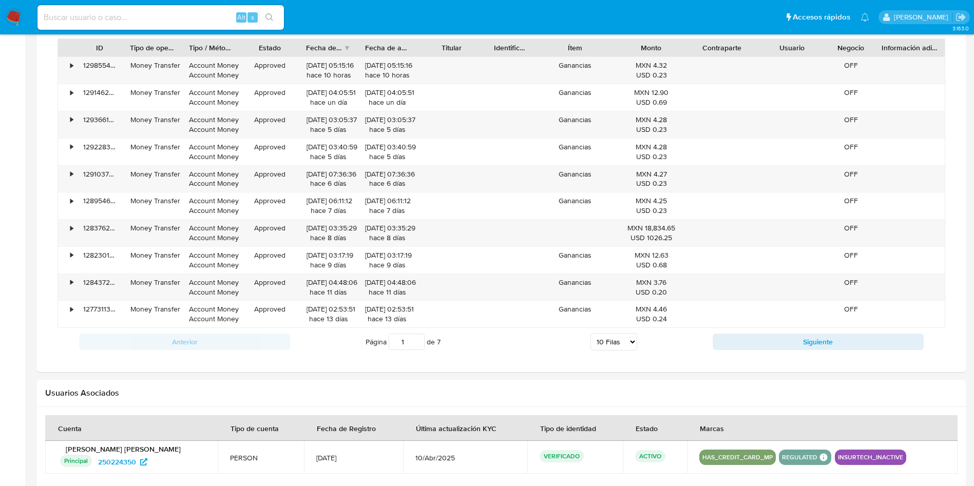
click at [626, 340] on select "5 Filas 10 Filas 20 Filas 25 Filas 50 Filas 100 Filas" at bounding box center [614, 341] width 47 height 17
select select "100"
click at [591, 333] on select "5 Filas 10 Filas 20 Filas 25 Filas 50 Filas 100 Filas" at bounding box center [614, 341] width 47 height 17
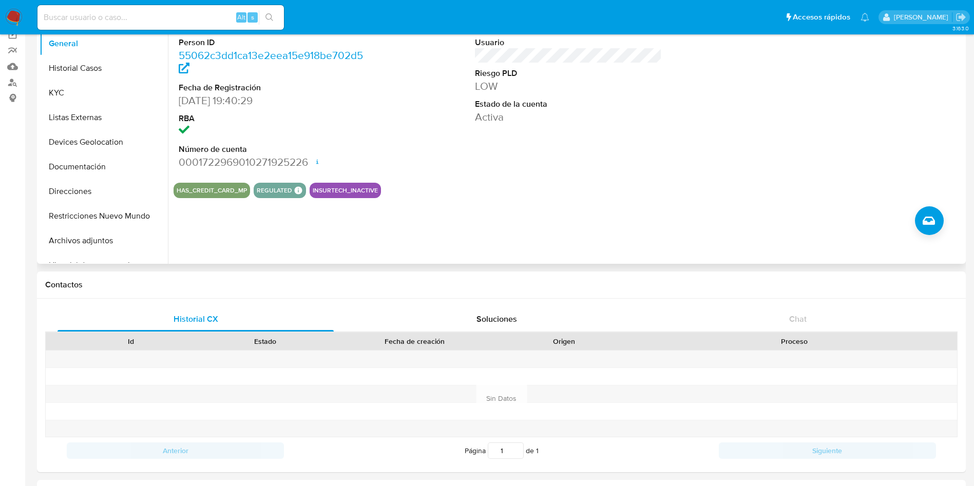
scroll to position [0, 0]
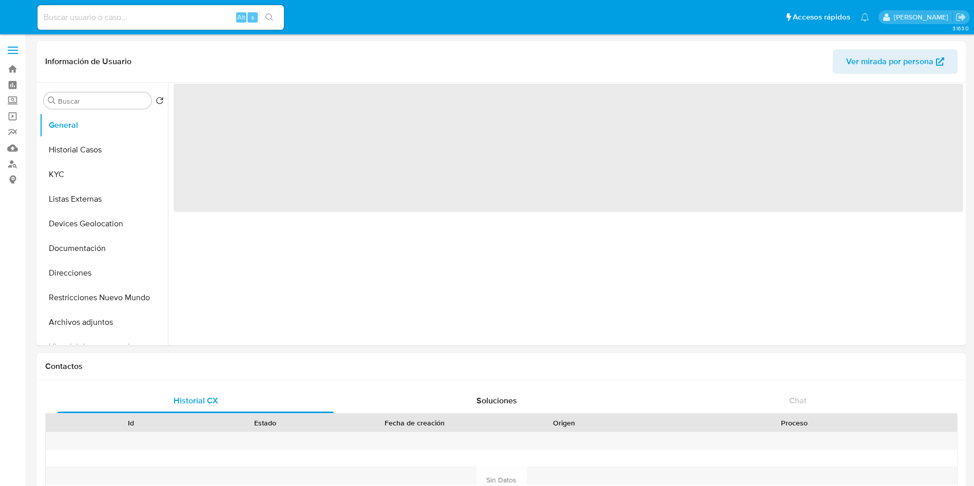
select select "10"
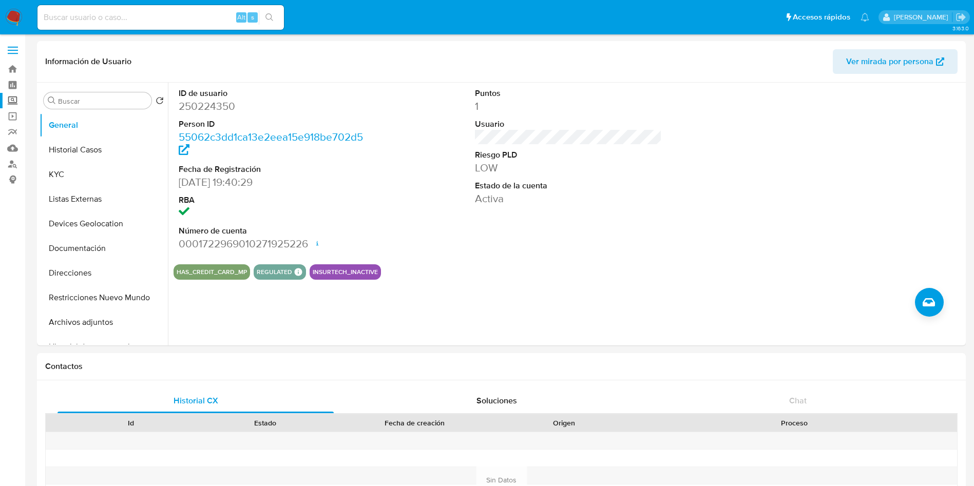
click at [13, 96] on label "Screening" at bounding box center [61, 101] width 122 height 16
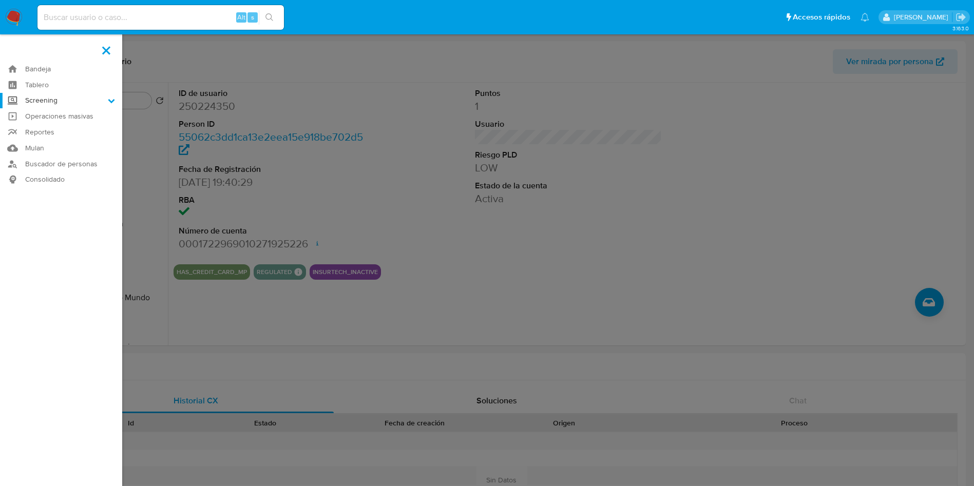
click at [0, 0] on input "Screening" at bounding box center [0, 0] width 0 height 0
click at [57, 138] on link "Herramientas" at bounding box center [61, 141] width 122 height 13
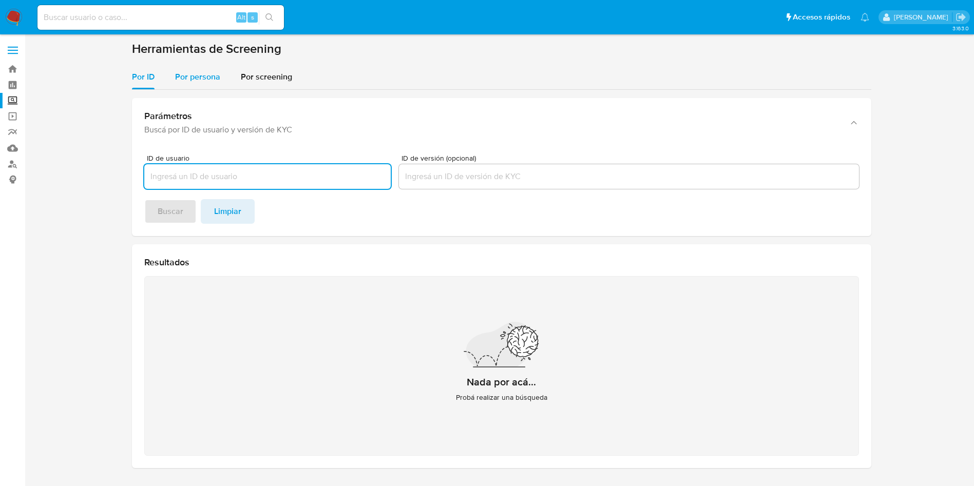
click at [199, 80] on span "Por persona" at bounding box center [197, 77] width 45 height 12
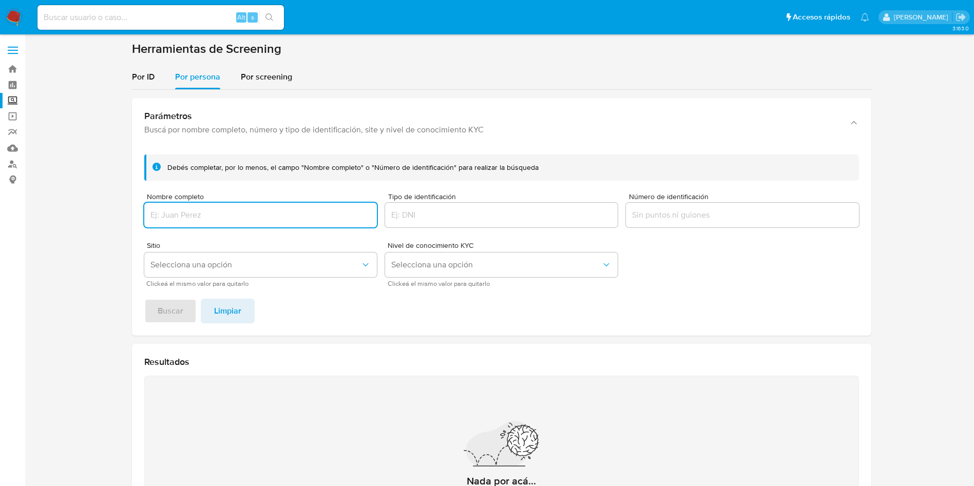
click at [227, 216] on input "Nombre completo" at bounding box center [260, 214] width 233 height 13
type input "[PERSON_NAME] [PERSON_NAME]"
click at [144, 299] on button "Buscar" at bounding box center [170, 311] width 52 height 25
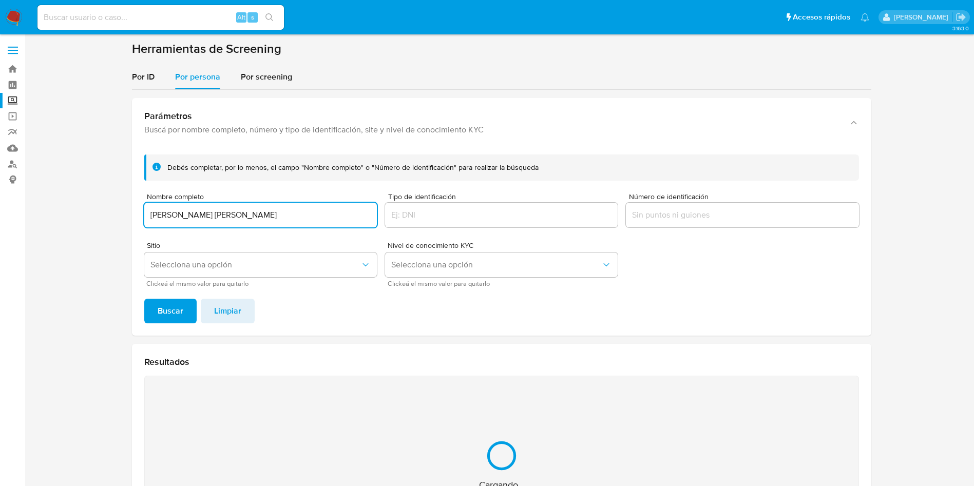
scroll to position [134, 0]
